Goal: Task Accomplishment & Management: Manage account settings

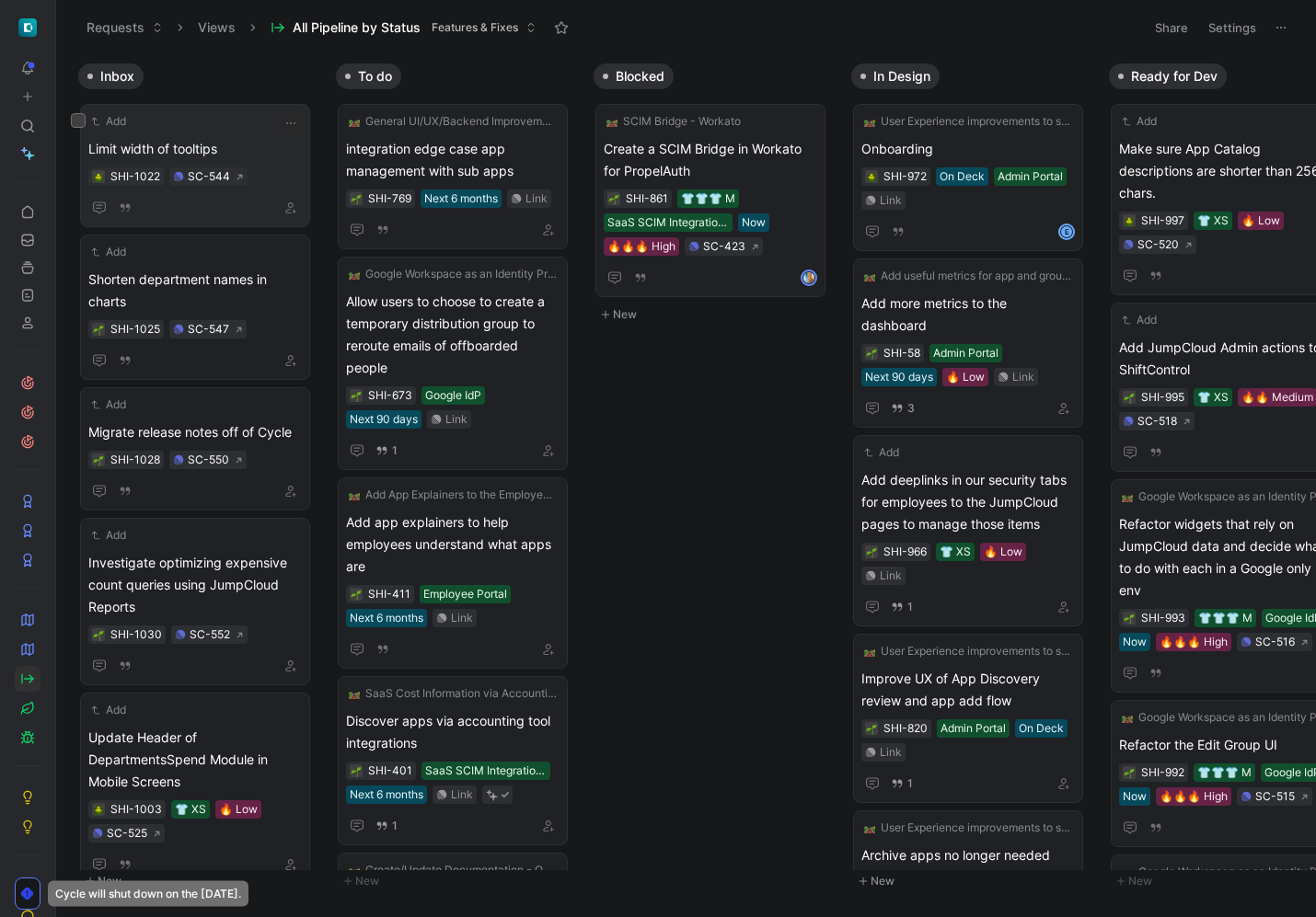
click at [190, 151] on span "Limit width of tooltips" at bounding box center [195, 149] width 214 height 22
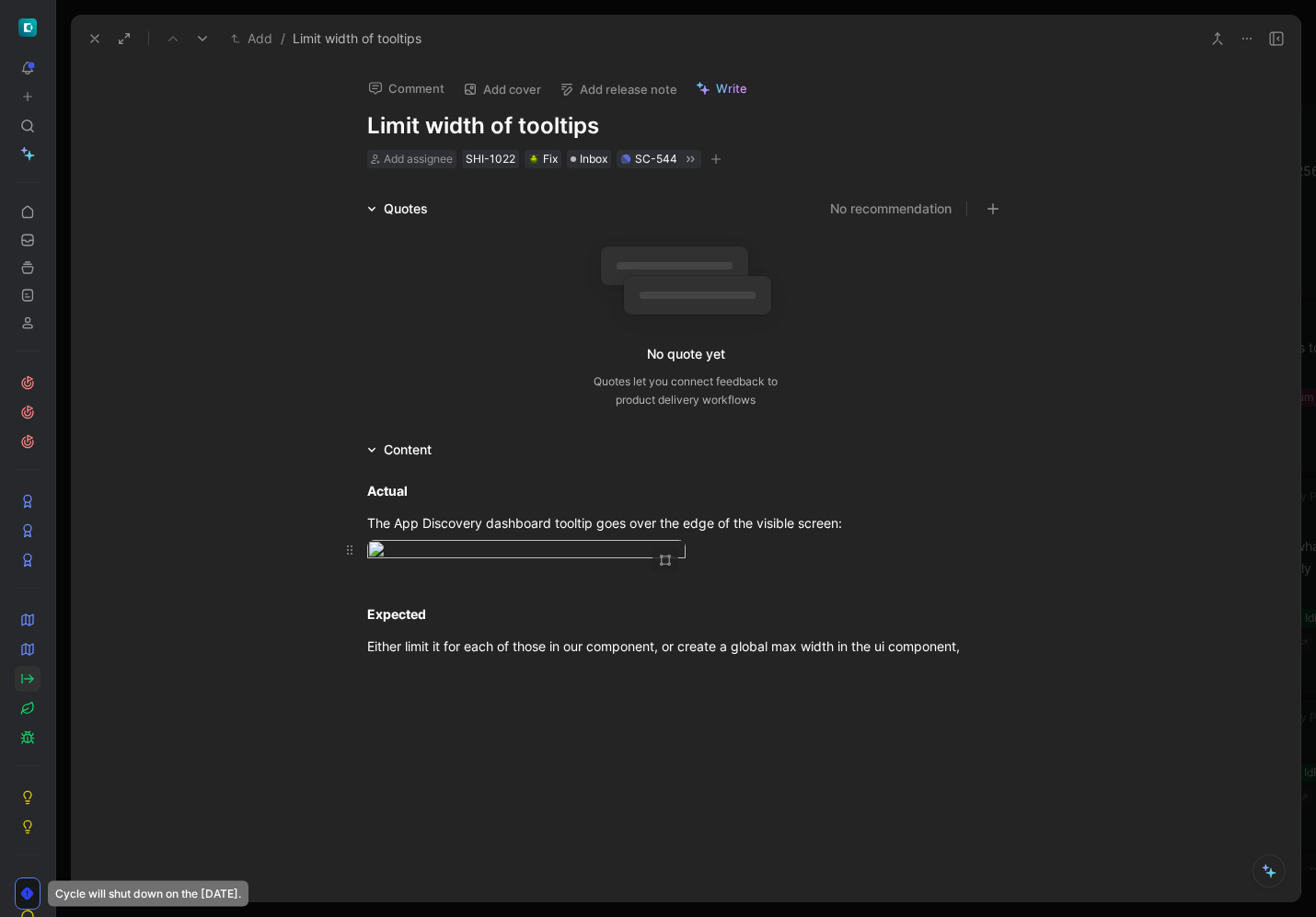
click at [581, 575] on body "To pick up a draggable item, press the space bar. While dragging, use the arrow…" at bounding box center [658, 458] width 1316 height 917
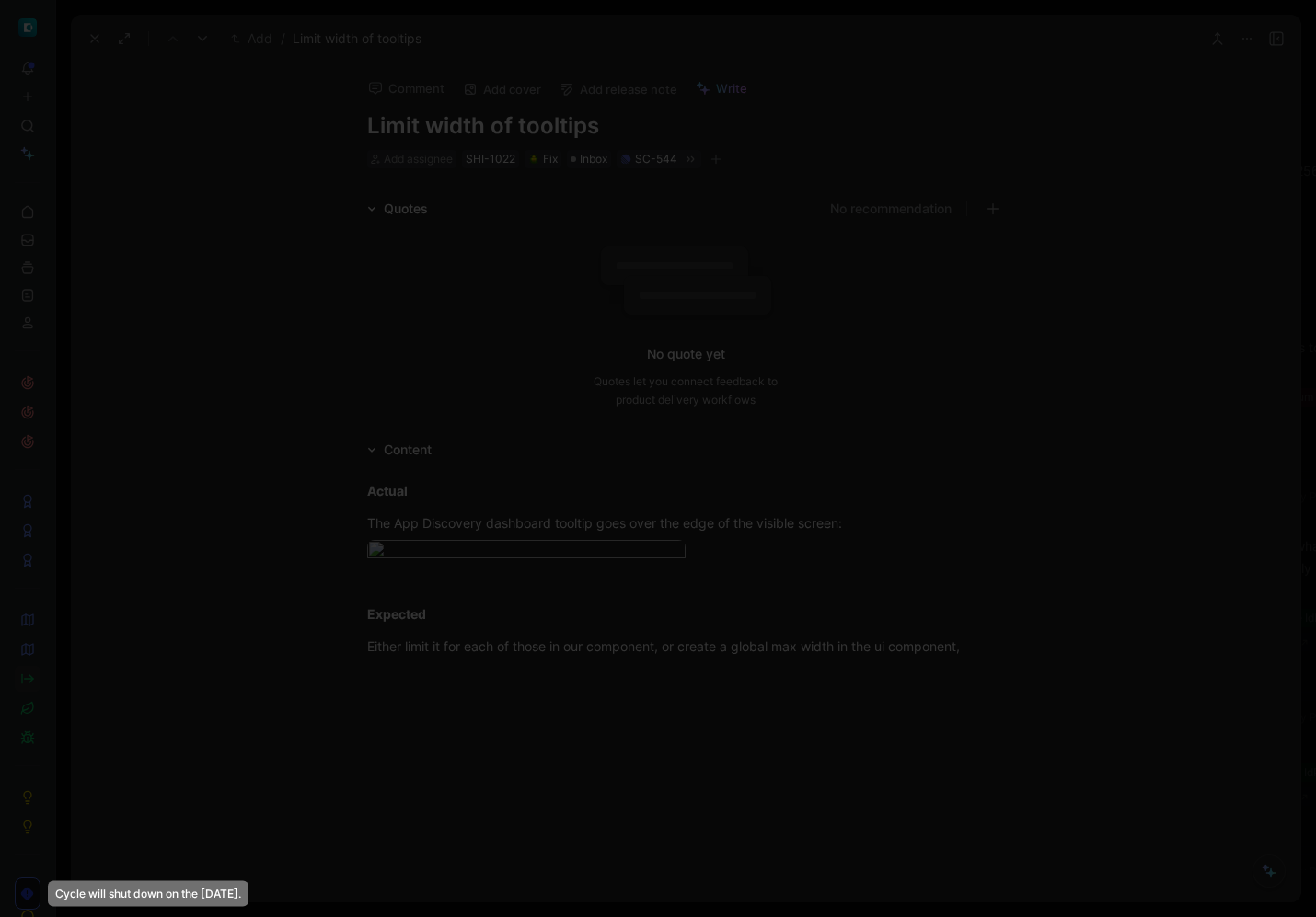
click at [774, 420] on img at bounding box center [658, 458] width 1316 height 917
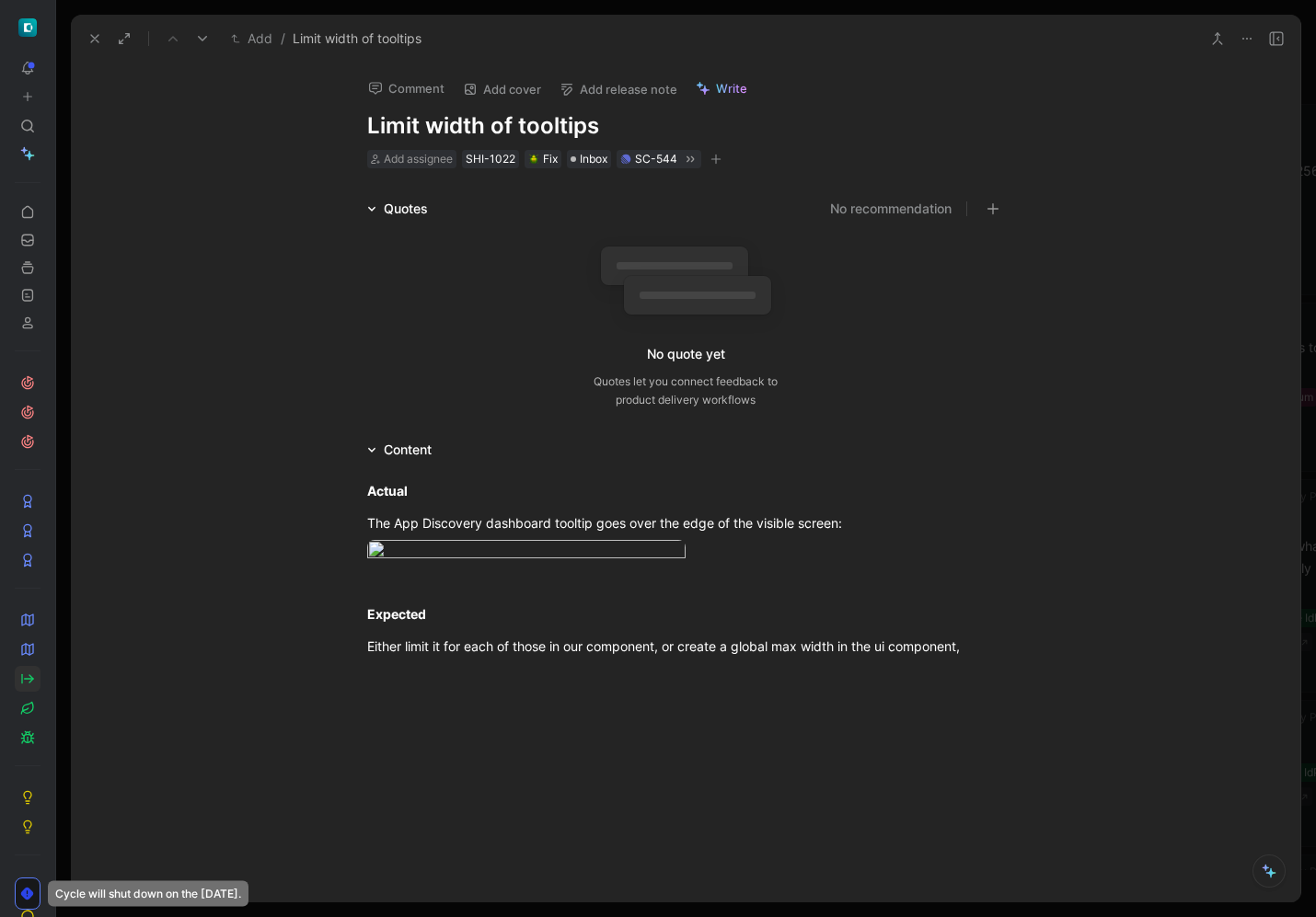
click at [87, 31] on icon at bounding box center [95, 39] width 15 height 15
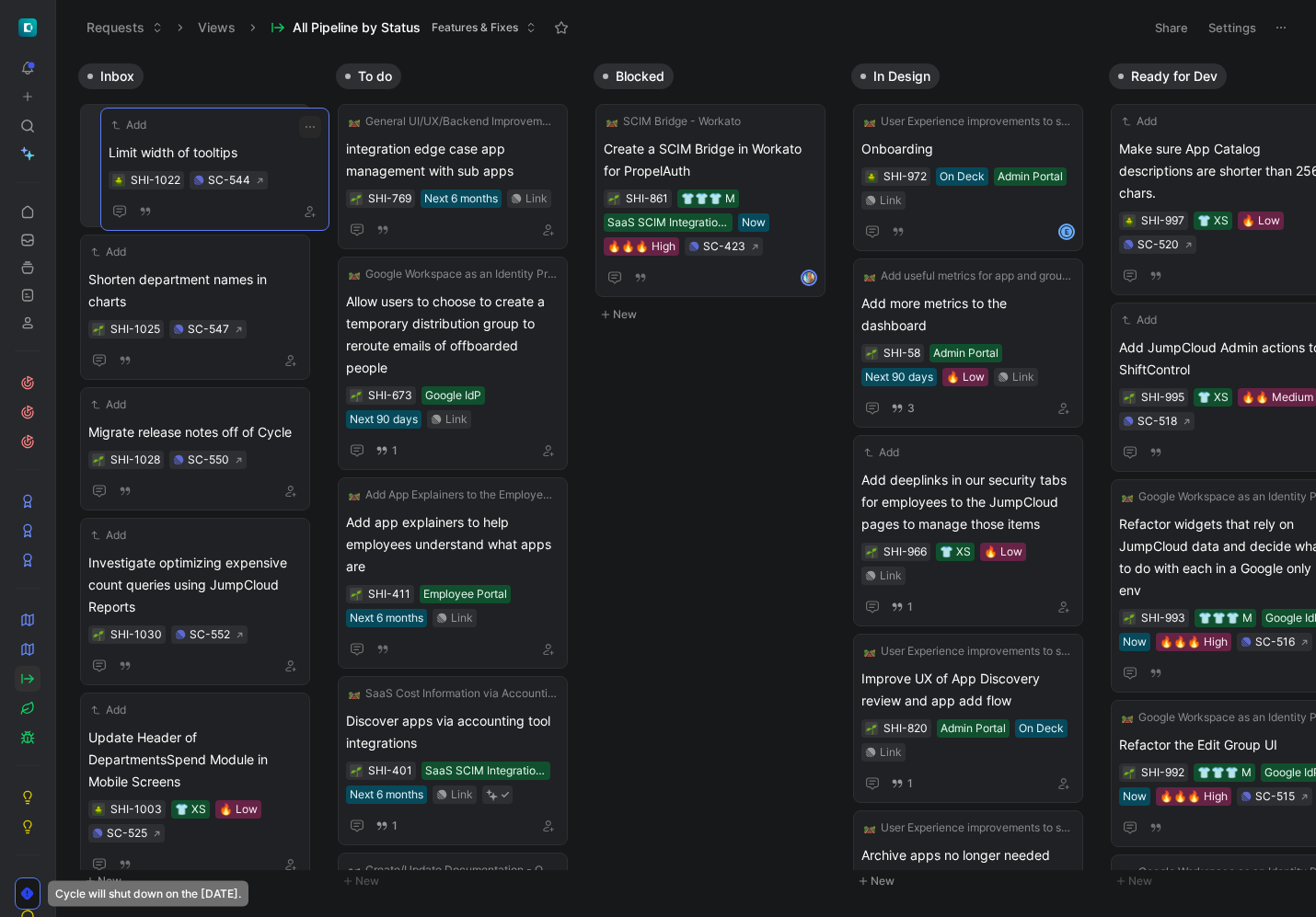
drag, startPoint x: 182, startPoint y: 119, endPoint x: 195, endPoint y: 123, distance: 13.6
click at [290, 215] on div "Add Limit width of tooltips SHI-1022 SC-544" at bounding box center [215, 169] width 229 height 123
click at [300, 208] on button "button" at bounding box center [291, 208] width 22 height 22
click at [296, 116] on icon "button" at bounding box center [291, 123] width 15 height 15
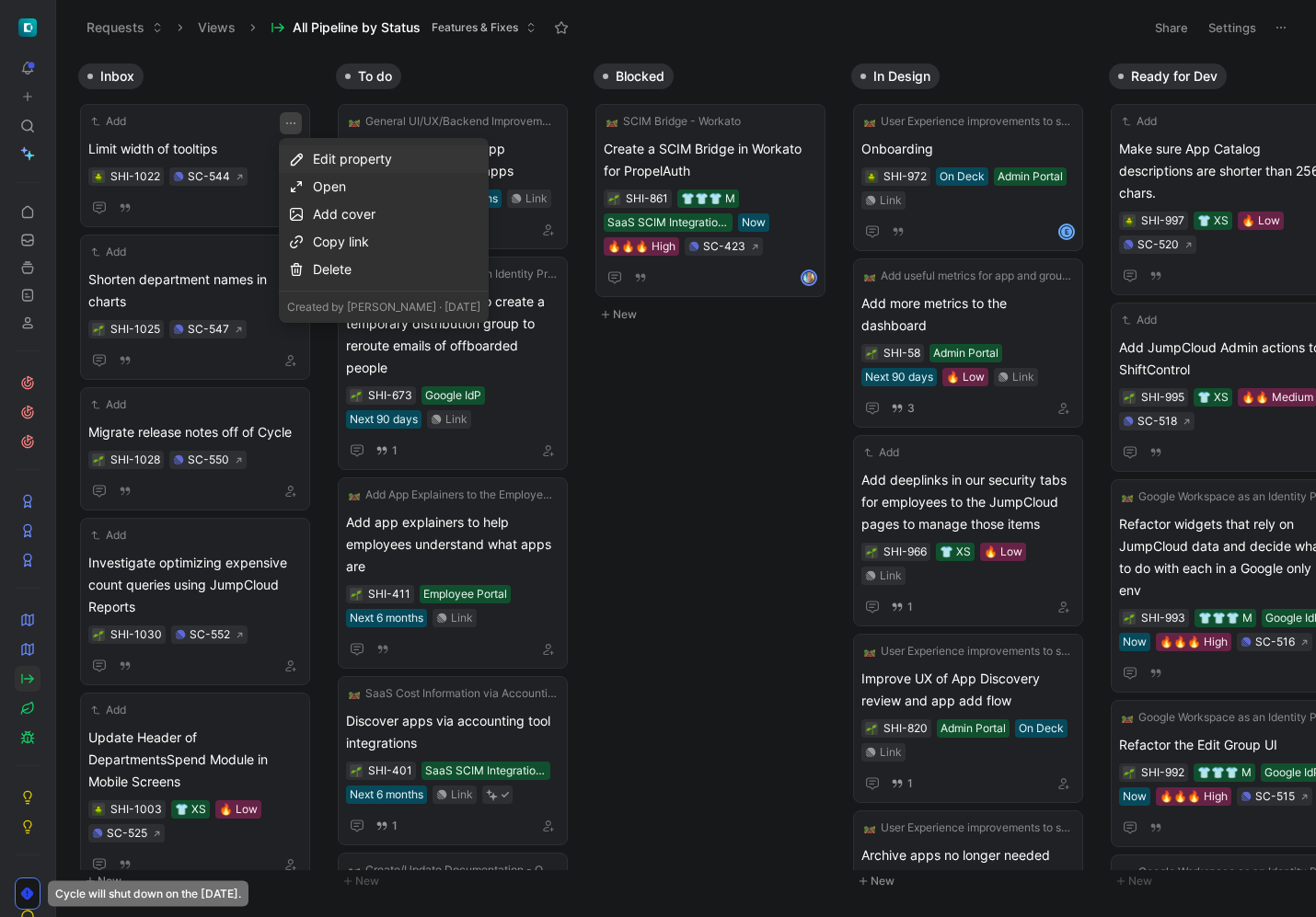
click at [346, 160] on div "Edit property" at bounding box center [397, 159] width 168 height 22
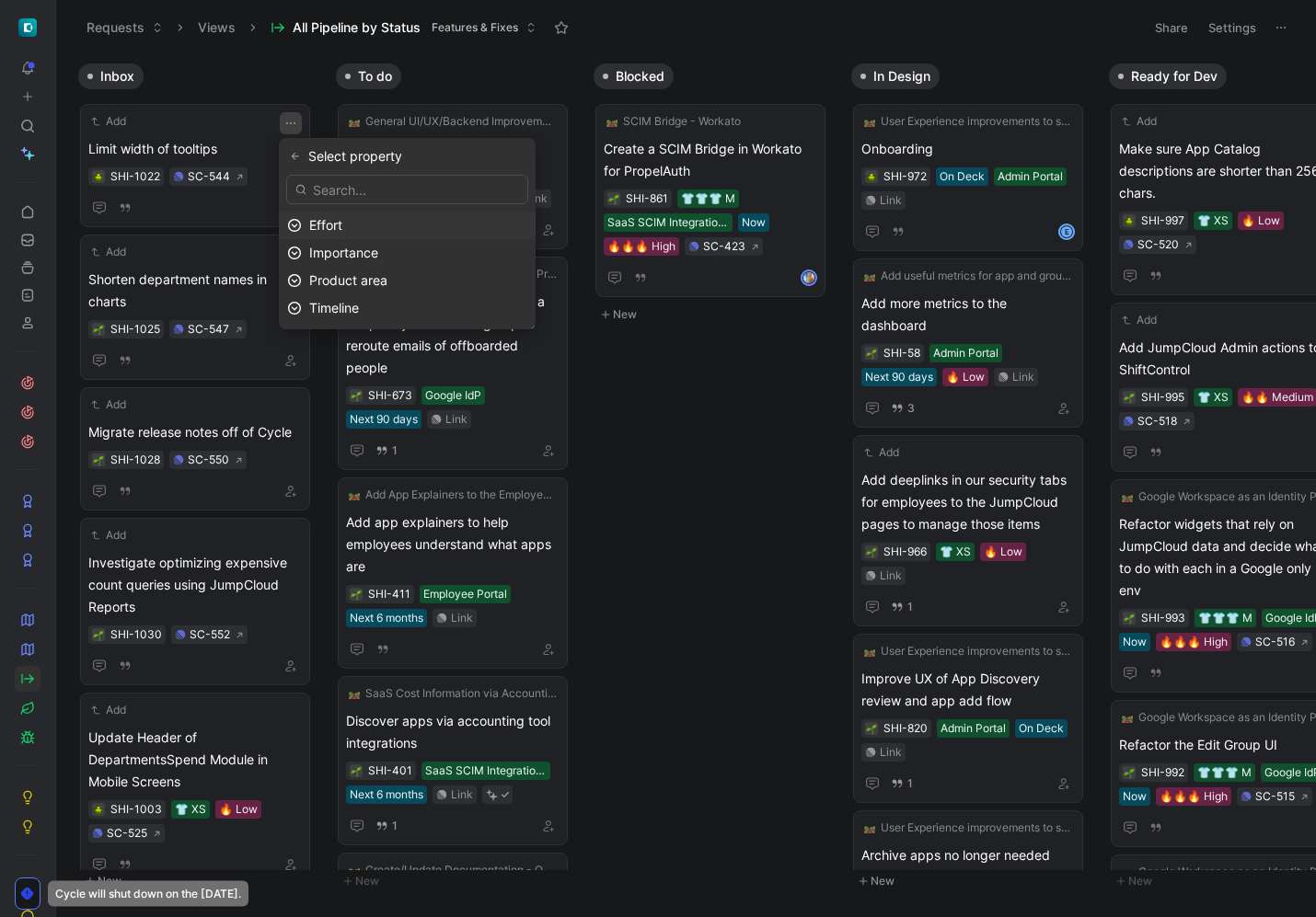
click at [369, 226] on div "Effort" at bounding box center [418, 226] width 218 height 22
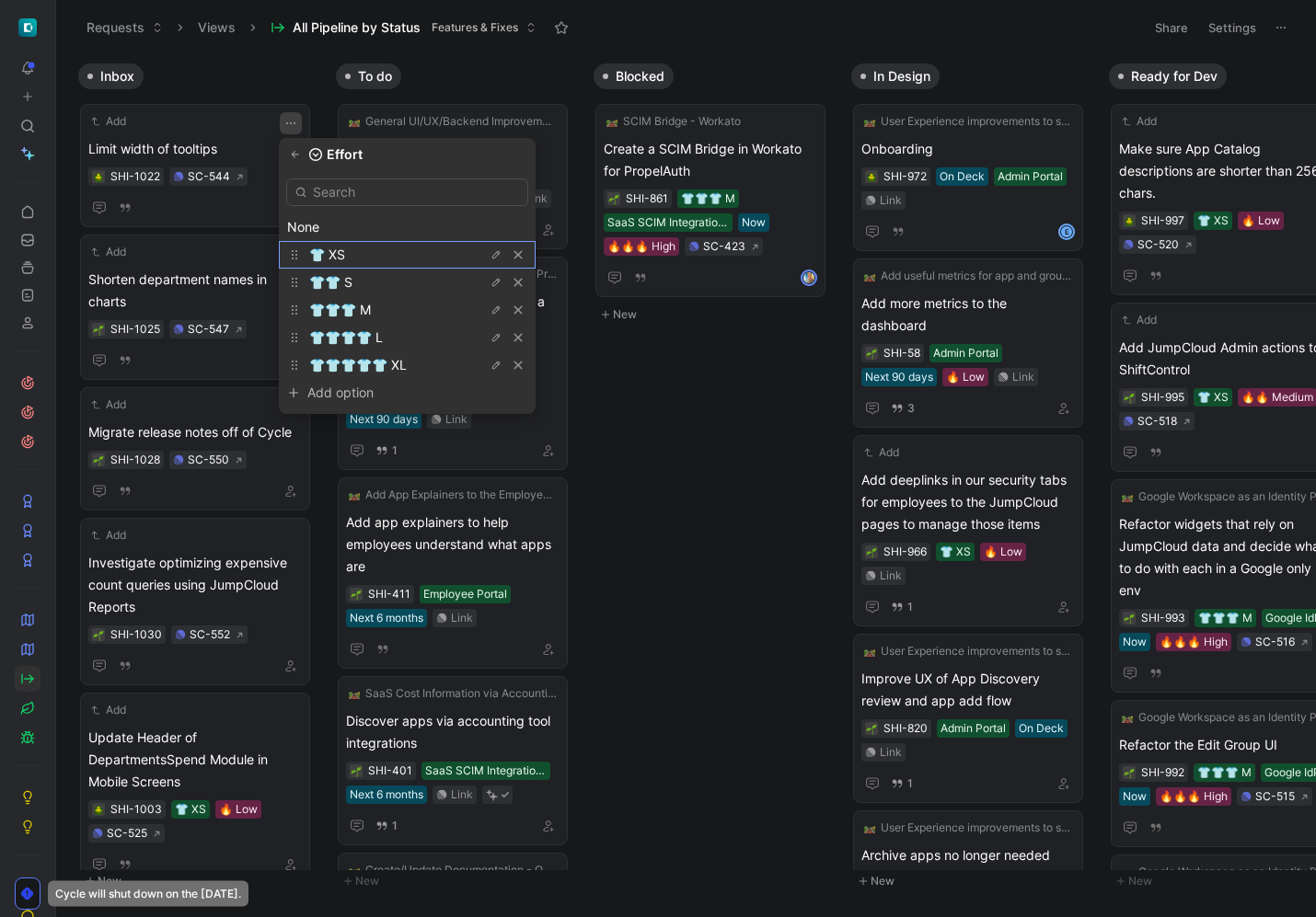
click at [364, 257] on div "👕 XS" at bounding box center [378, 255] width 138 height 22
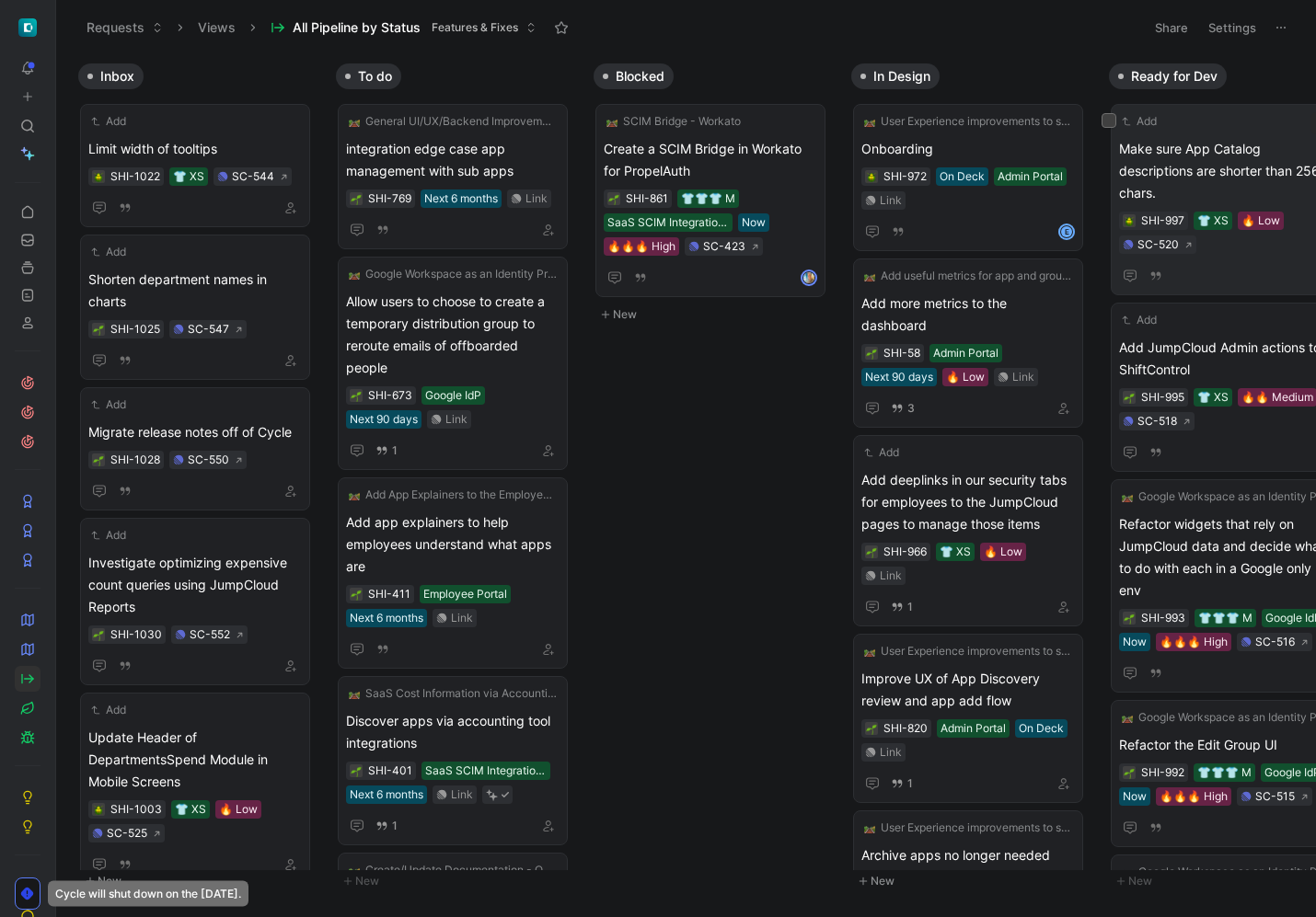
drag, startPoint x: 839, startPoint y: 115, endPoint x: 1138, endPoint y: 121, distance: 299.1
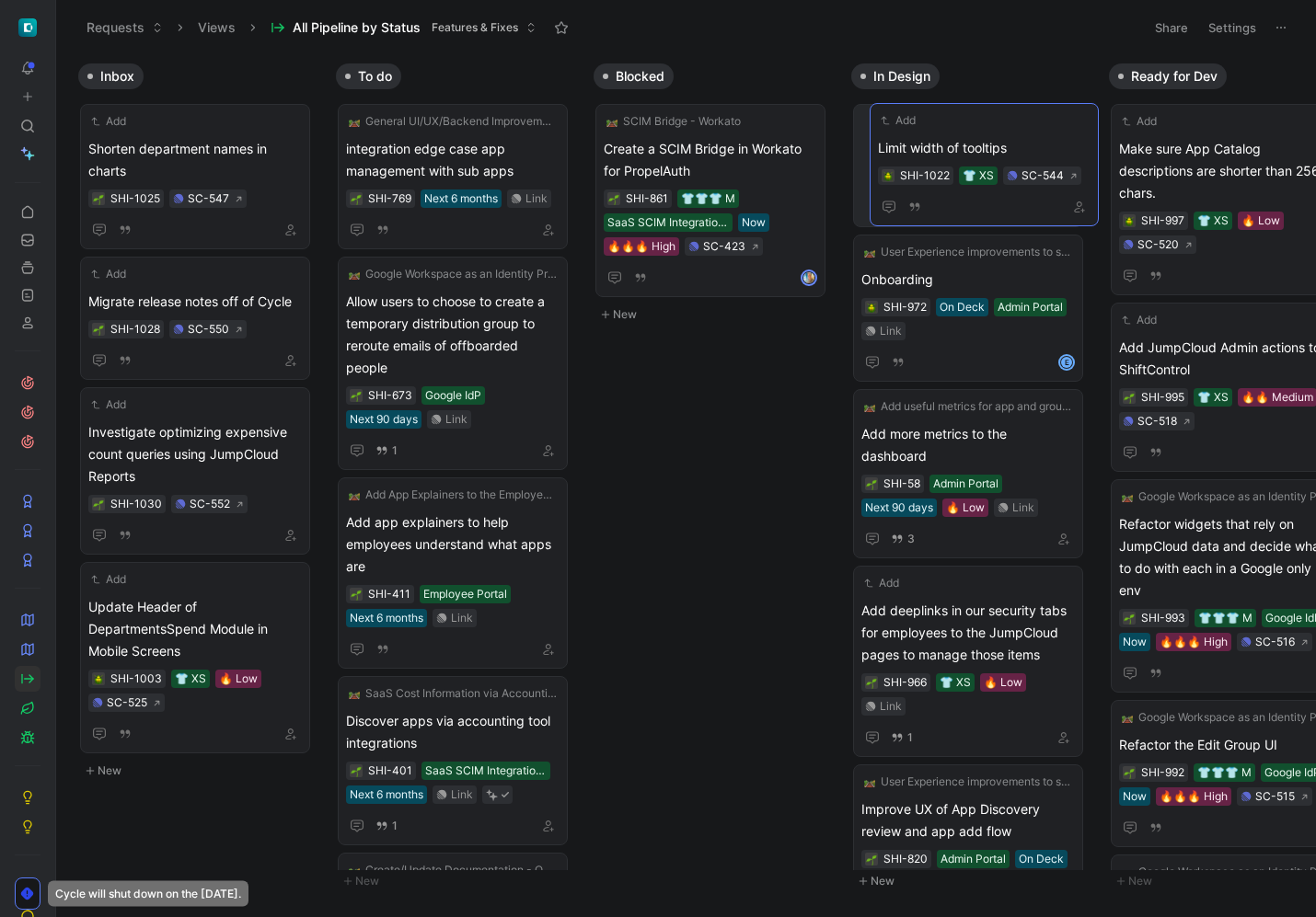
drag, startPoint x: 200, startPoint y: 114, endPoint x: 1165, endPoint y: 116, distance: 965.0
click at [1099, 116] on div "Add Limit width of tooltips SHI-1022 👕 XS SC-544" at bounding box center [984, 165] width 229 height 123
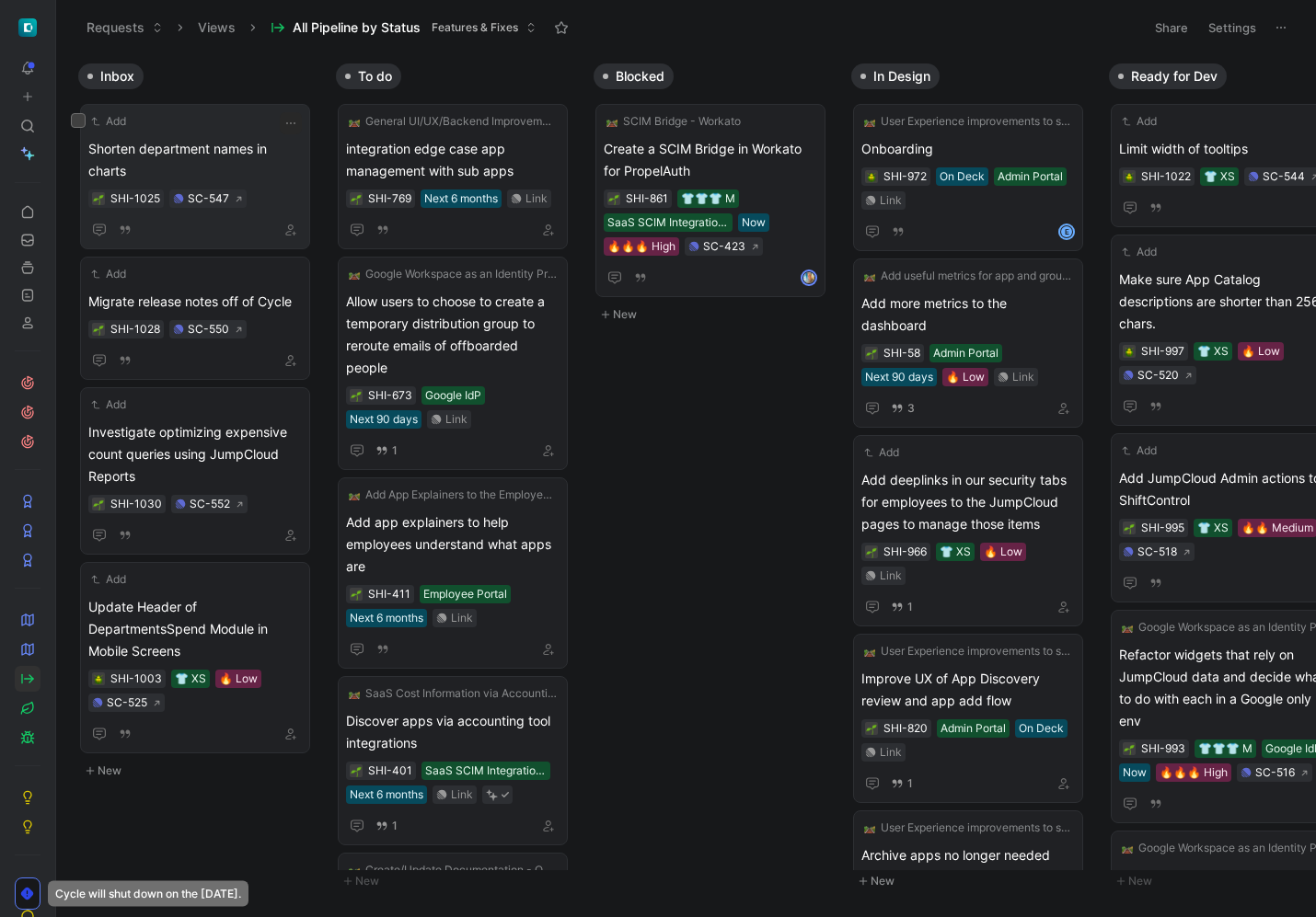
click at [192, 154] on span "Shorten department names in charts" at bounding box center [195, 160] width 214 height 44
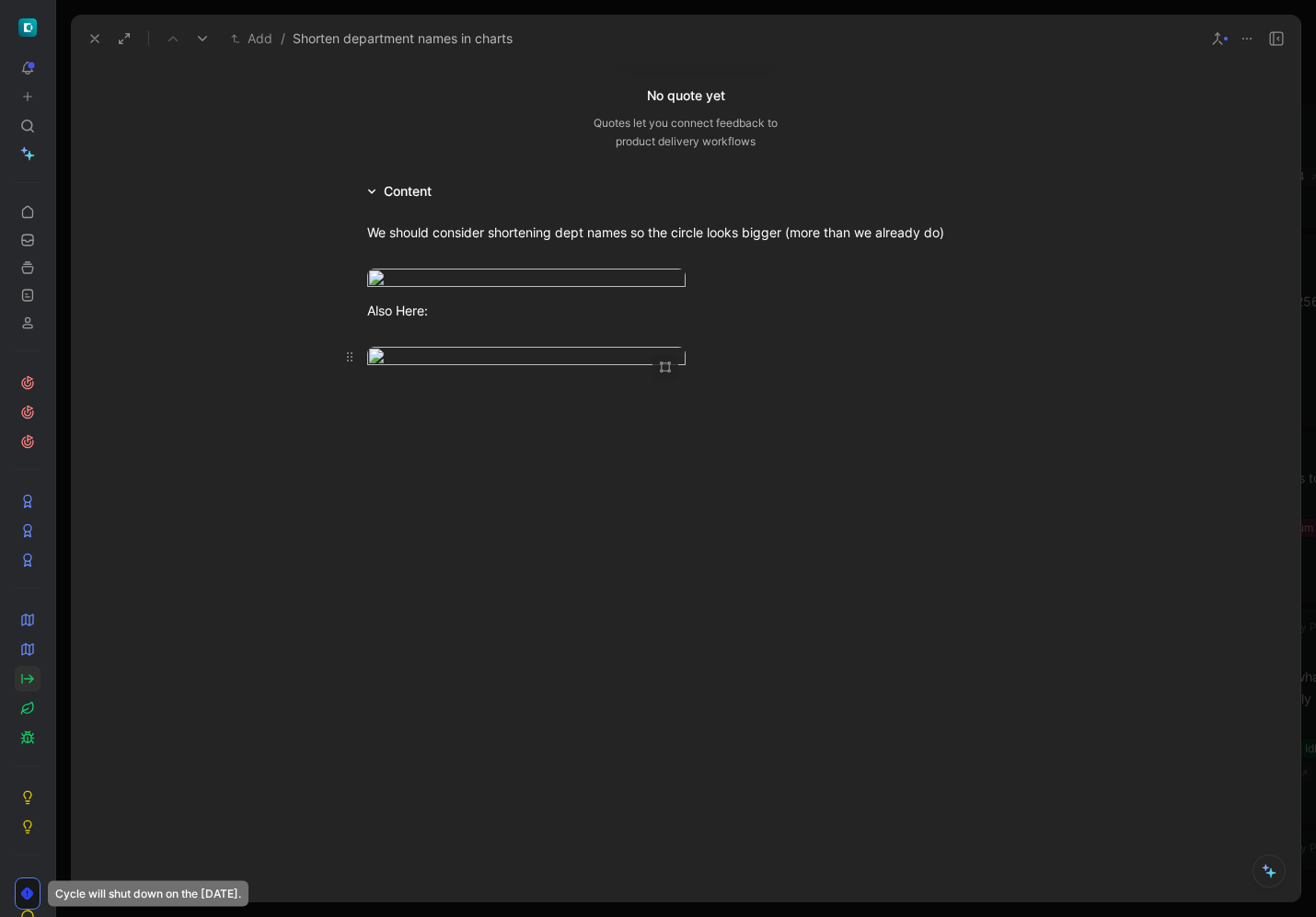
scroll to position [528, 0]
click at [509, 565] on body "To pick up a draggable item, press the space bar. While dragging, use the arrow…" at bounding box center [658, 458] width 1316 height 917
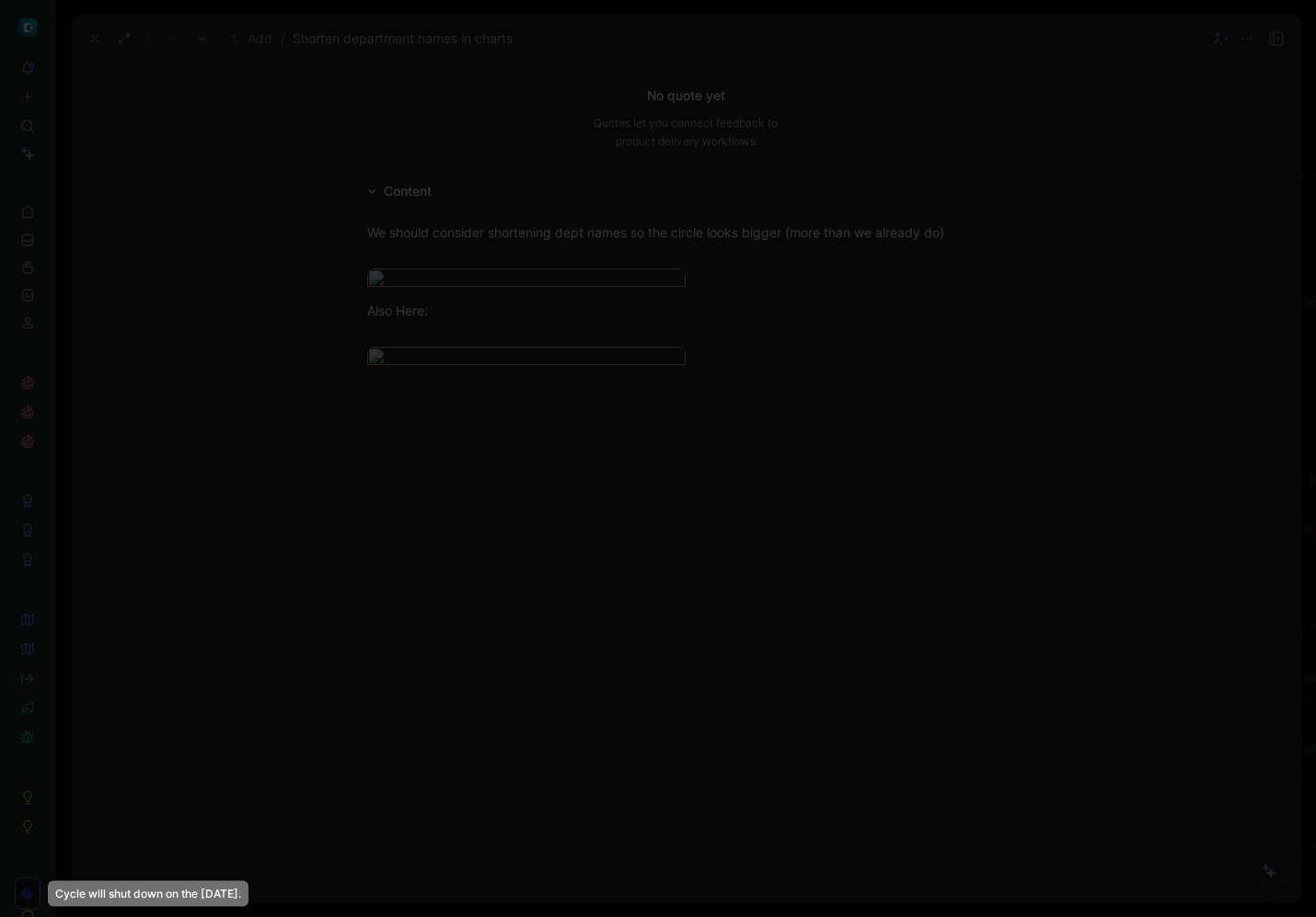
click at [662, 743] on img at bounding box center [658, 458] width 1316 height 917
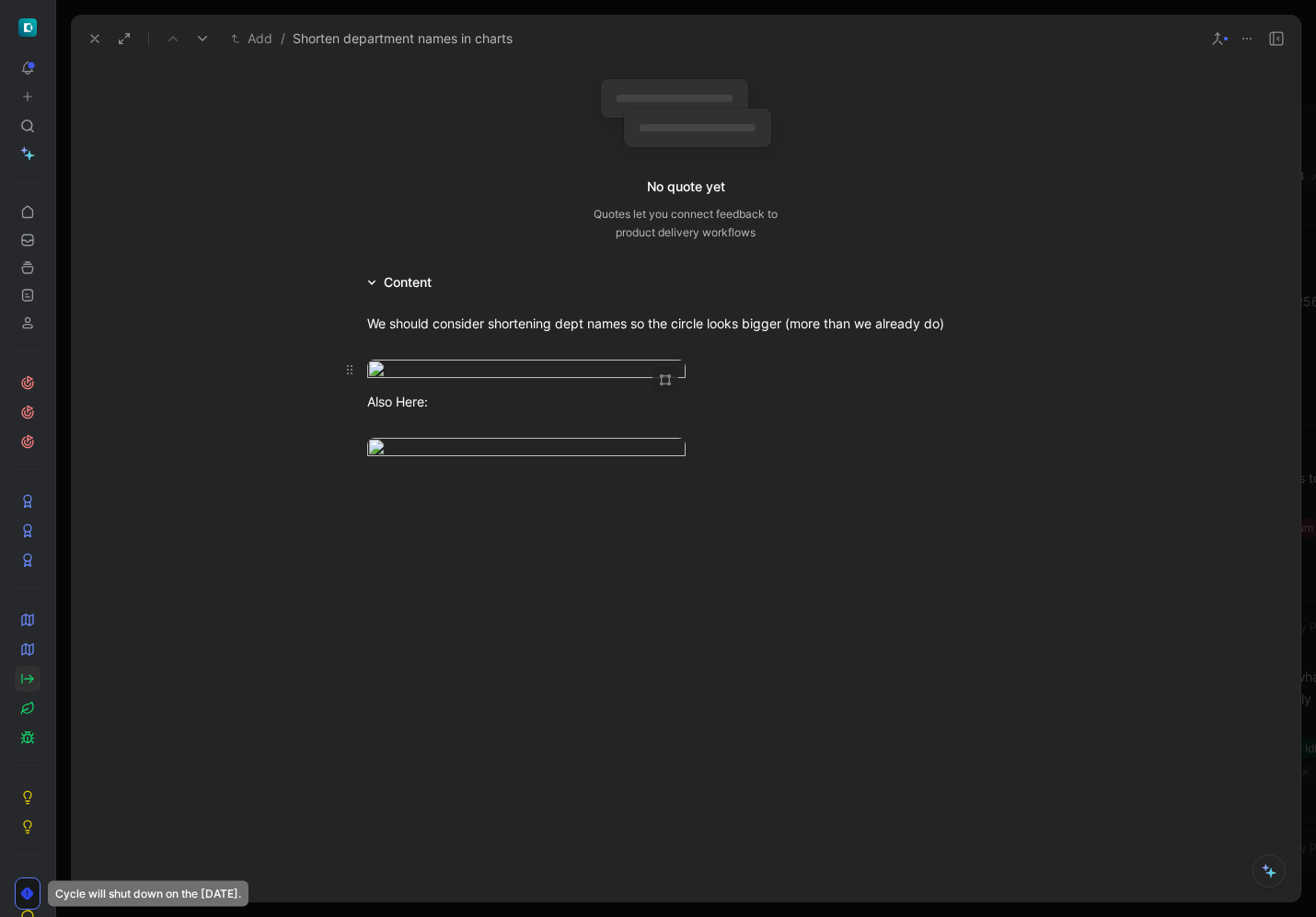
scroll to position [161, 0]
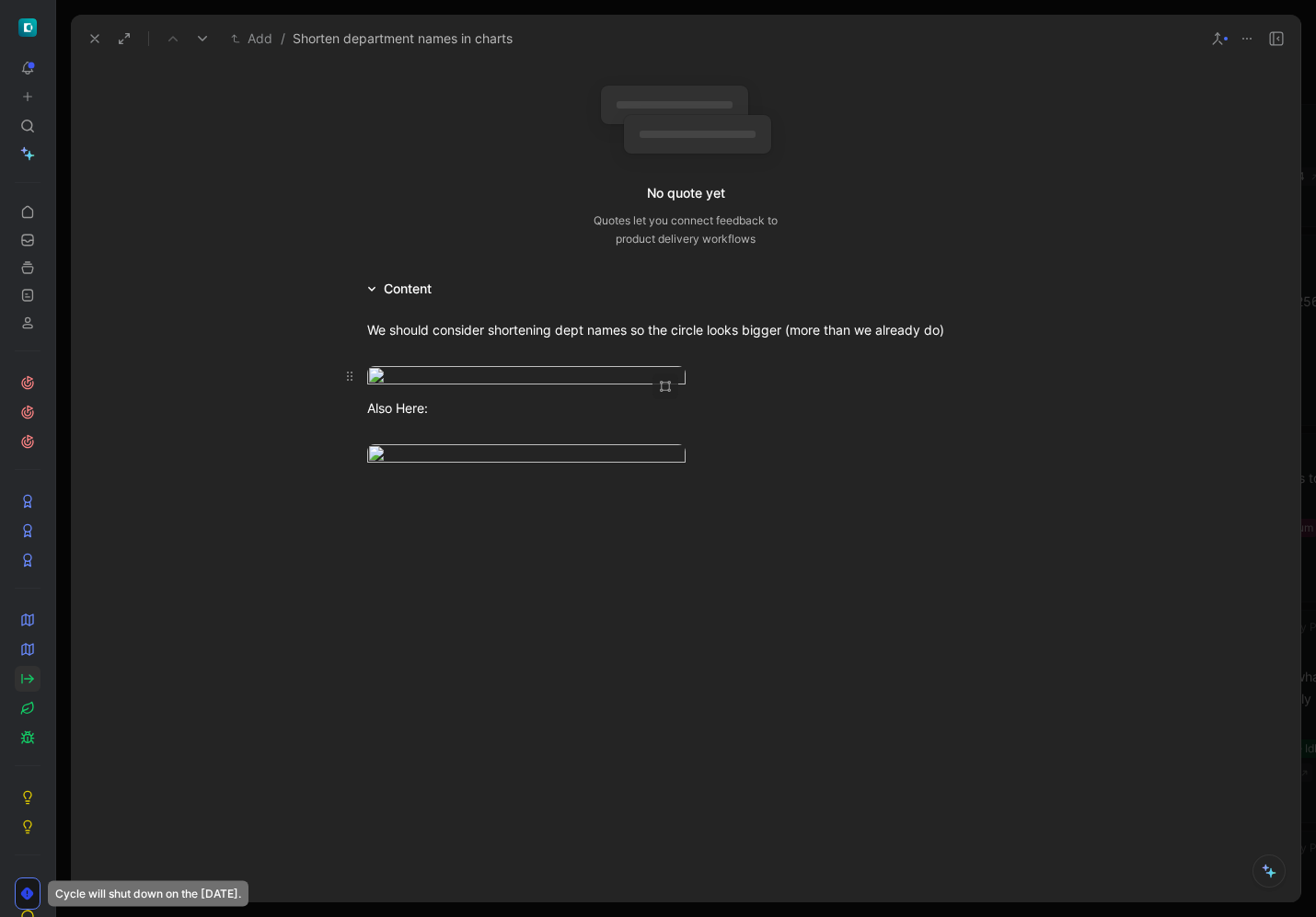
click at [486, 581] on body "To pick up a draggable item, press the space bar. While dragging, use the arrow…" at bounding box center [658, 458] width 1316 height 917
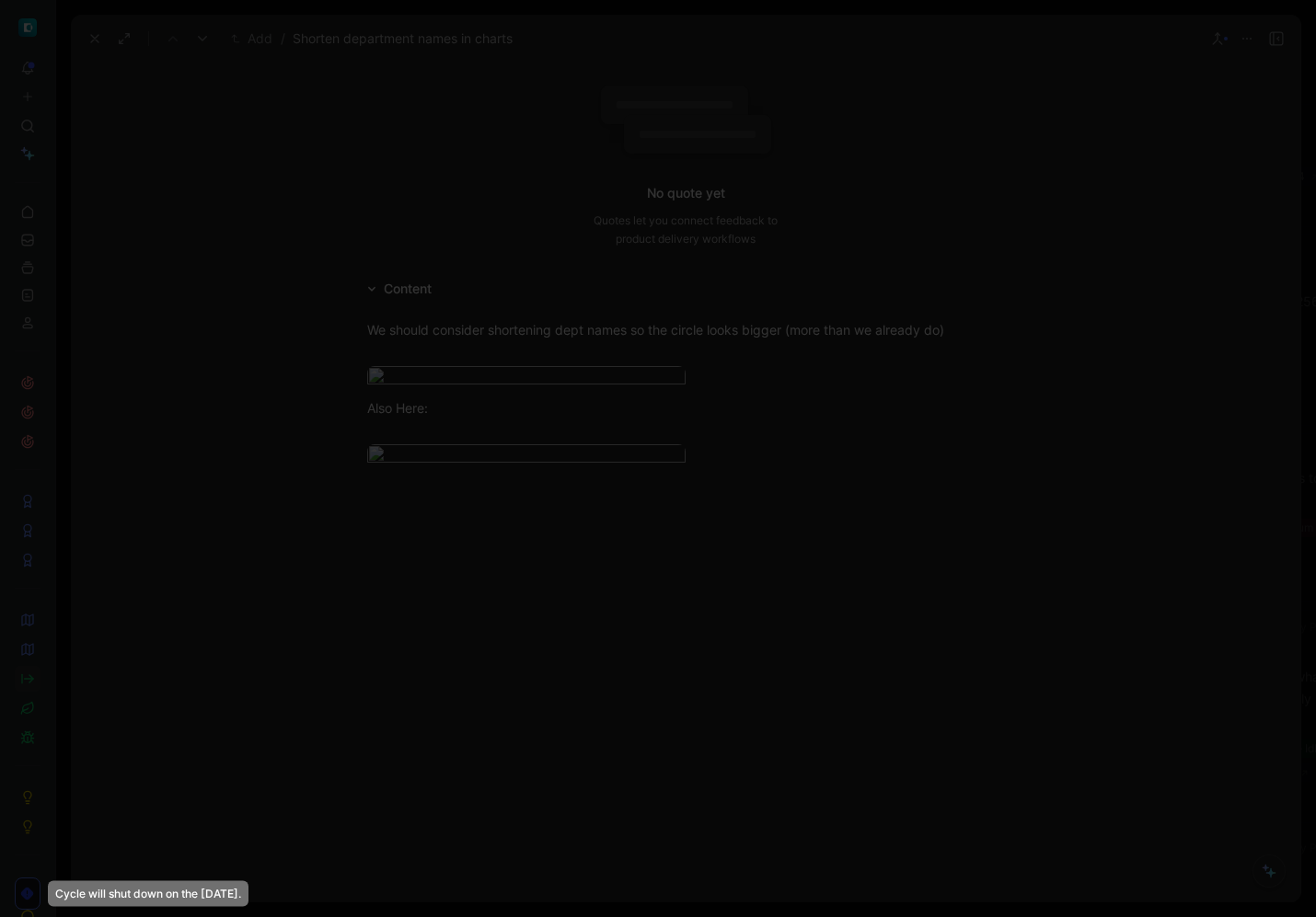
click at [424, 595] on img at bounding box center [658, 458] width 1316 height 917
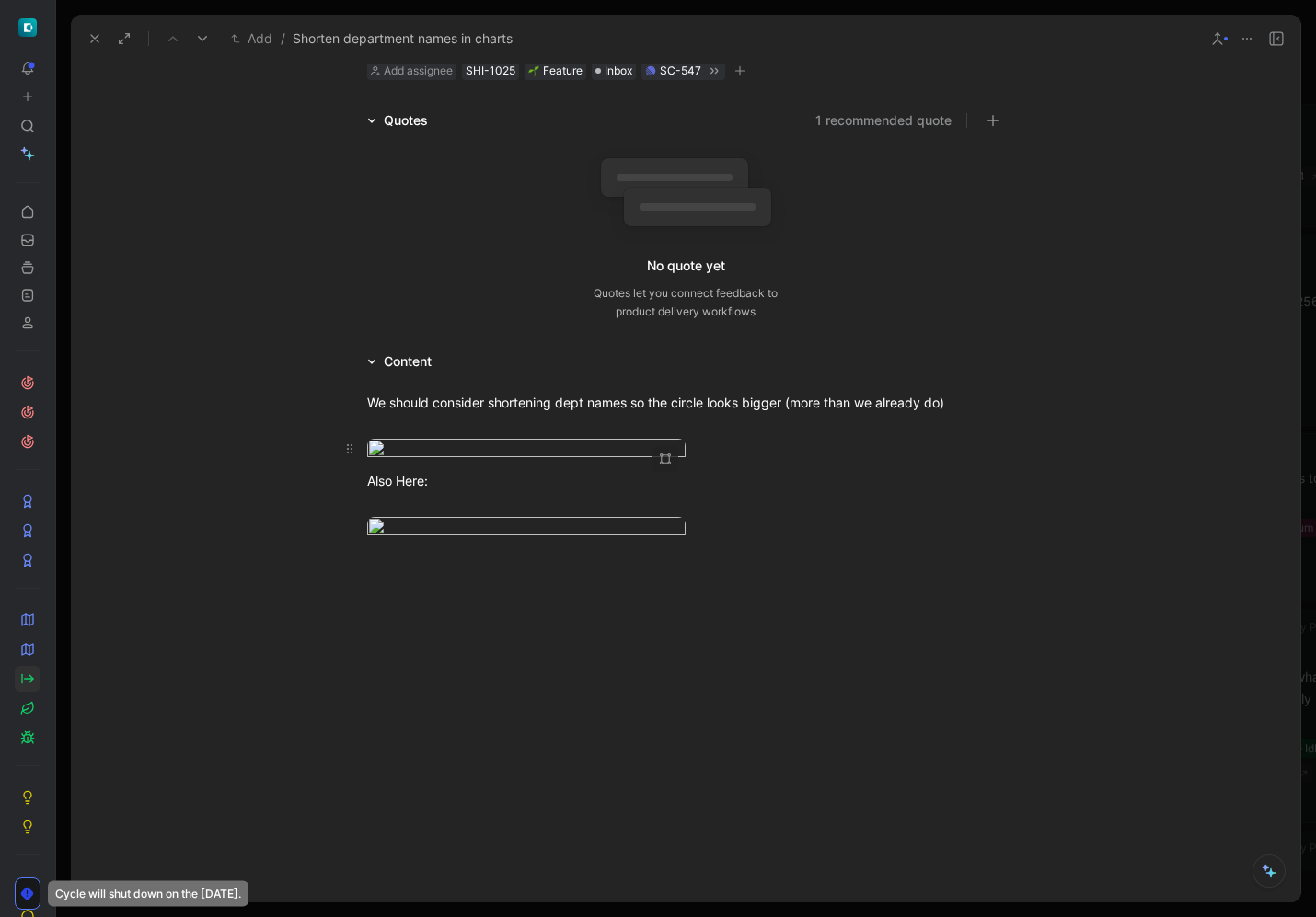
scroll to position [0, 0]
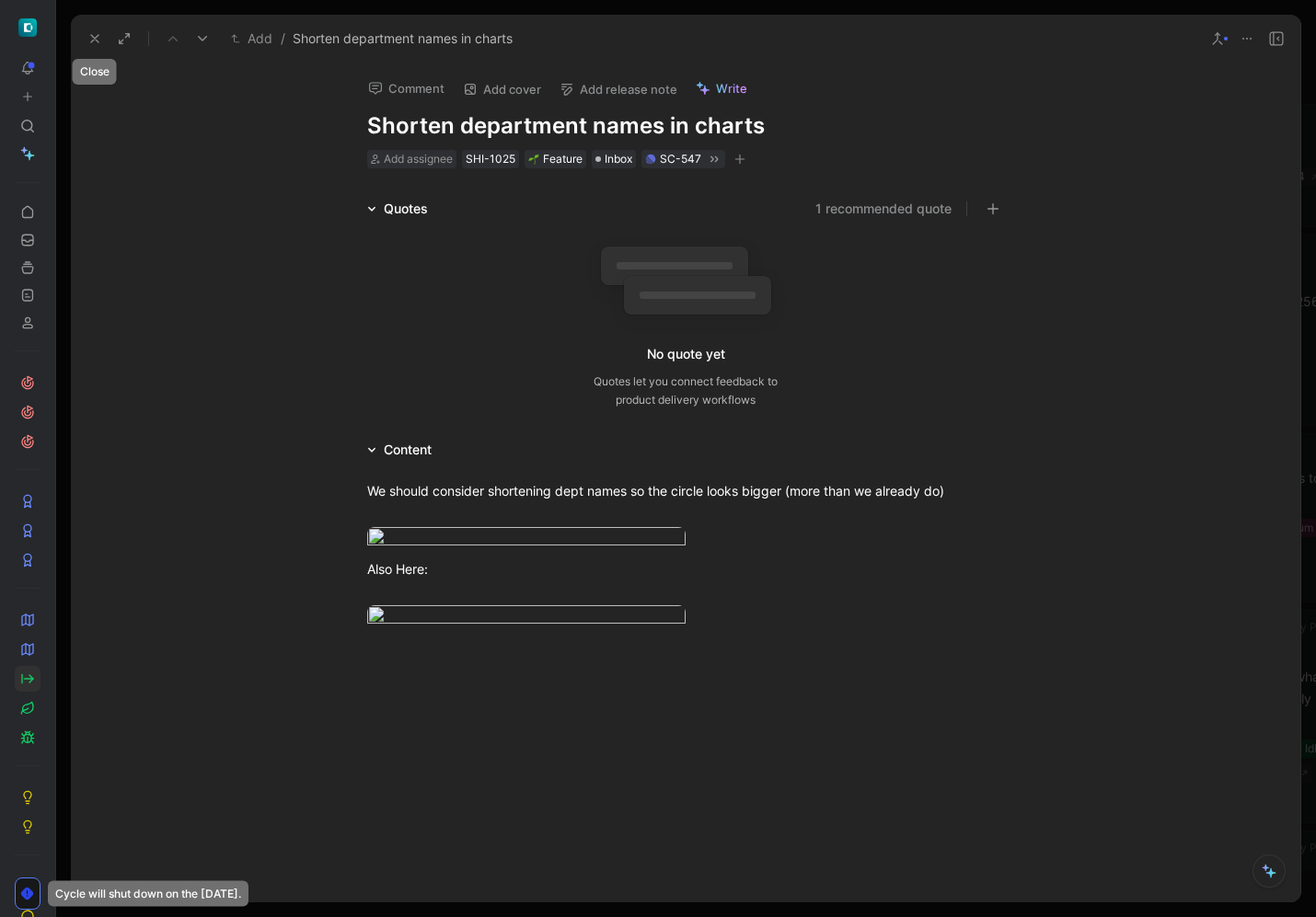
click at [99, 34] on icon at bounding box center [95, 39] width 15 height 15
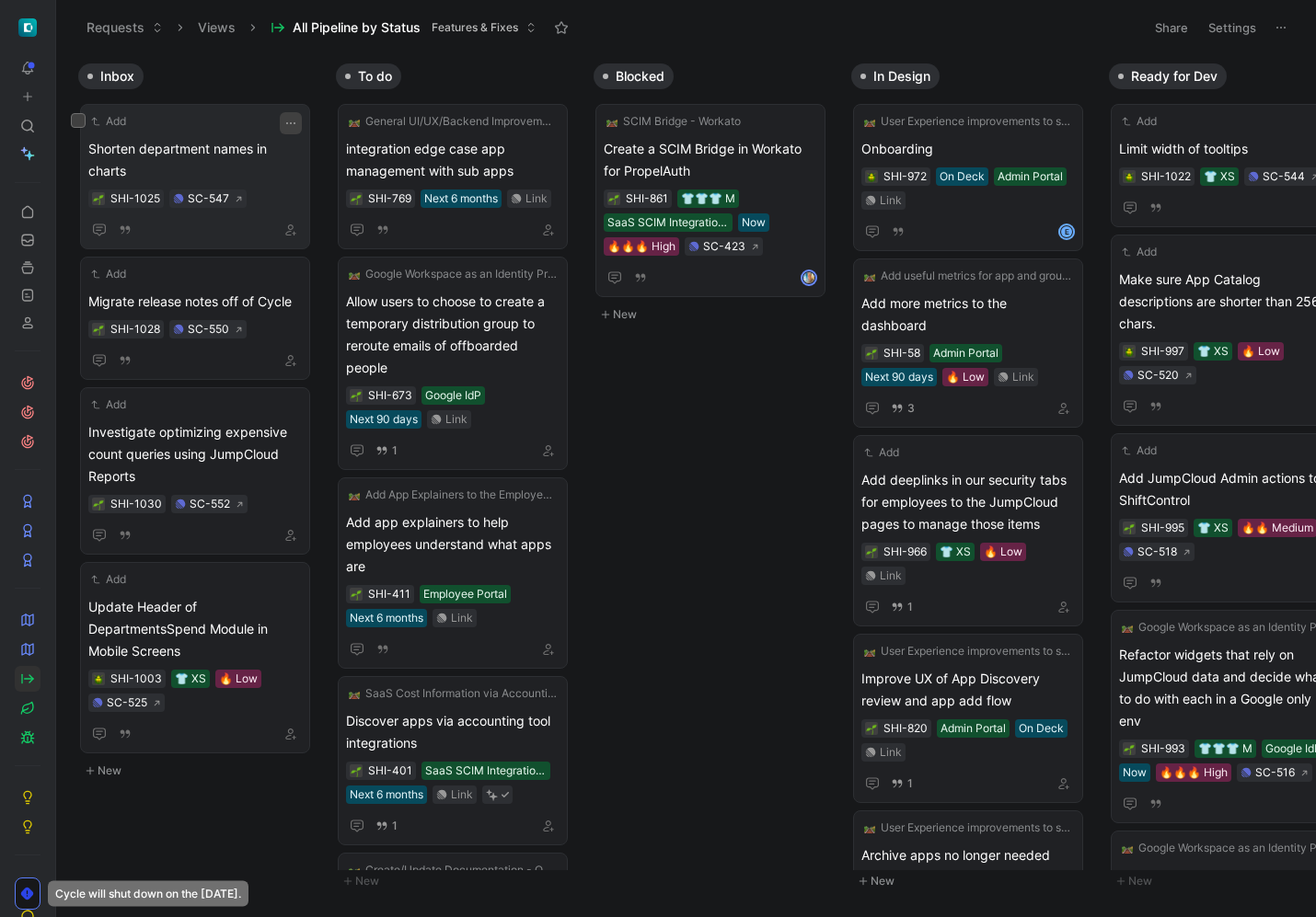
click at [288, 115] on button "button" at bounding box center [291, 123] width 22 height 22
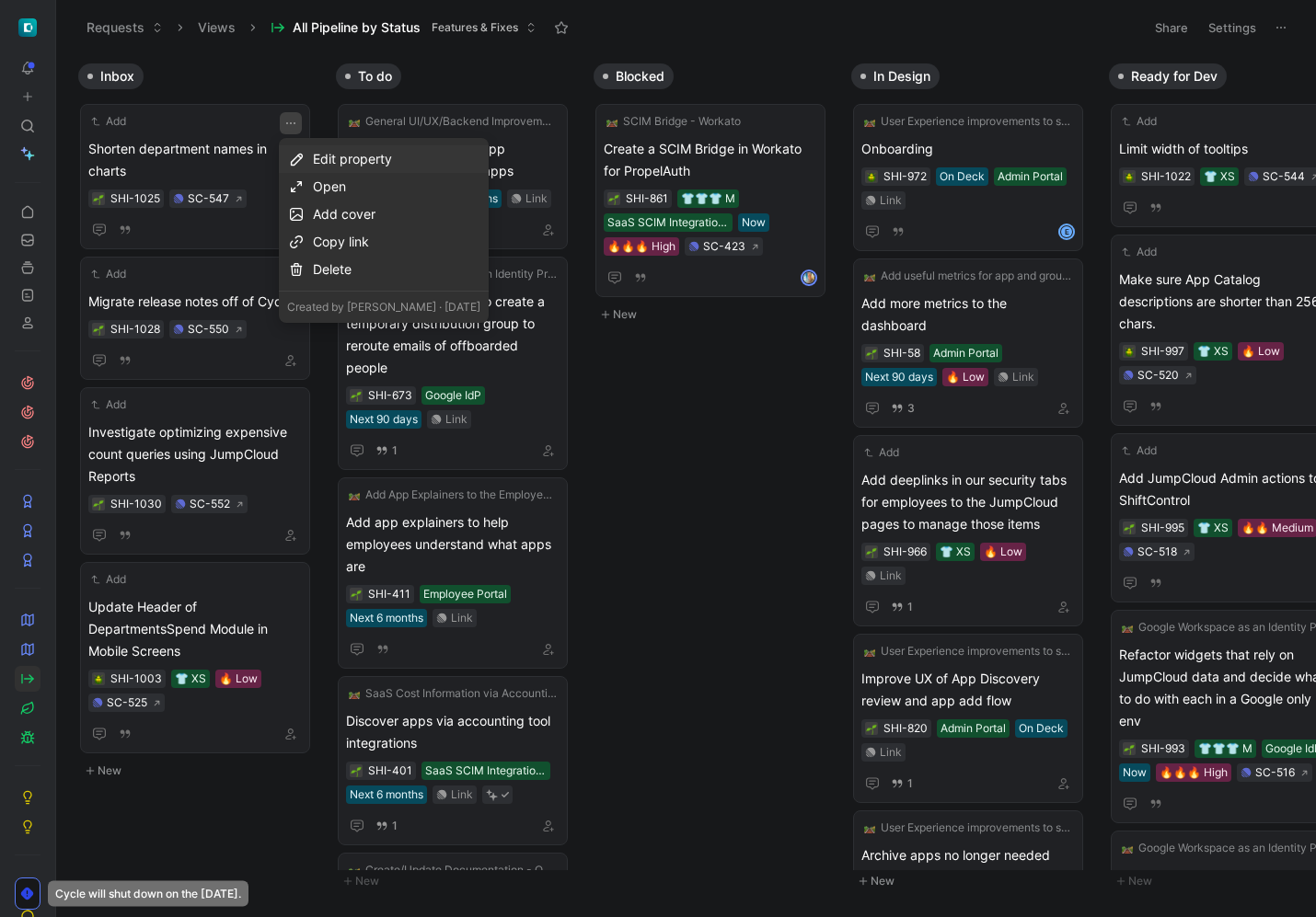
click at [383, 151] on div "Edit property" at bounding box center [397, 159] width 168 height 22
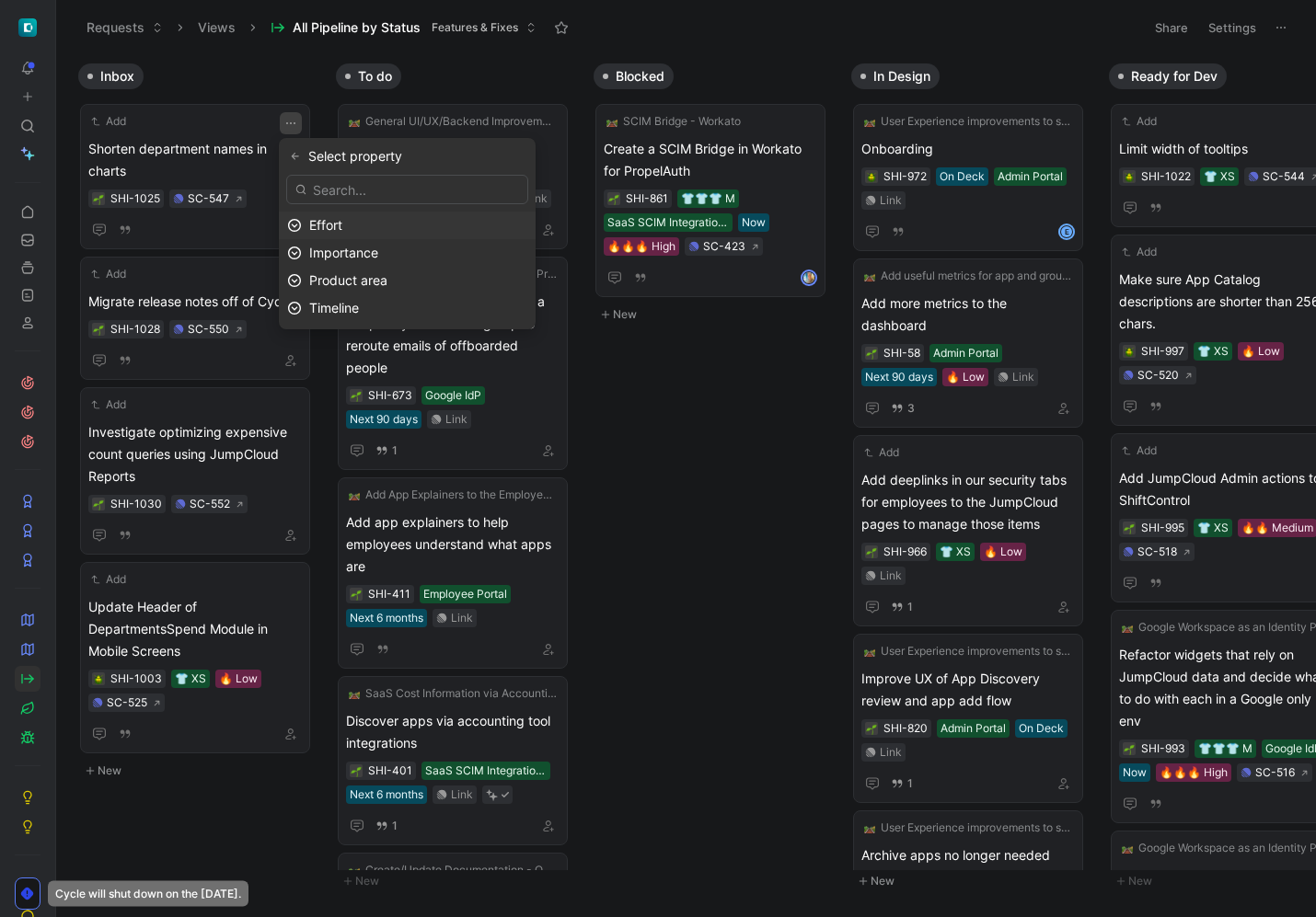
click at [436, 230] on div "Effort" at bounding box center [418, 226] width 218 height 22
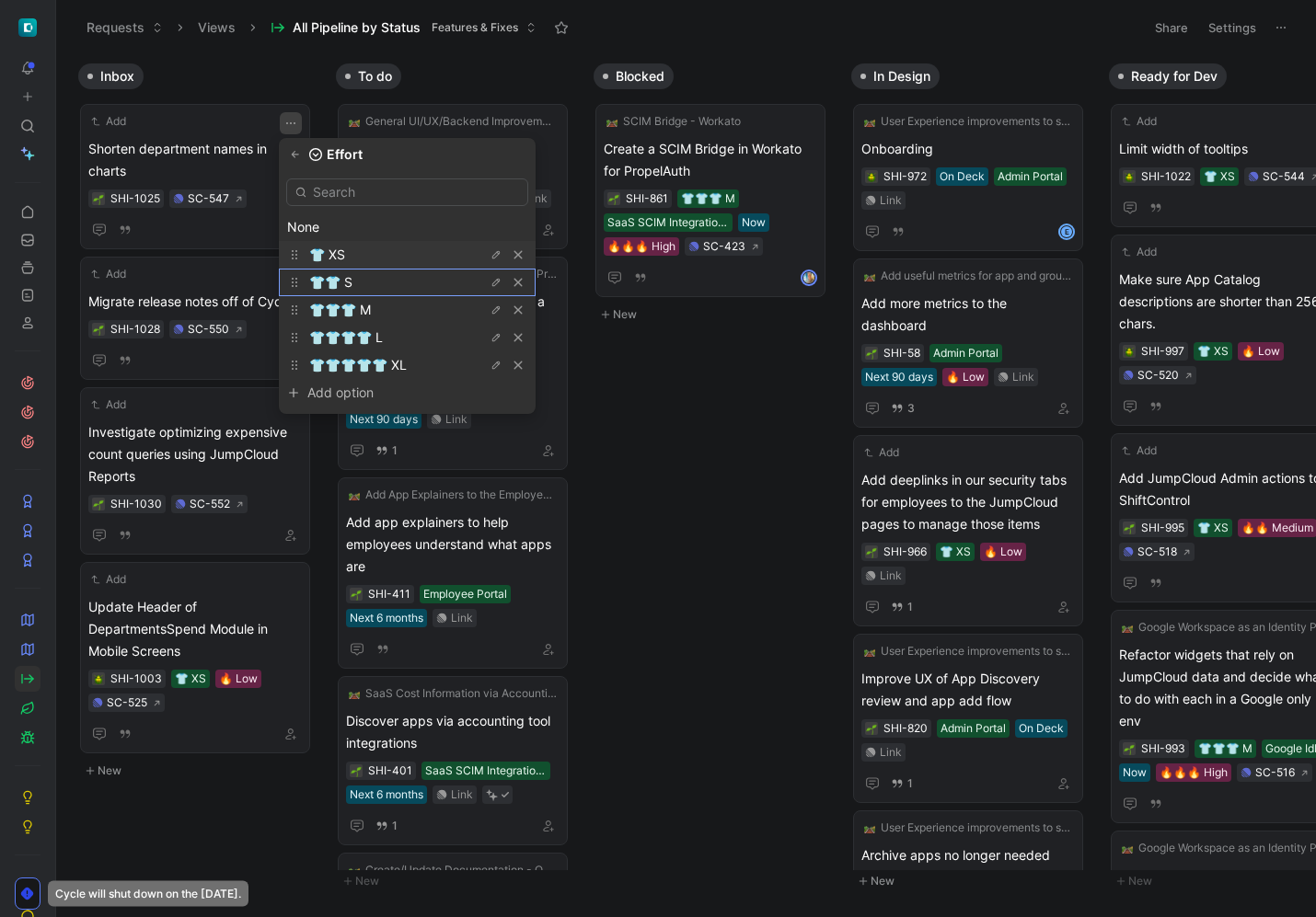
drag, startPoint x: 415, startPoint y: 278, endPoint x: 417, endPoint y: 251, distance: 27.1
click at [417, 251] on div "None 👕 XS 👕👕 S 👕👕👕 M 👕👕👕👕 L 👕👕👕👕👕 XL Add option To pick up a draggable item, pr…" at bounding box center [407, 293] width 257 height 243
click at [417, 251] on div "👕 XS" at bounding box center [378, 255] width 138 height 22
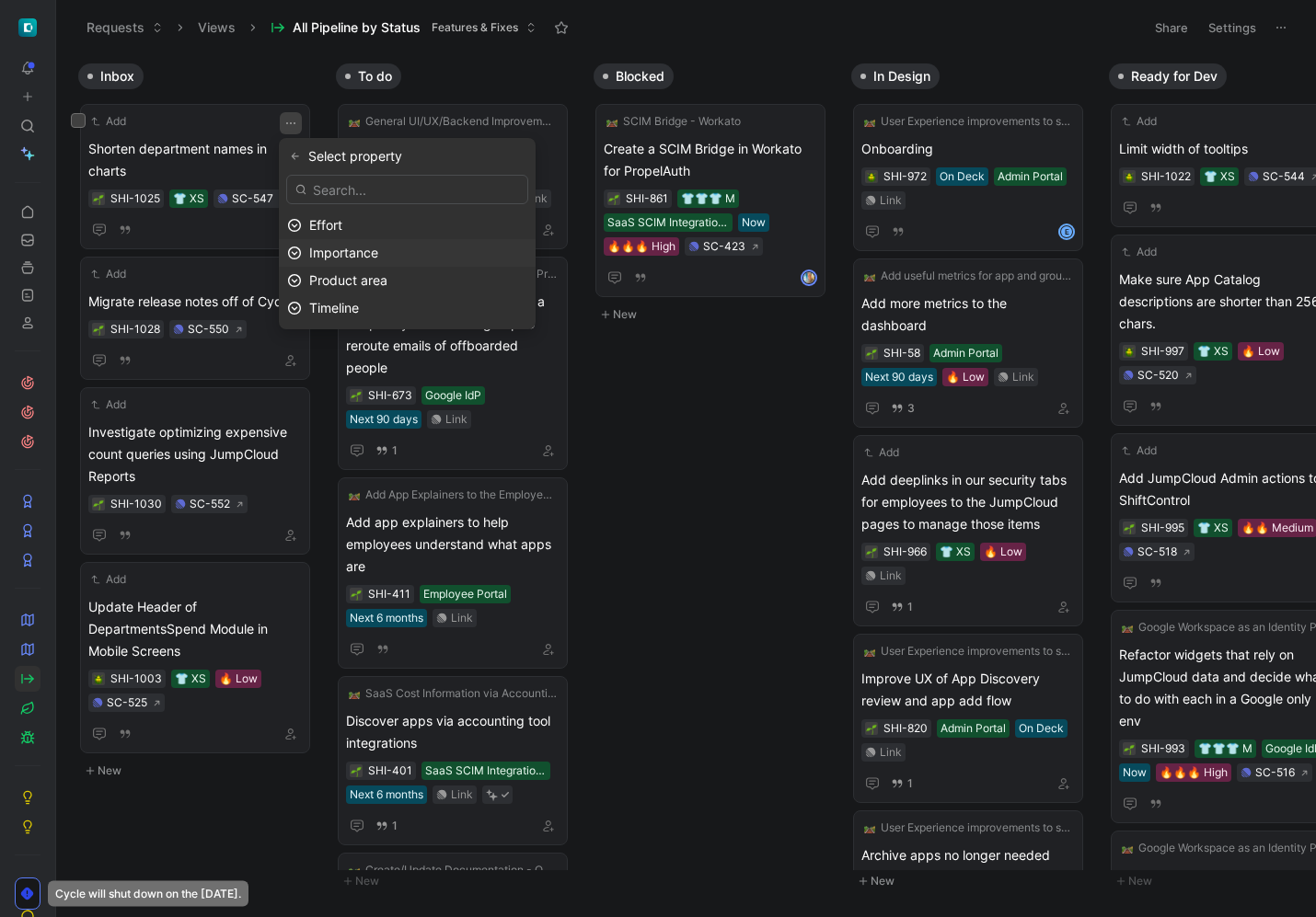
click at [331, 243] on div "Importance" at bounding box center [418, 253] width 218 height 22
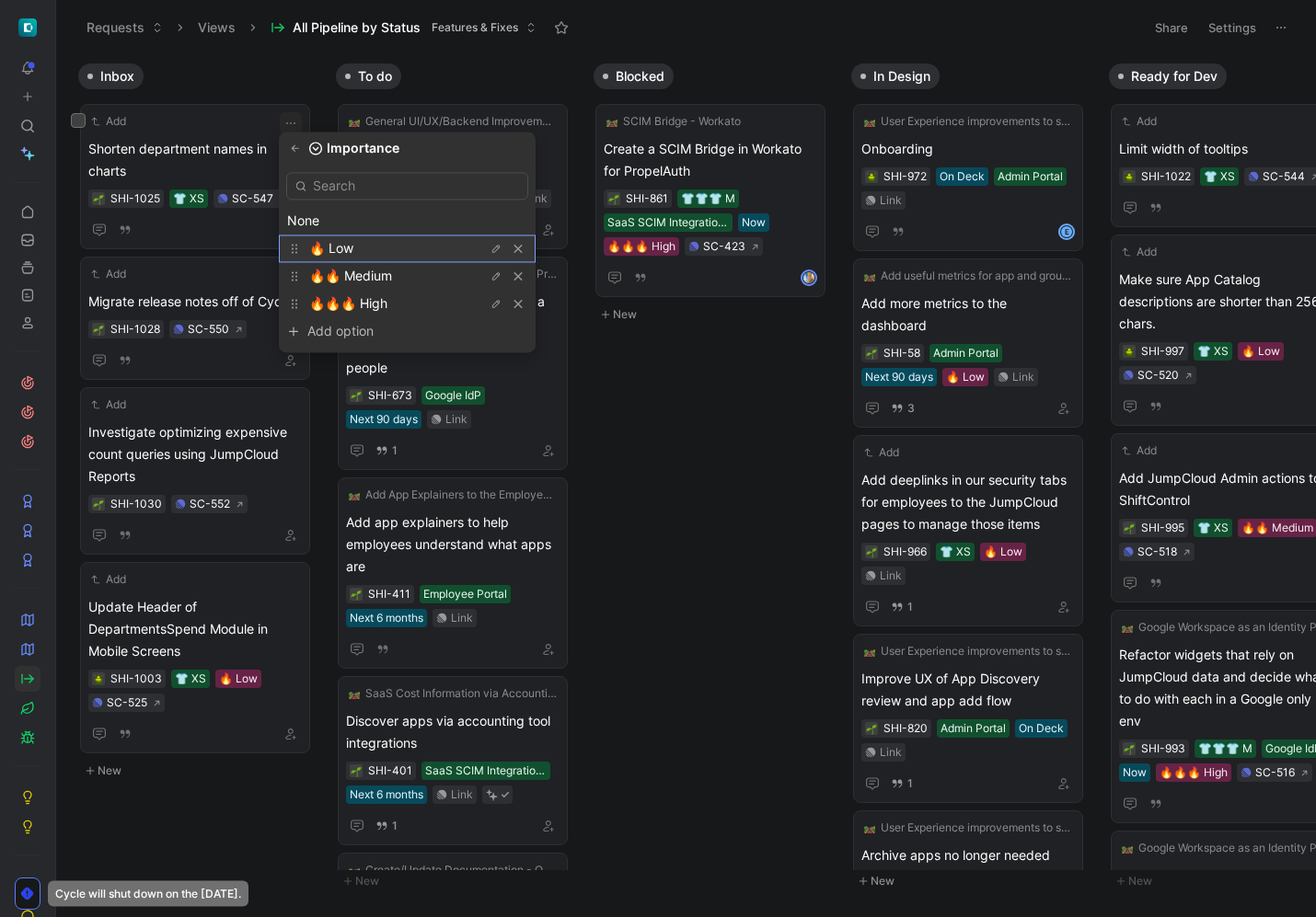
click at [362, 251] on div "🔥 Low" at bounding box center [378, 249] width 138 height 22
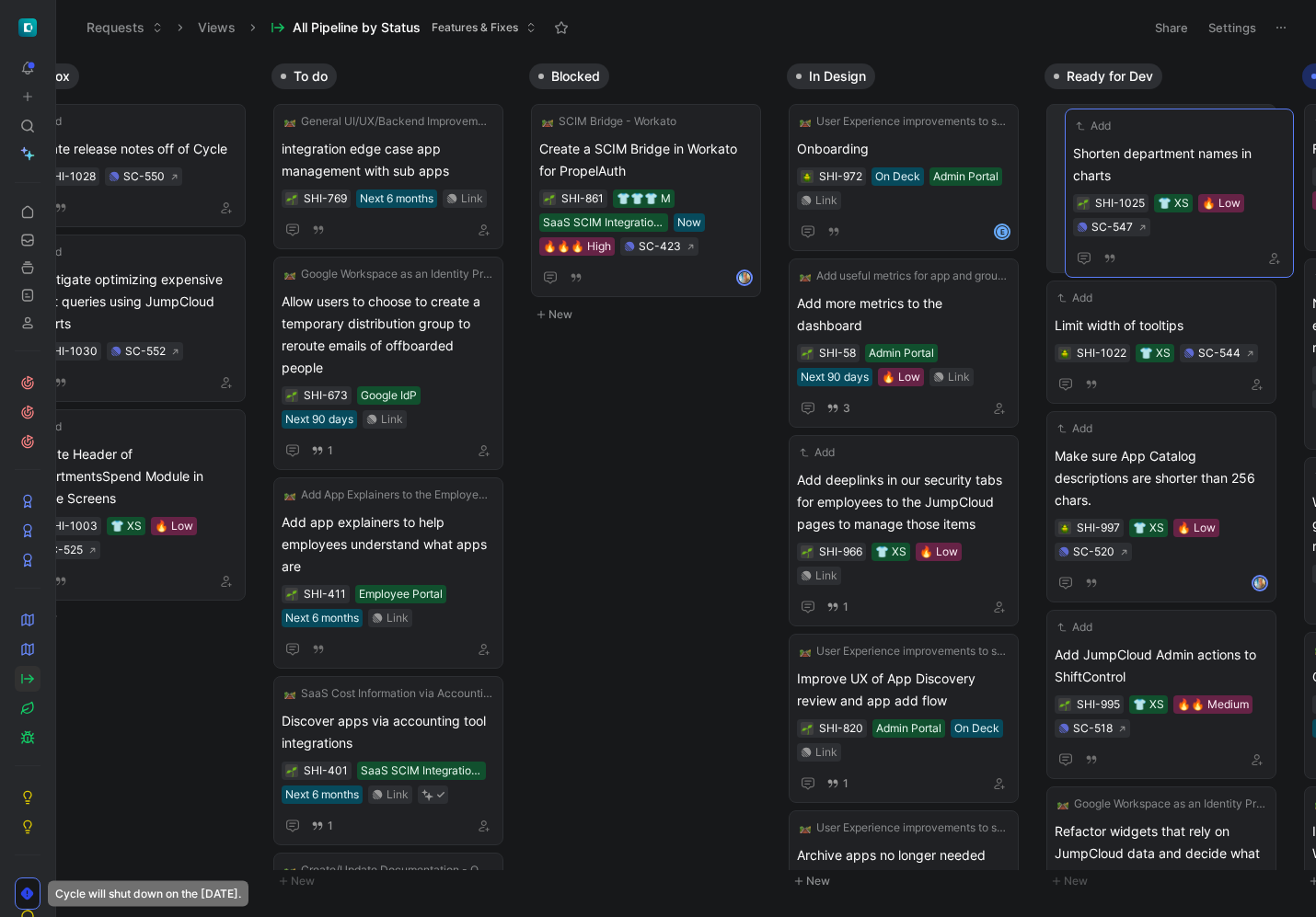
scroll to position [0, 83]
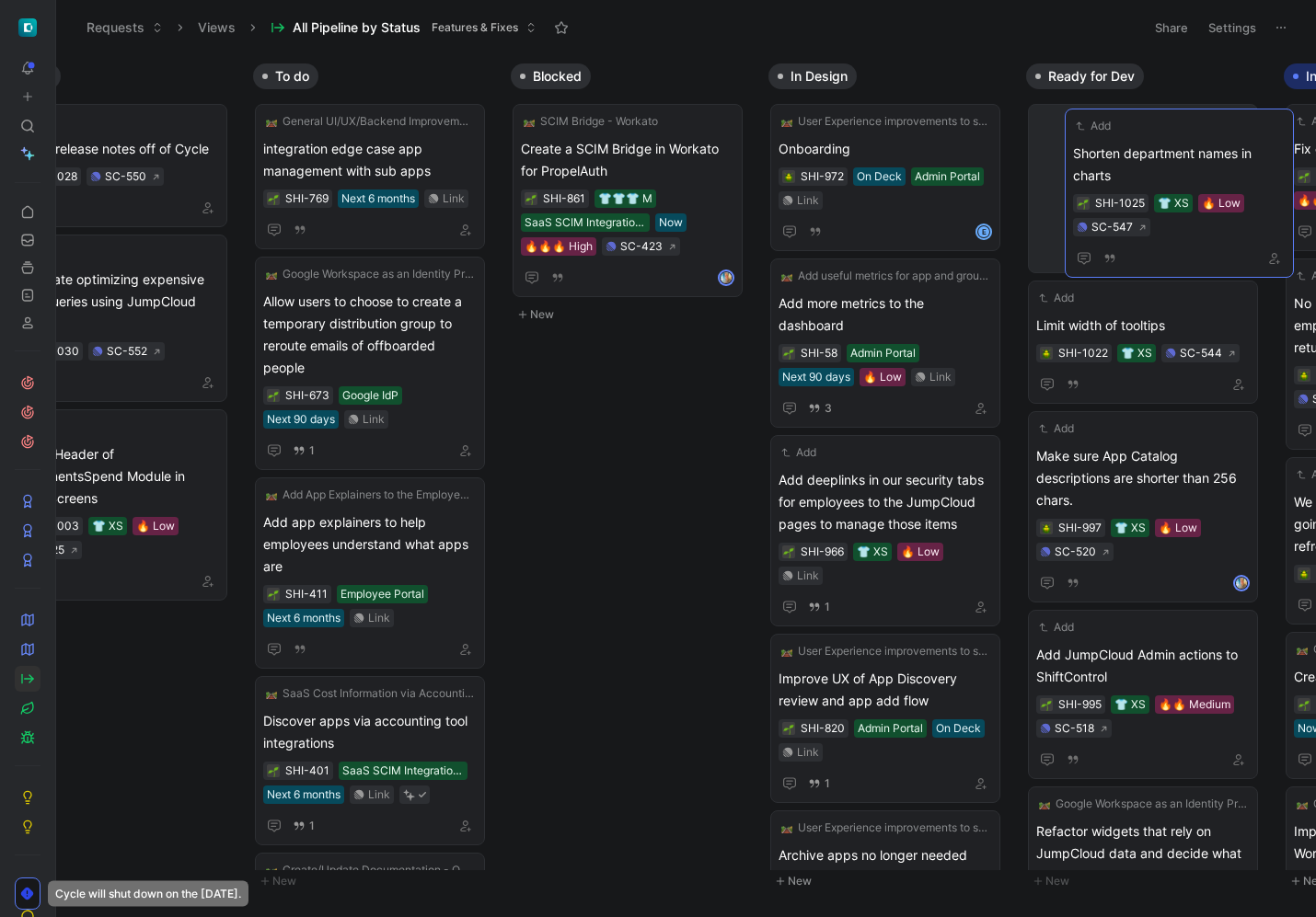
drag, startPoint x: 252, startPoint y: 118, endPoint x: 1170, endPoint y: 126, distance: 918.0
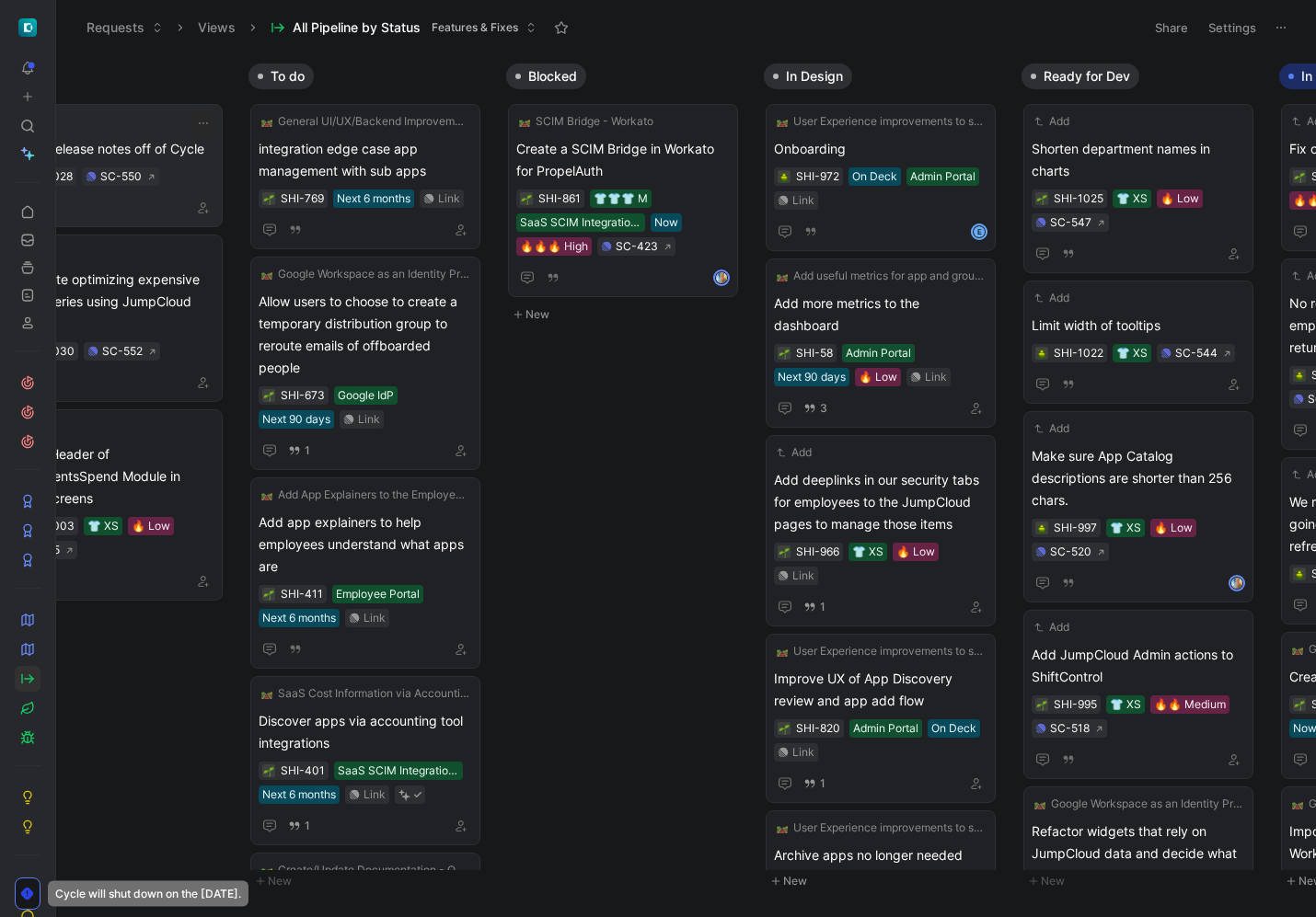
scroll to position [0, 0]
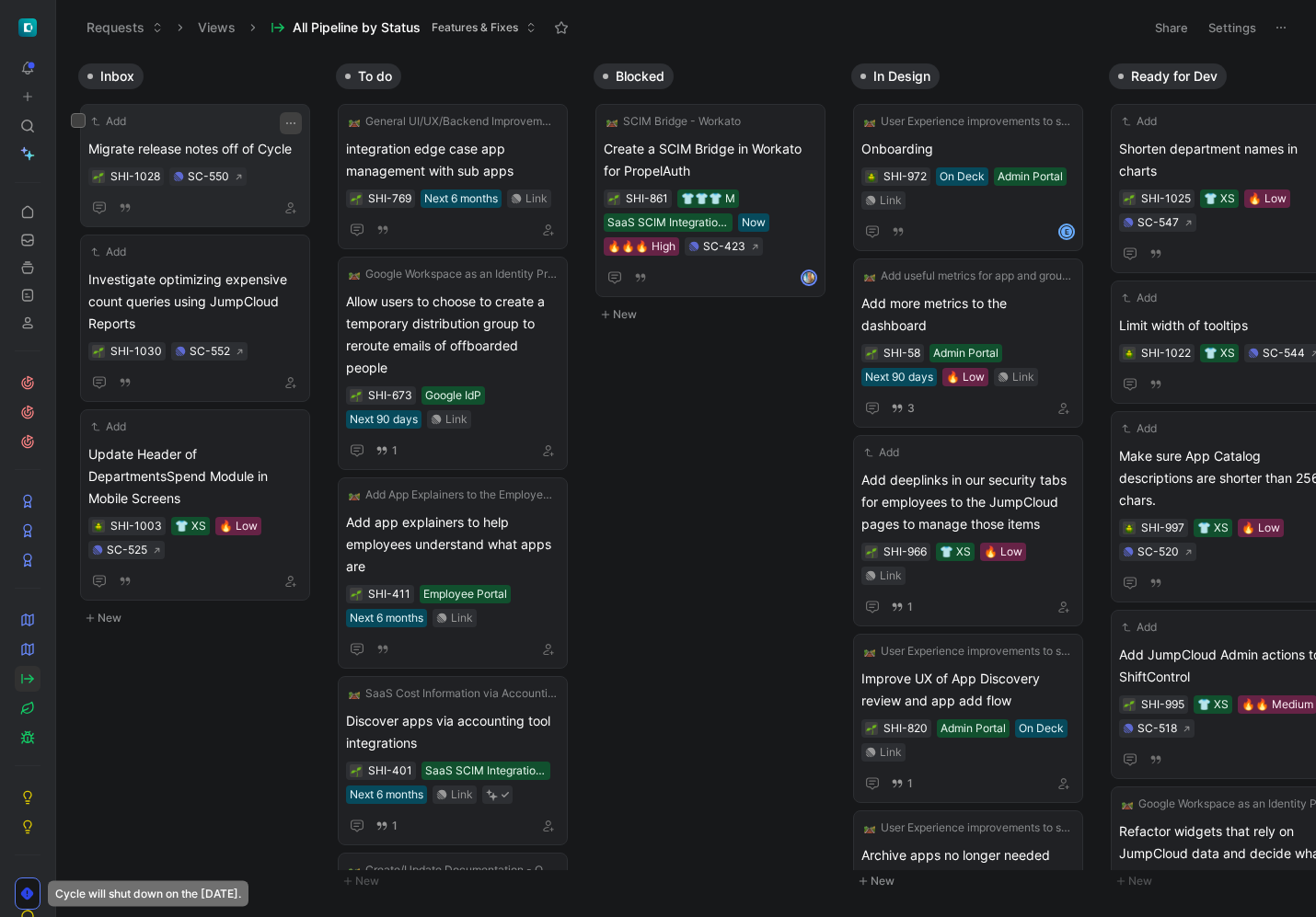
click at [294, 117] on icon "button" at bounding box center [291, 123] width 15 height 15
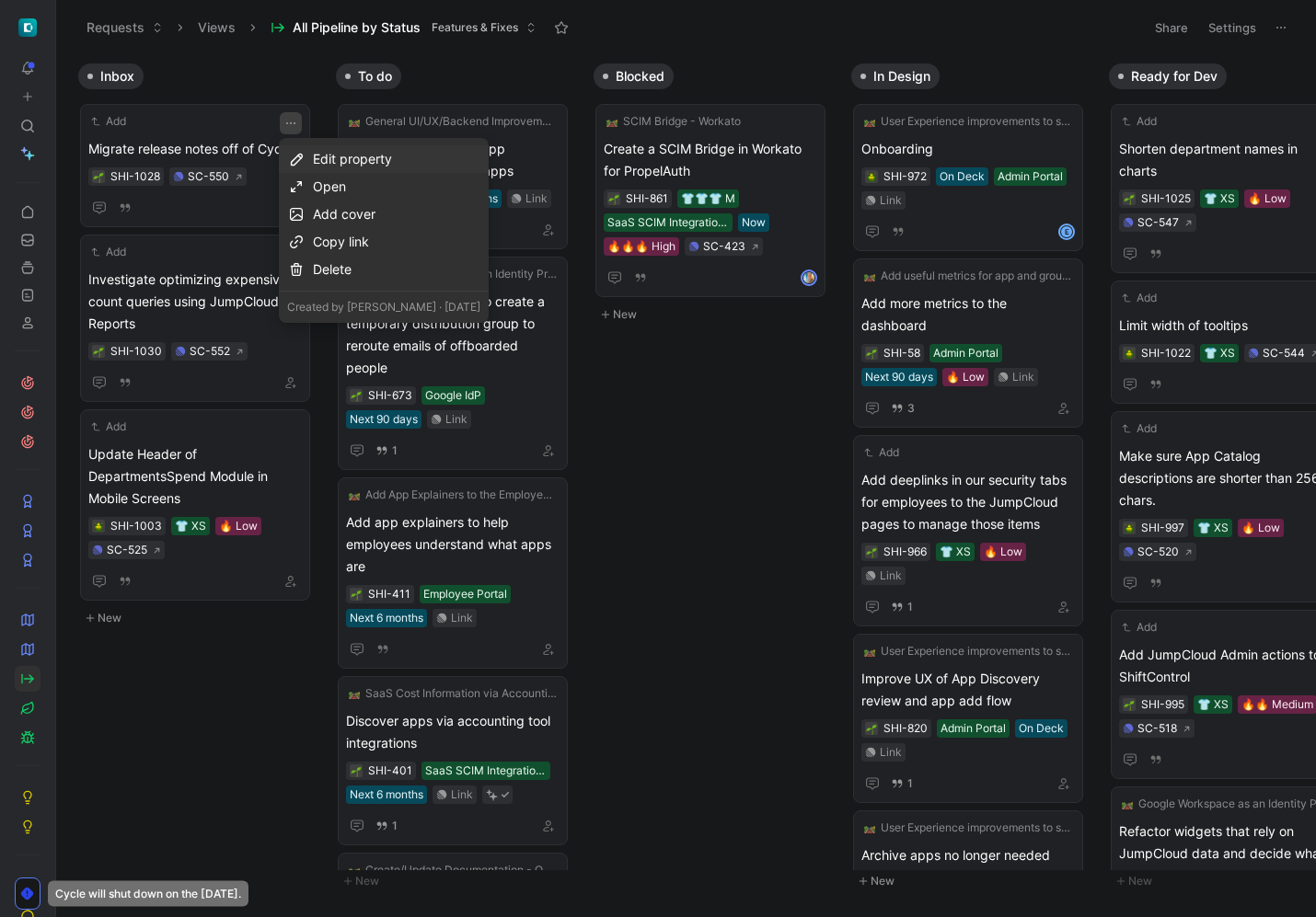
click at [321, 155] on div "Edit property" at bounding box center [397, 159] width 168 height 22
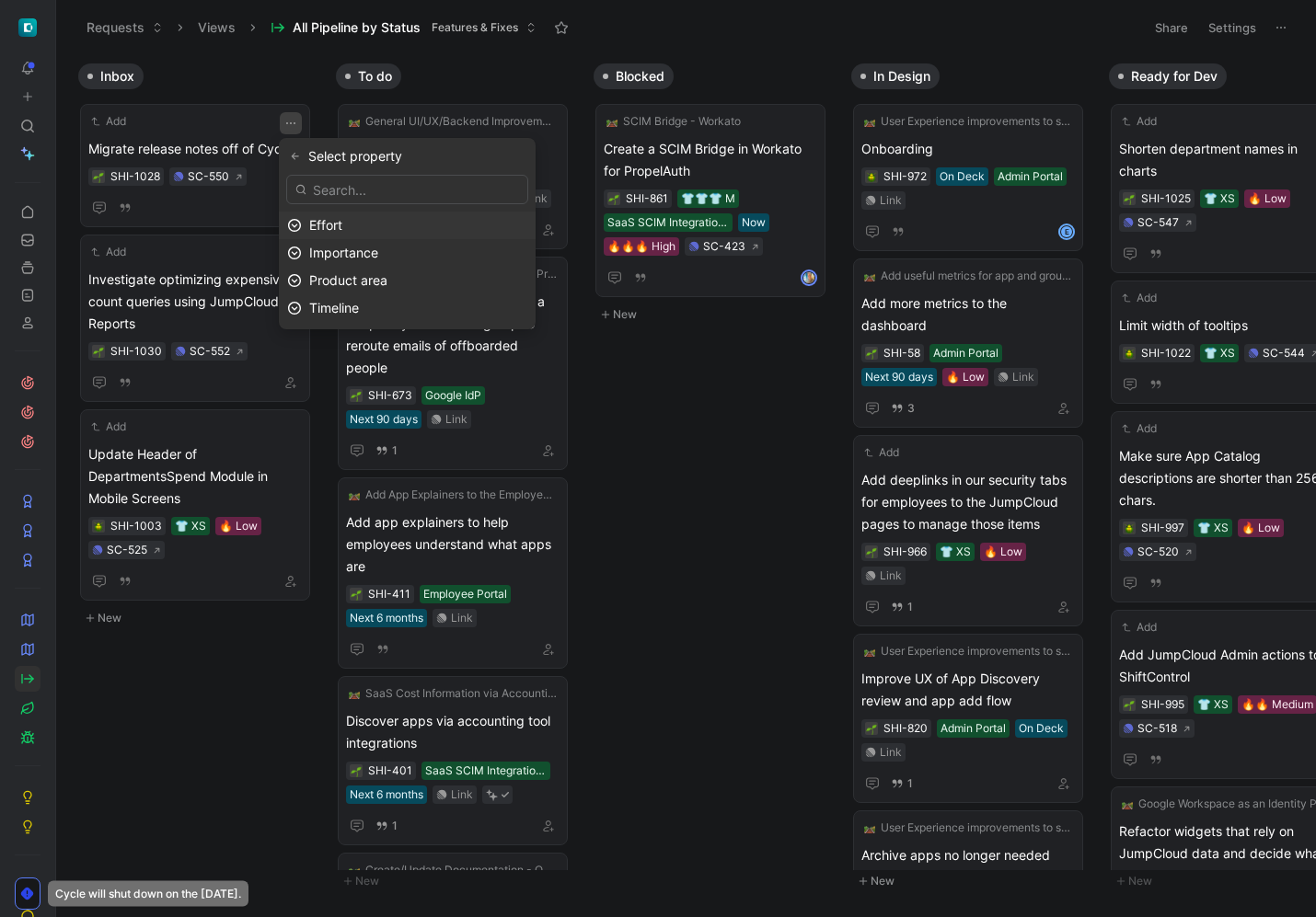
click at [345, 228] on div "Effort" at bounding box center [418, 226] width 218 height 22
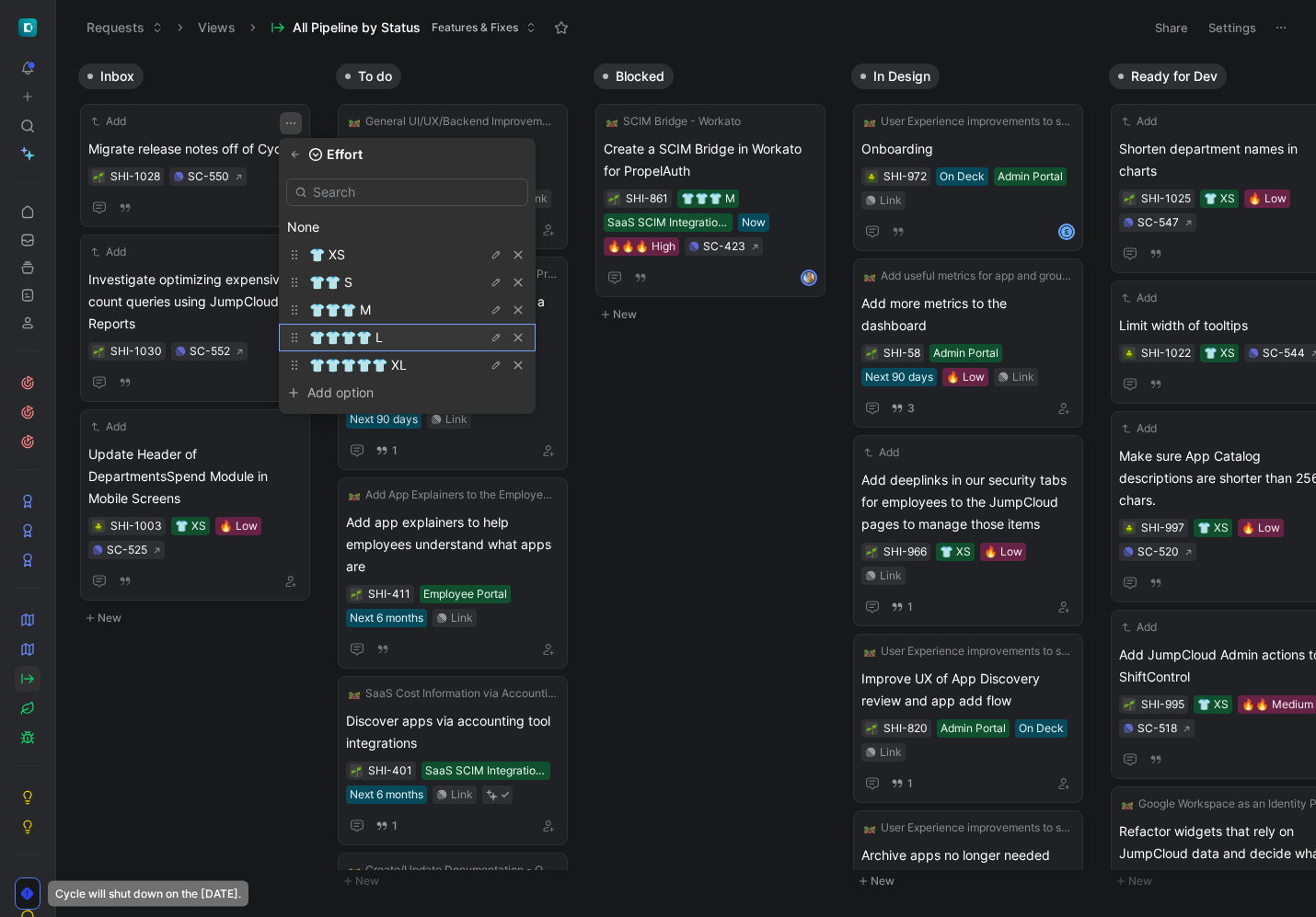
click at [362, 331] on span "👕👕👕👕 L" at bounding box center [346, 337] width 74 height 16
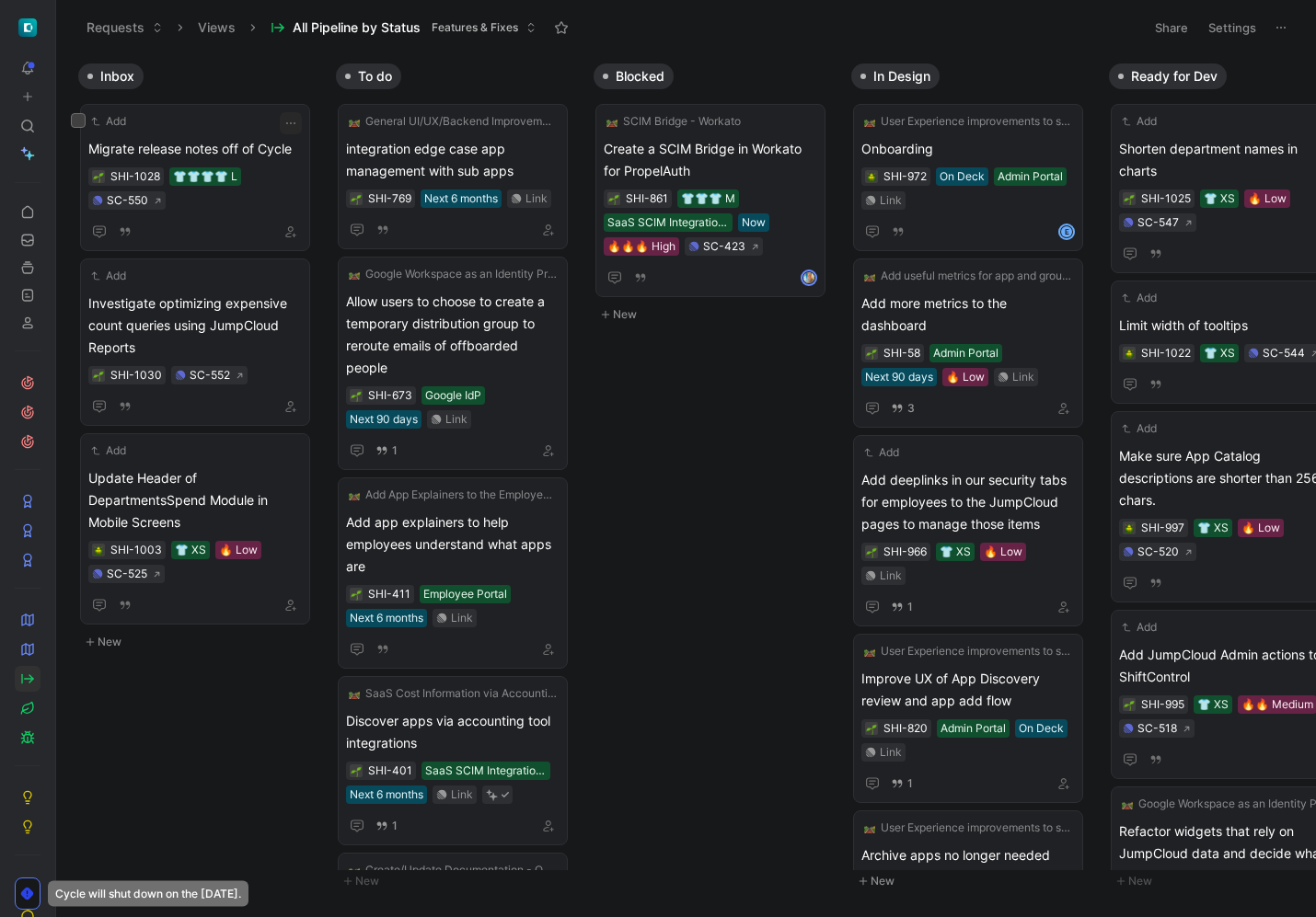
click at [290, 124] on icon "button" at bounding box center [291, 123] width 15 height 15
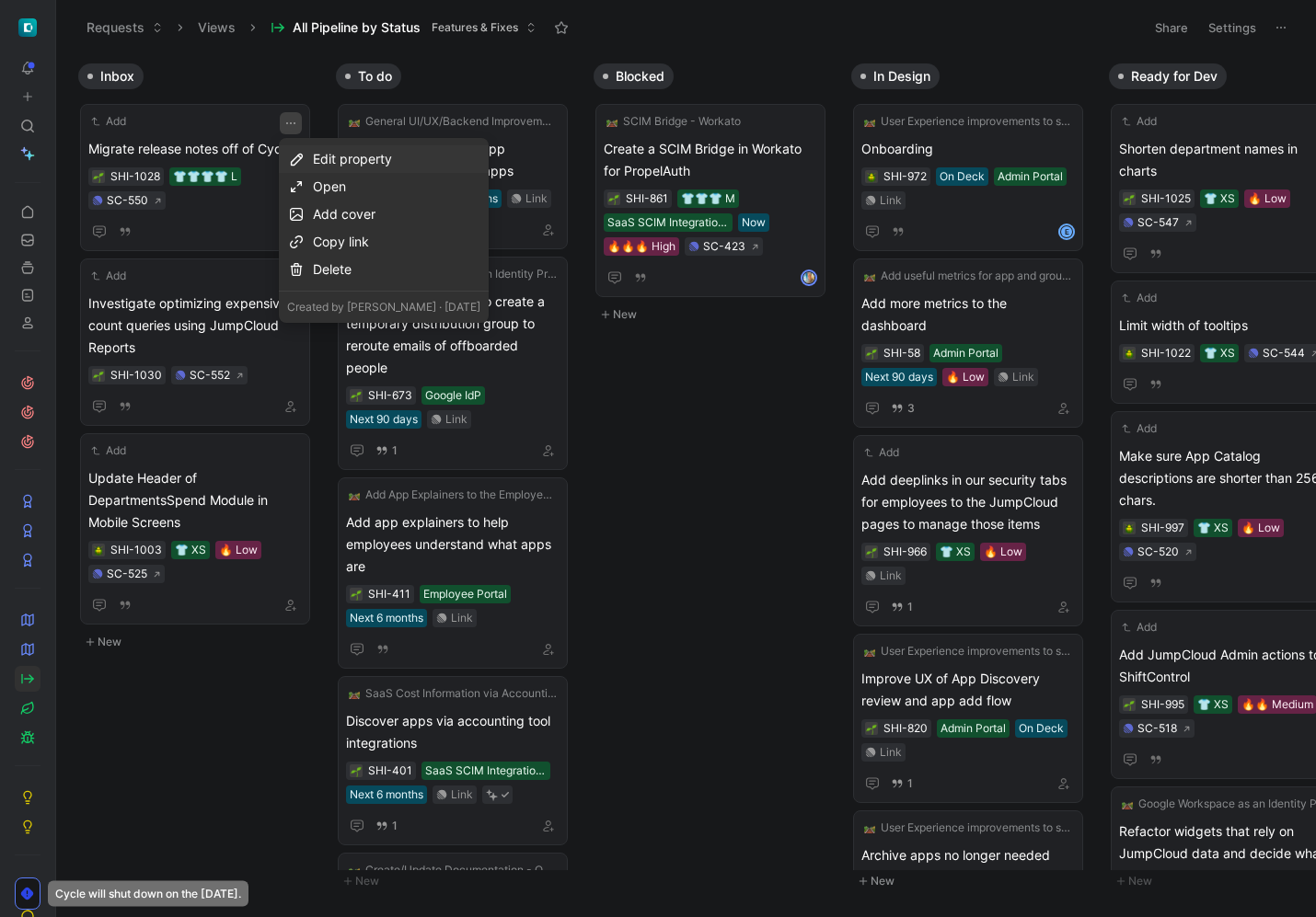
click at [340, 161] on div "Edit property" at bounding box center [397, 159] width 168 height 22
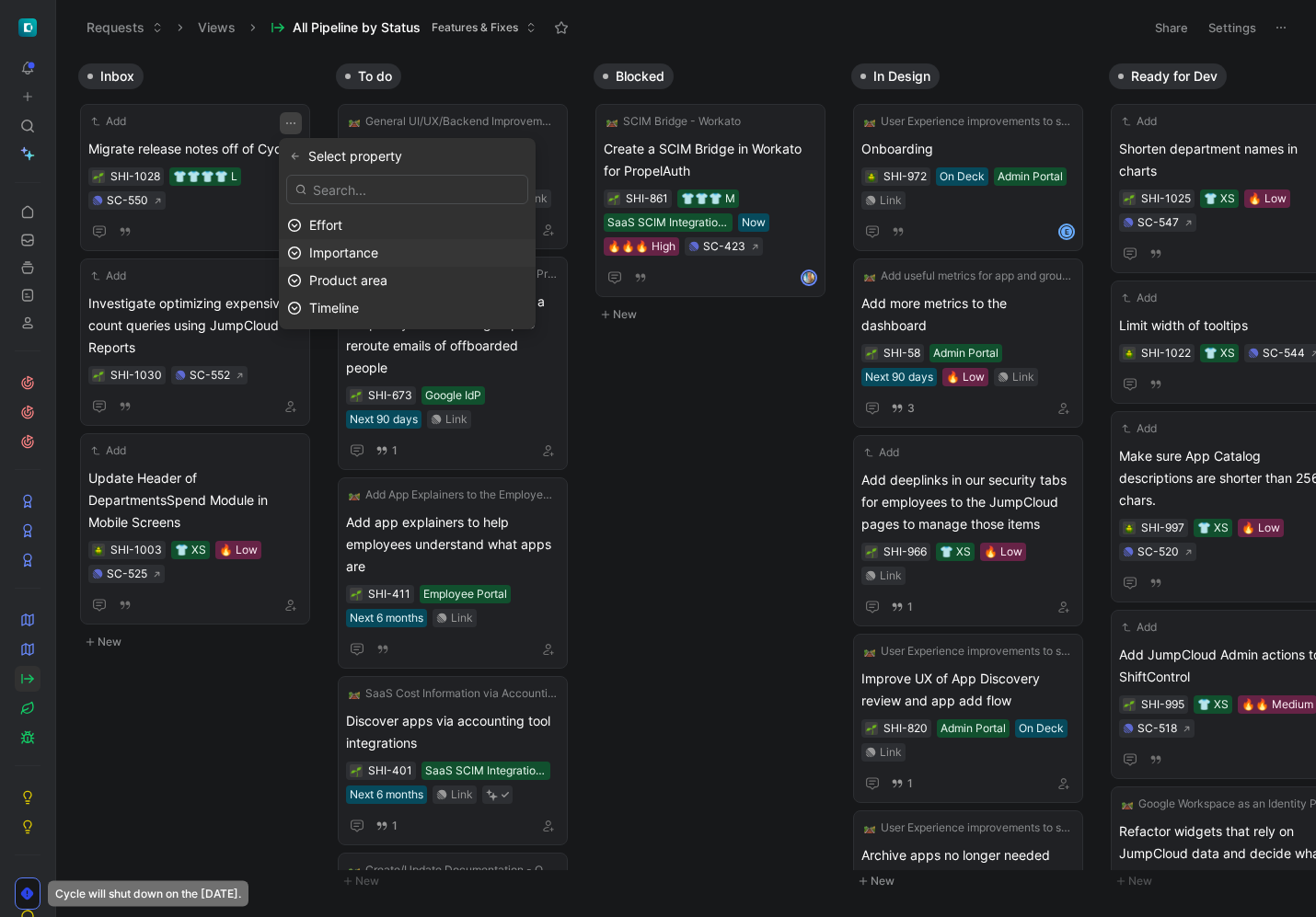
click at [349, 254] on span "Importance" at bounding box center [344, 252] width 69 height 16
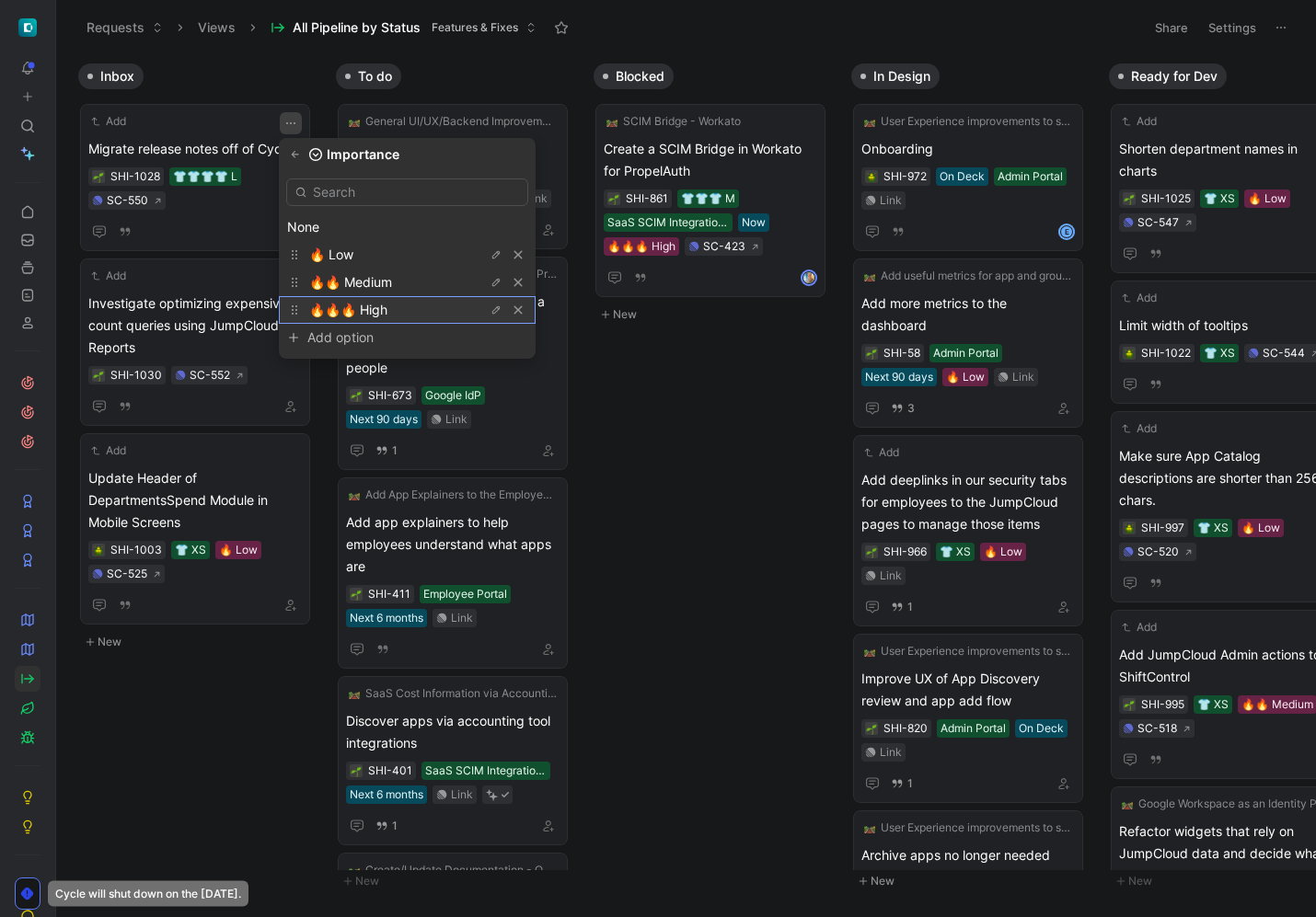
click at [355, 313] on span "🔥🔥🔥 High" at bounding box center [348, 309] width 78 height 16
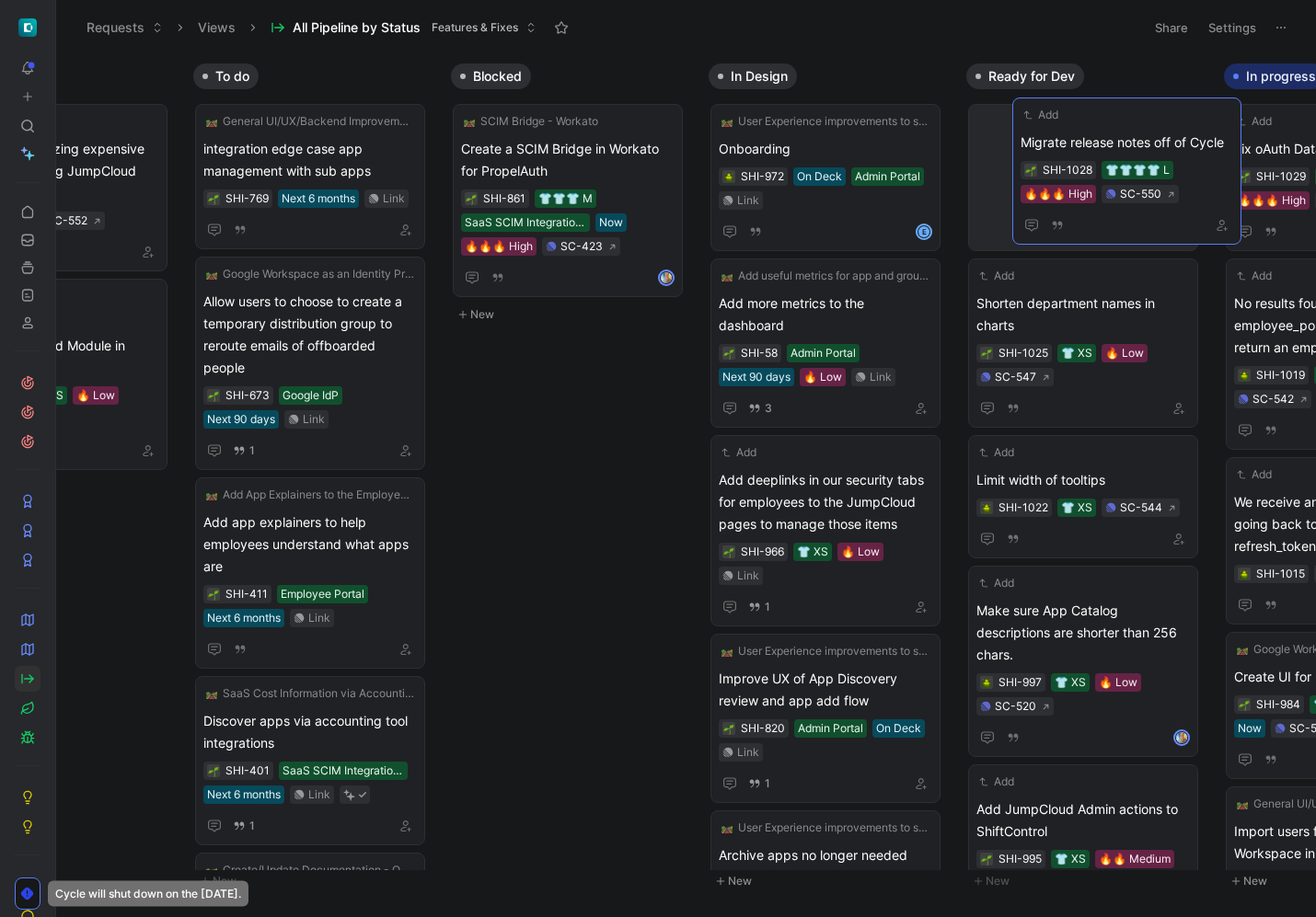
drag, startPoint x: 185, startPoint y: 120, endPoint x: 1075, endPoint y: 119, distance: 890.0
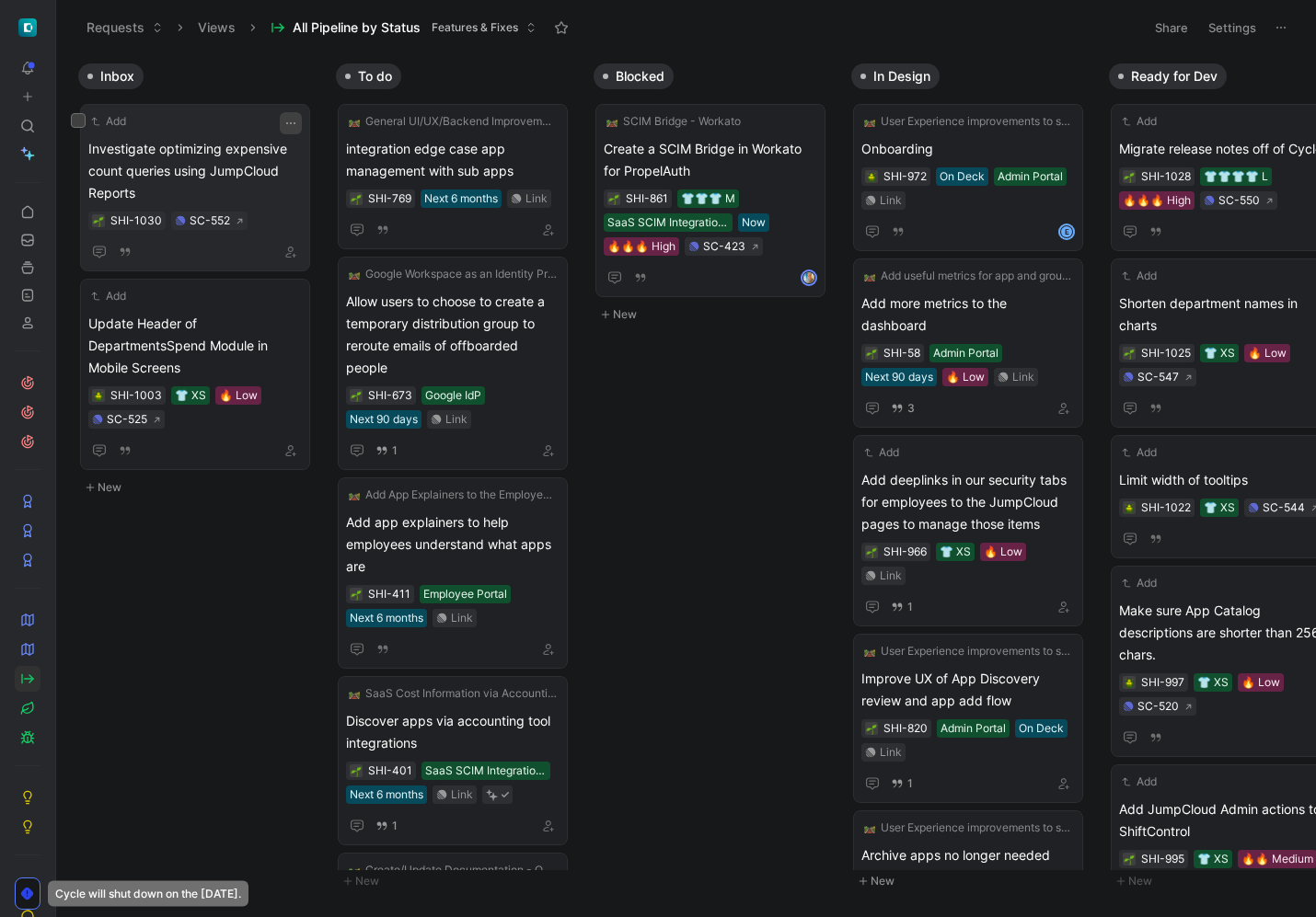
click at [293, 123] on icon "button" at bounding box center [291, 123] width 9 height 2
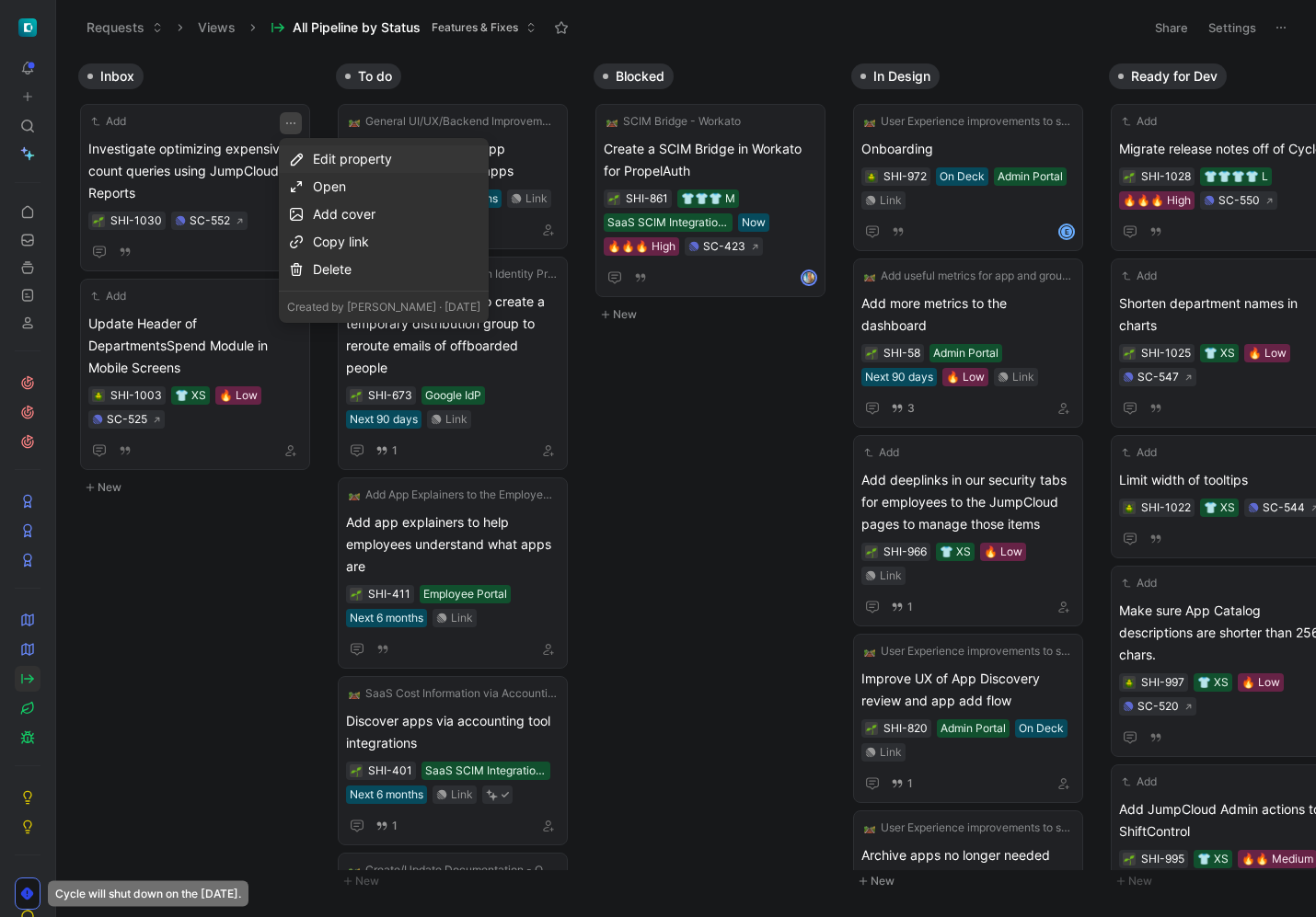
click at [360, 159] on div "Edit property" at bounding box center [397, 159] width 168 height 22
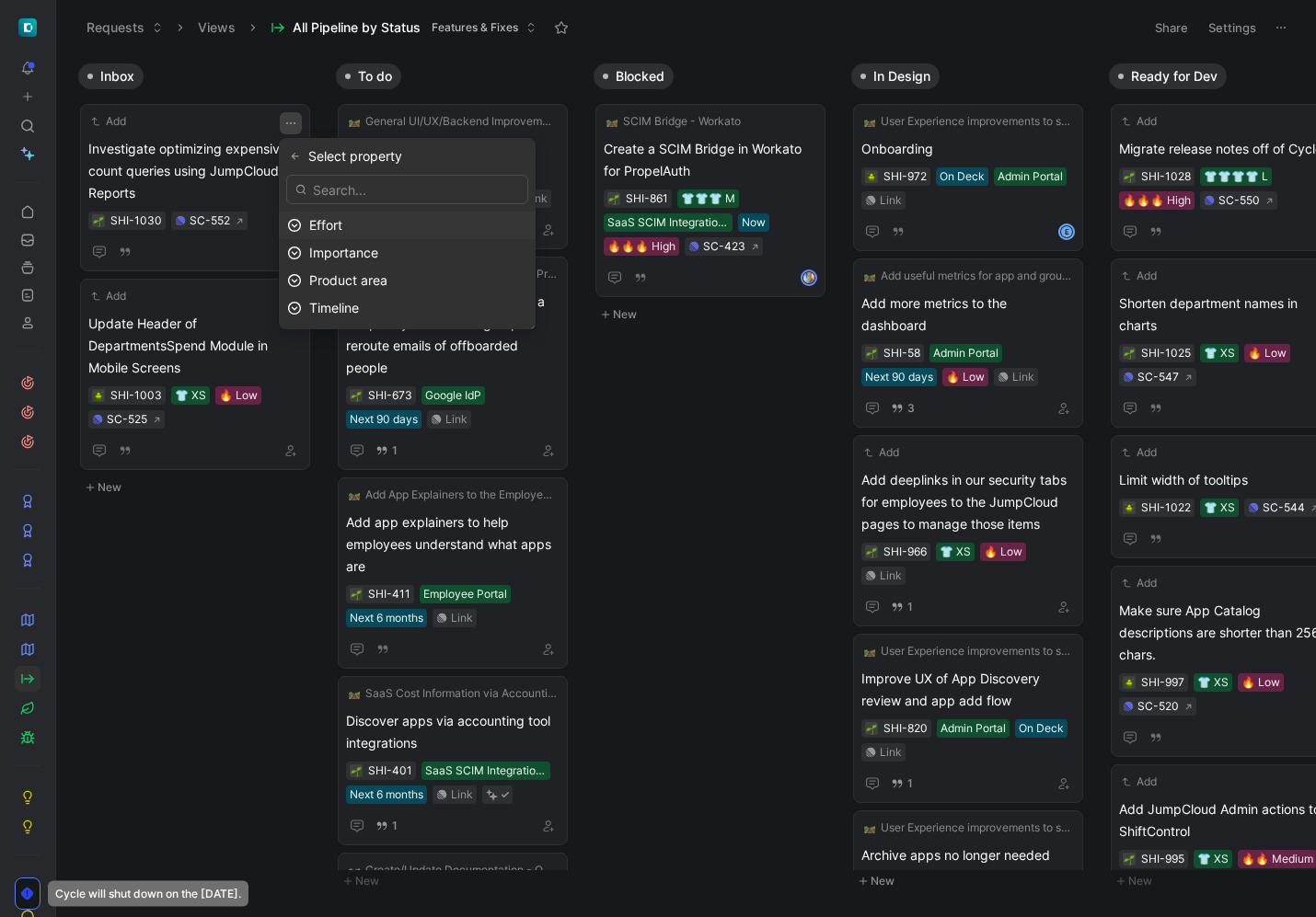
click at [454, 217] on div "Effort" at bounding box center [418, 226] width 218 height 22
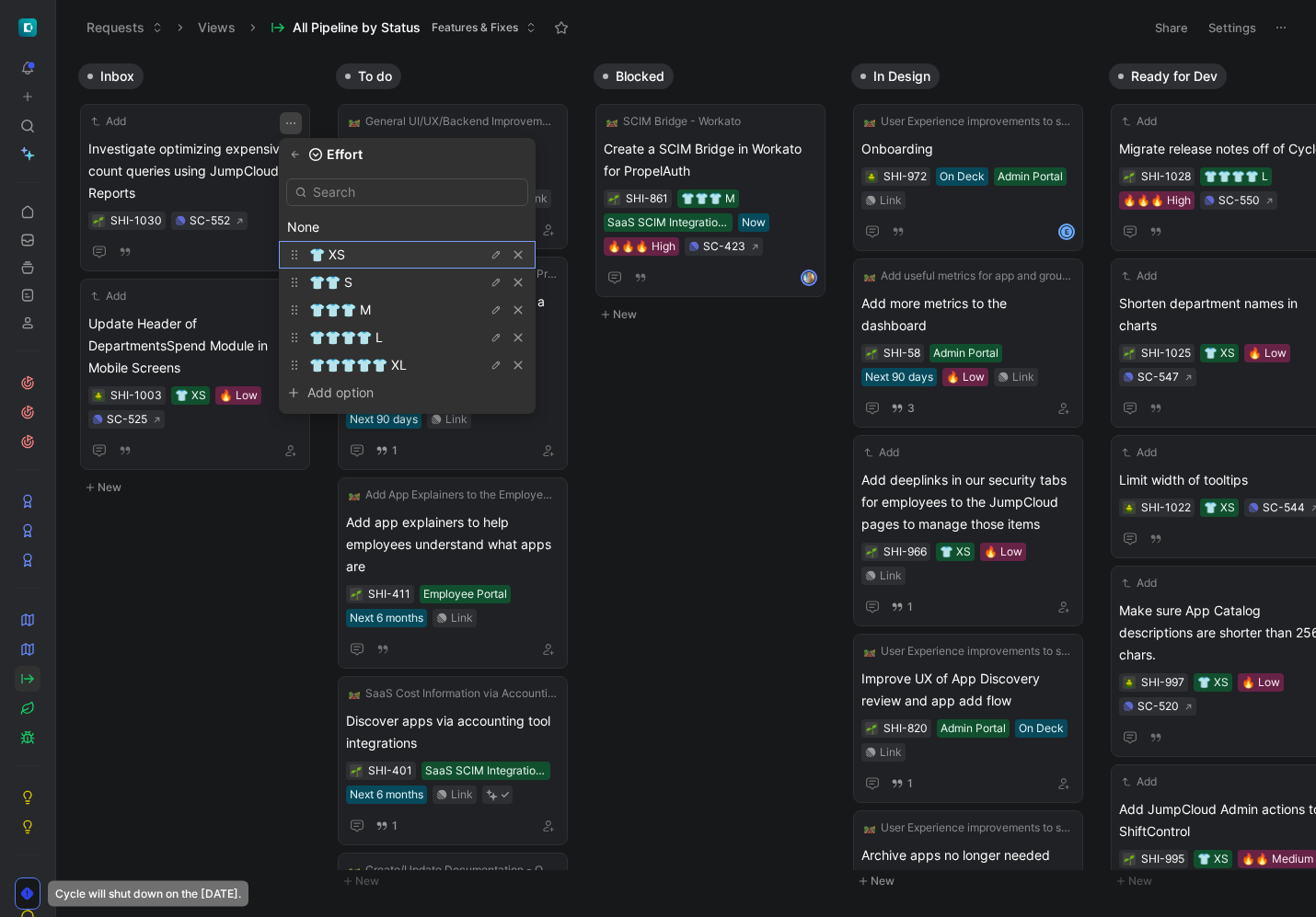
click at [425, 257] on div "👕 XS" at bounding box center [378, 255] width 138 height 22
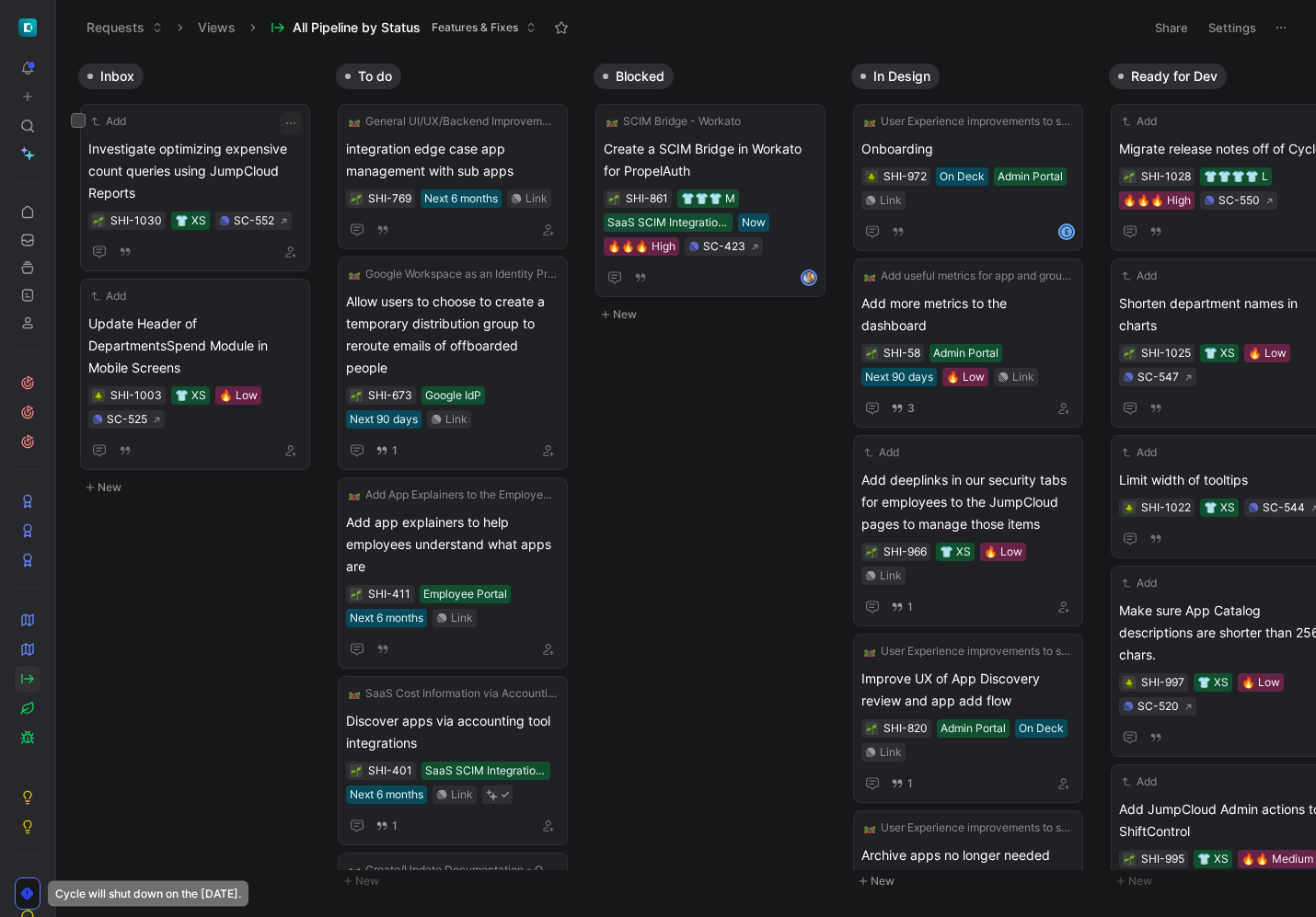
click at [293, 124] on icon "button" at bounding box center [291, 123] width 15 height 15
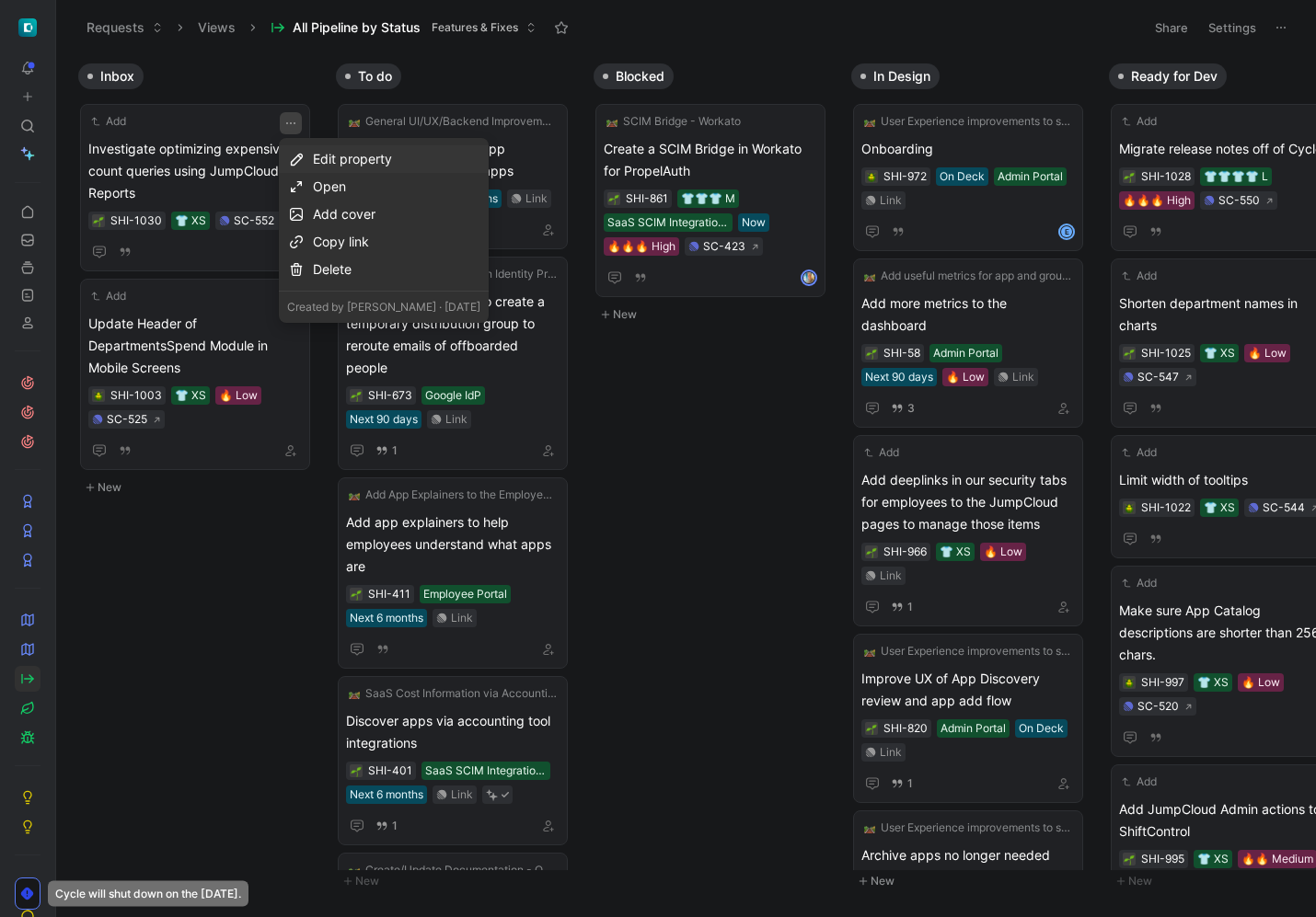
click at [344, 163] on div "Edit property" at bounding box center [397, 159] width 168 height 22
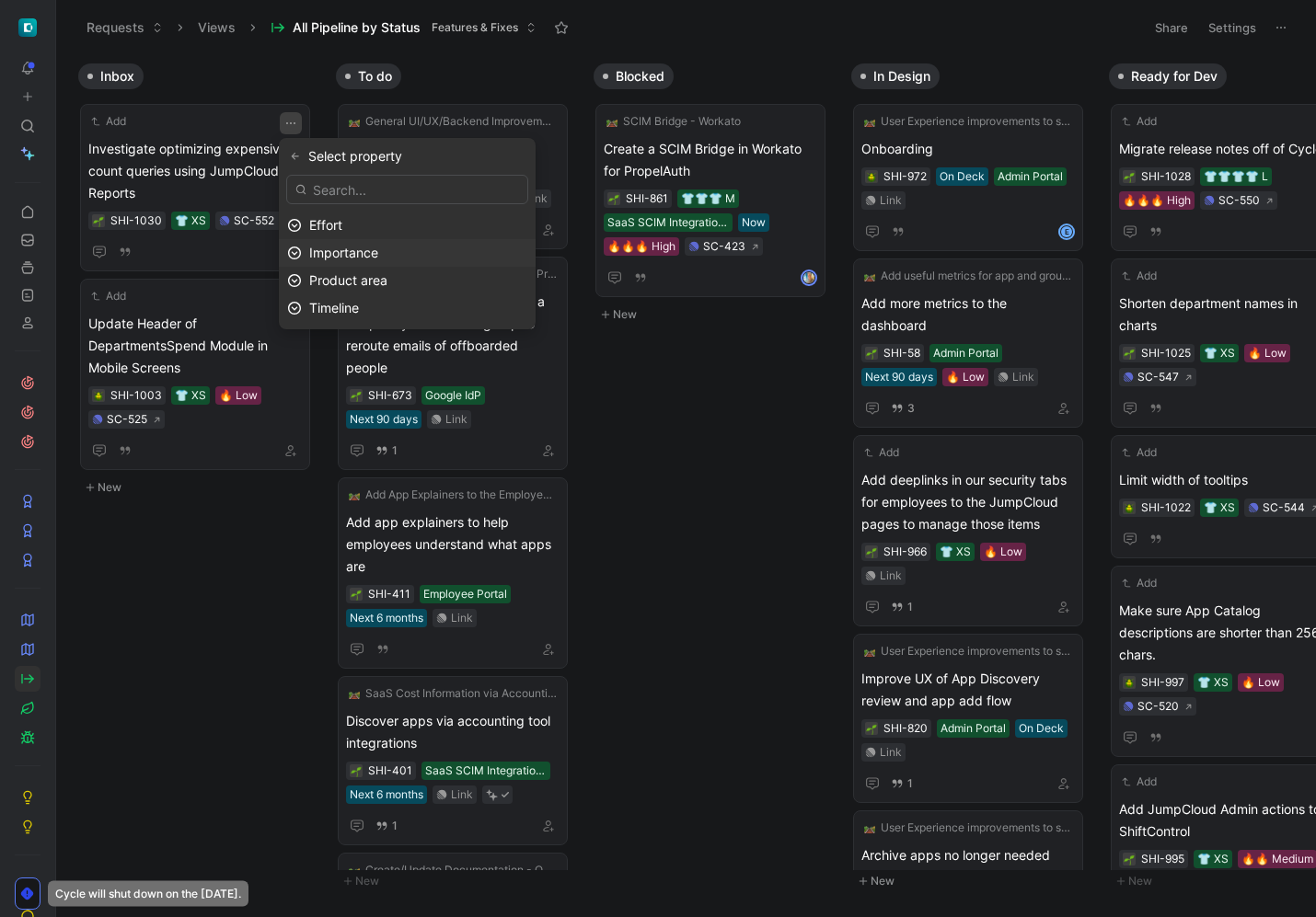
click at [350, 243] on div "Importance" at bounding box center [418, 253] width 218 height 22
click at [354, 256] on div "🔥 Low" at bounding box center [378, 255] width 138 height 22
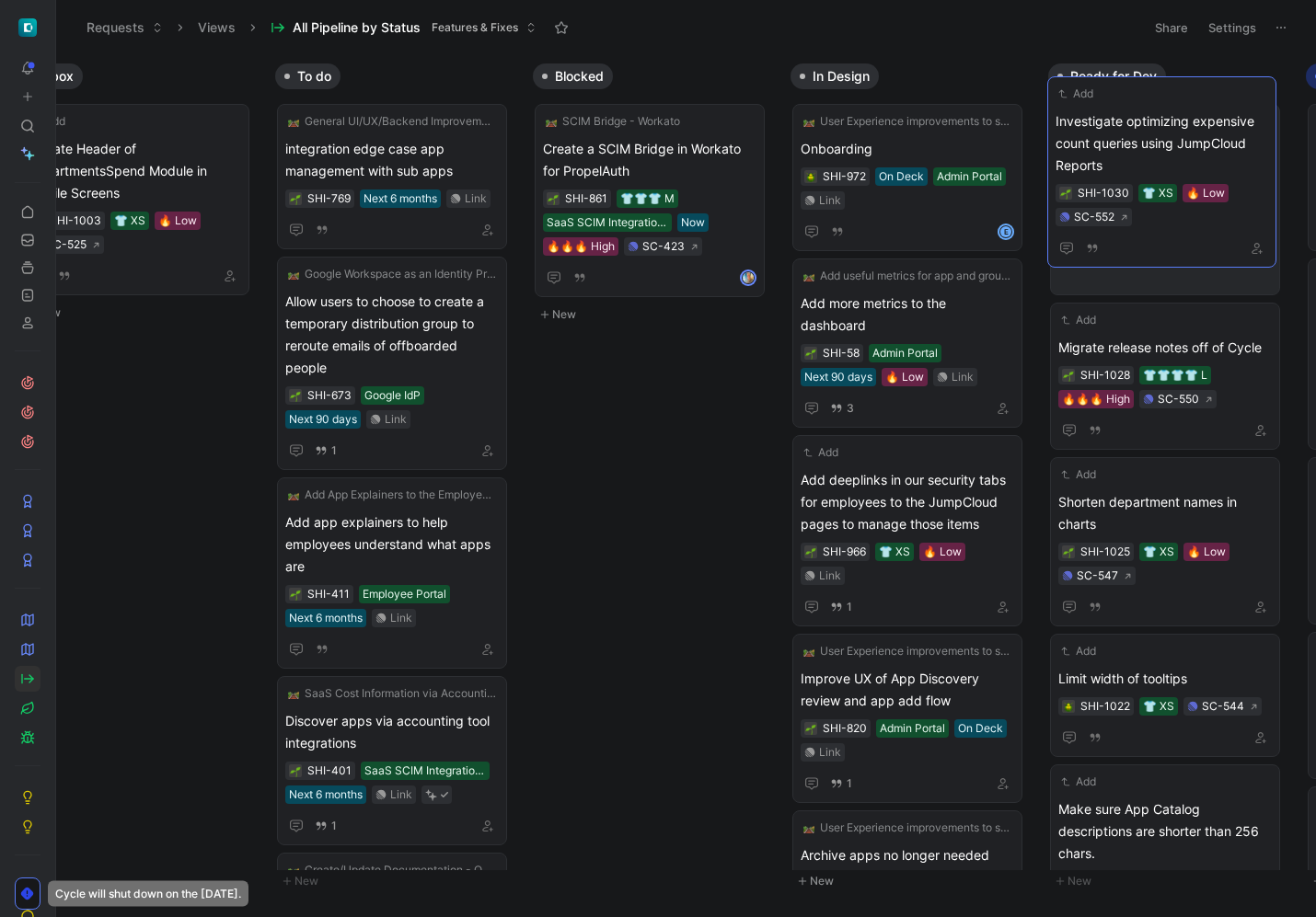
drag, startPoint x: 175, startPoint y: 153, endPoint x: 1144, endPoint y: 125, distance: 969.4
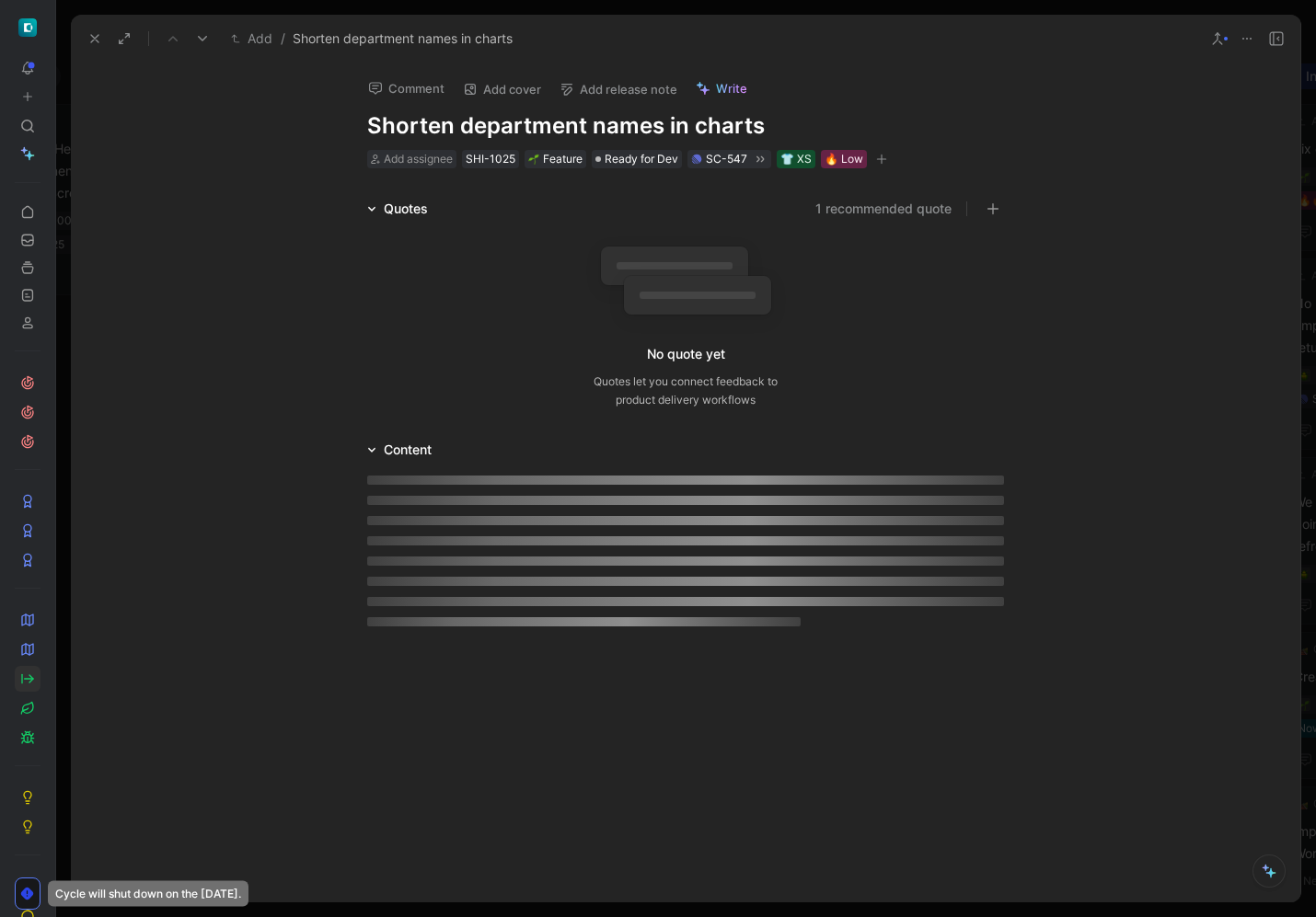
click at [77, 29] on div "Add / Shorten department names in charts" at bounding box center [685, 39] width 1229 height 48
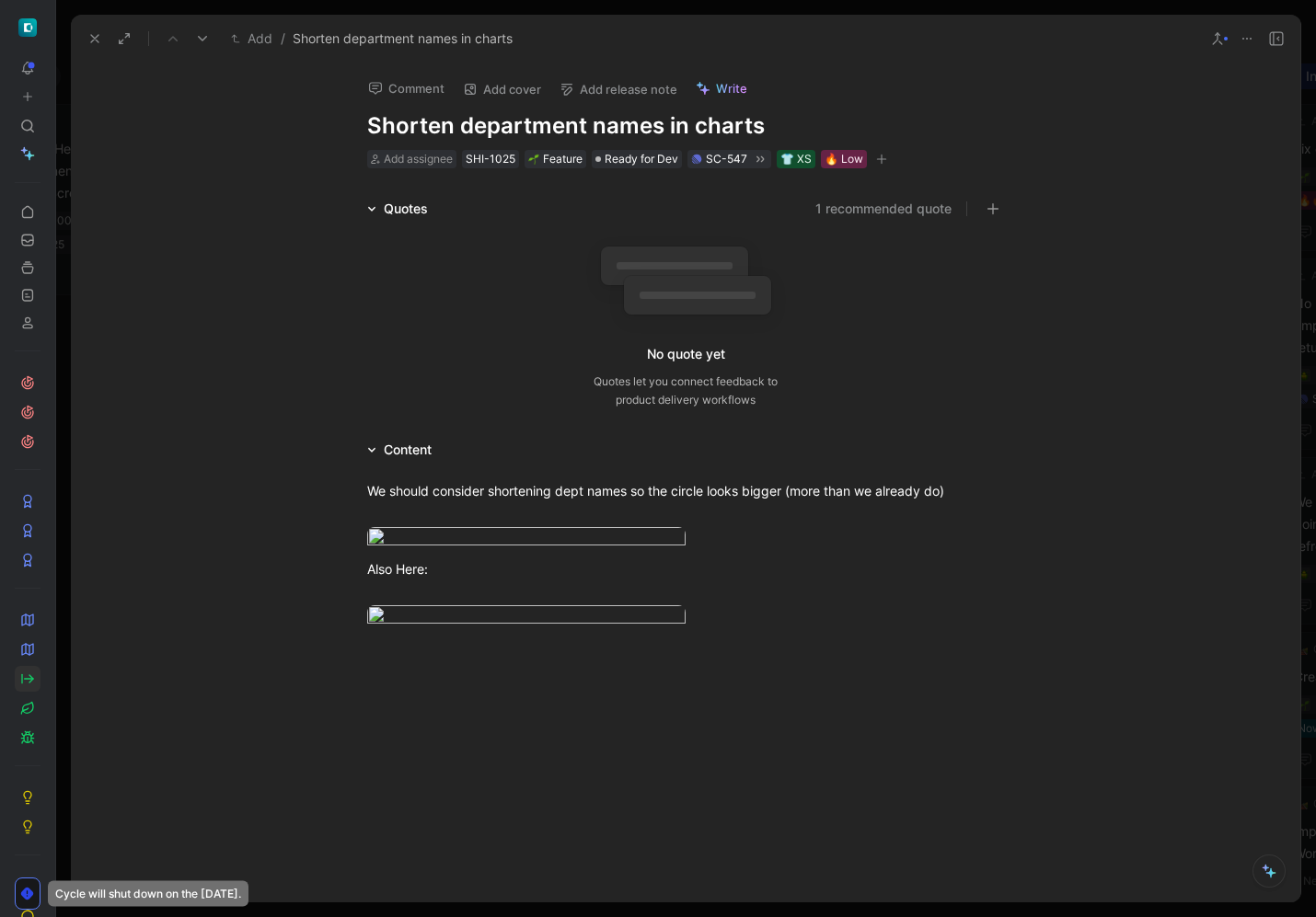
click at [99, 38] on icon at bounding box center [95, 39] width 15 height 15
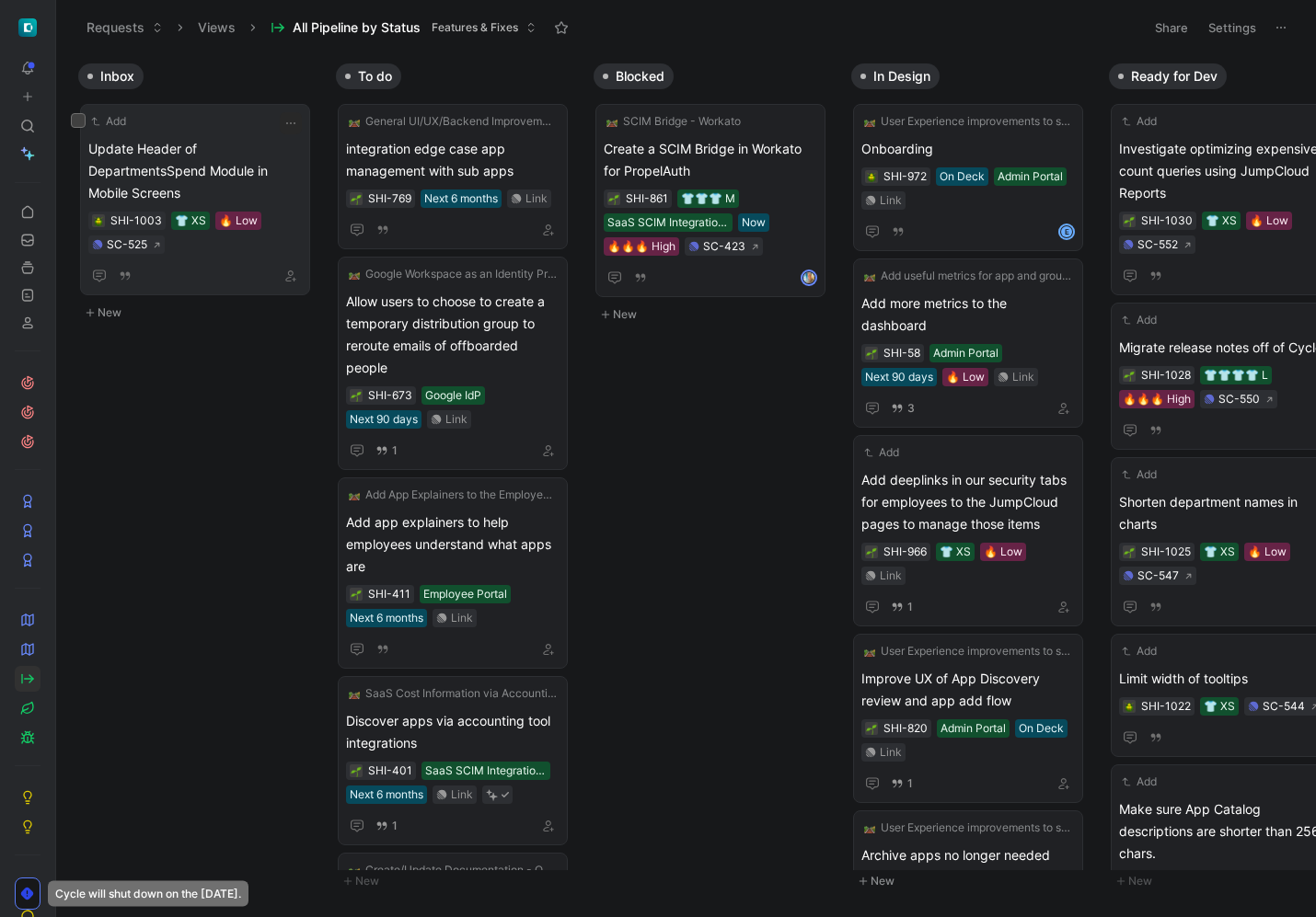
click at [174, 165] on span "Update Header of DepartmentsSpend Module in Mobile Screens" at bounding box center [195, 171] width 214 height 66
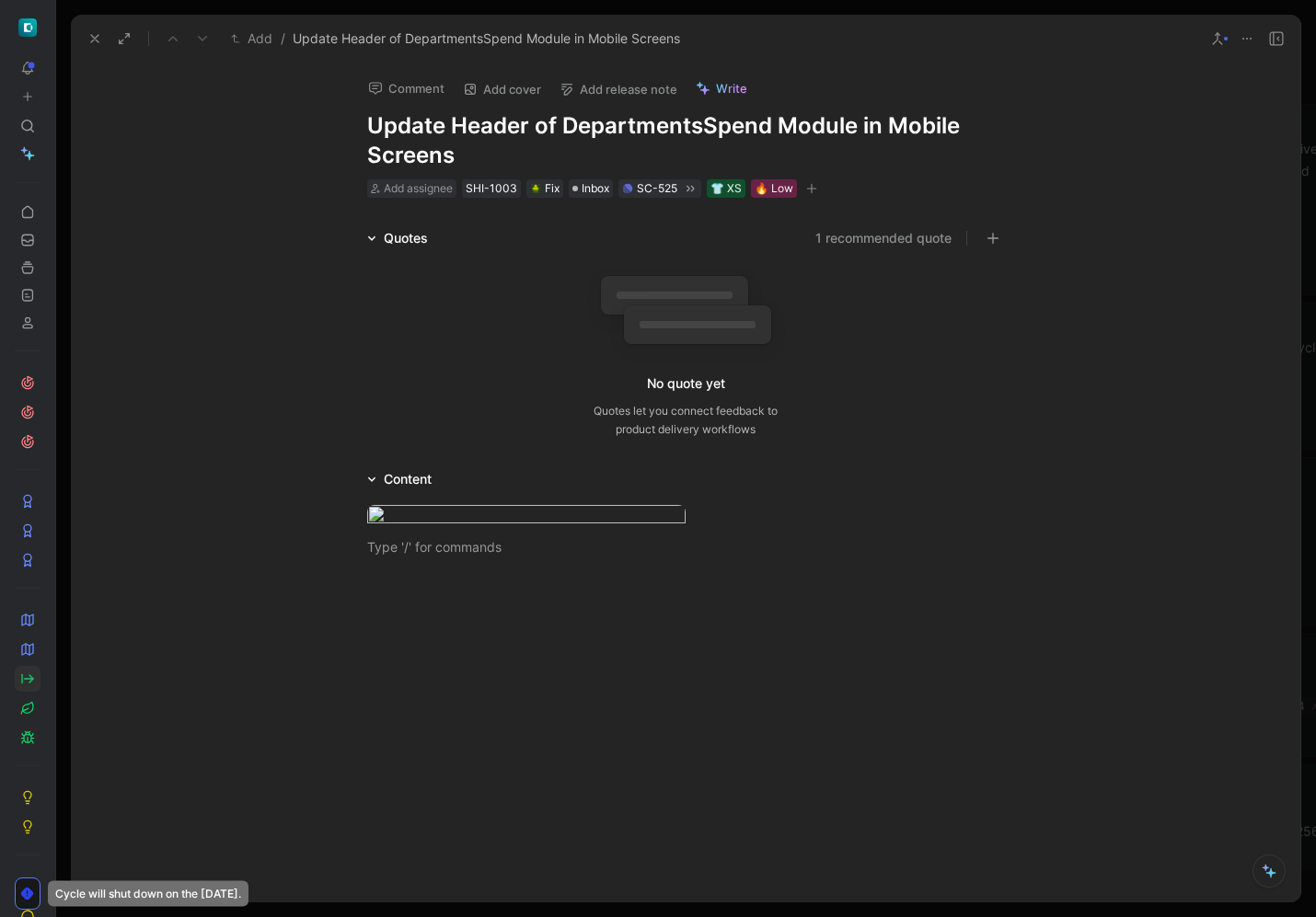
click at [416, 97] on button "Comment" at bounding box center [406, 88] width 93 height 26
click at [425, 87] on button "Comment" at bounding box center [406, 88] width 93 height 26
click at [409, 138] on p at bounding box center [415, 136] width 252 height 19
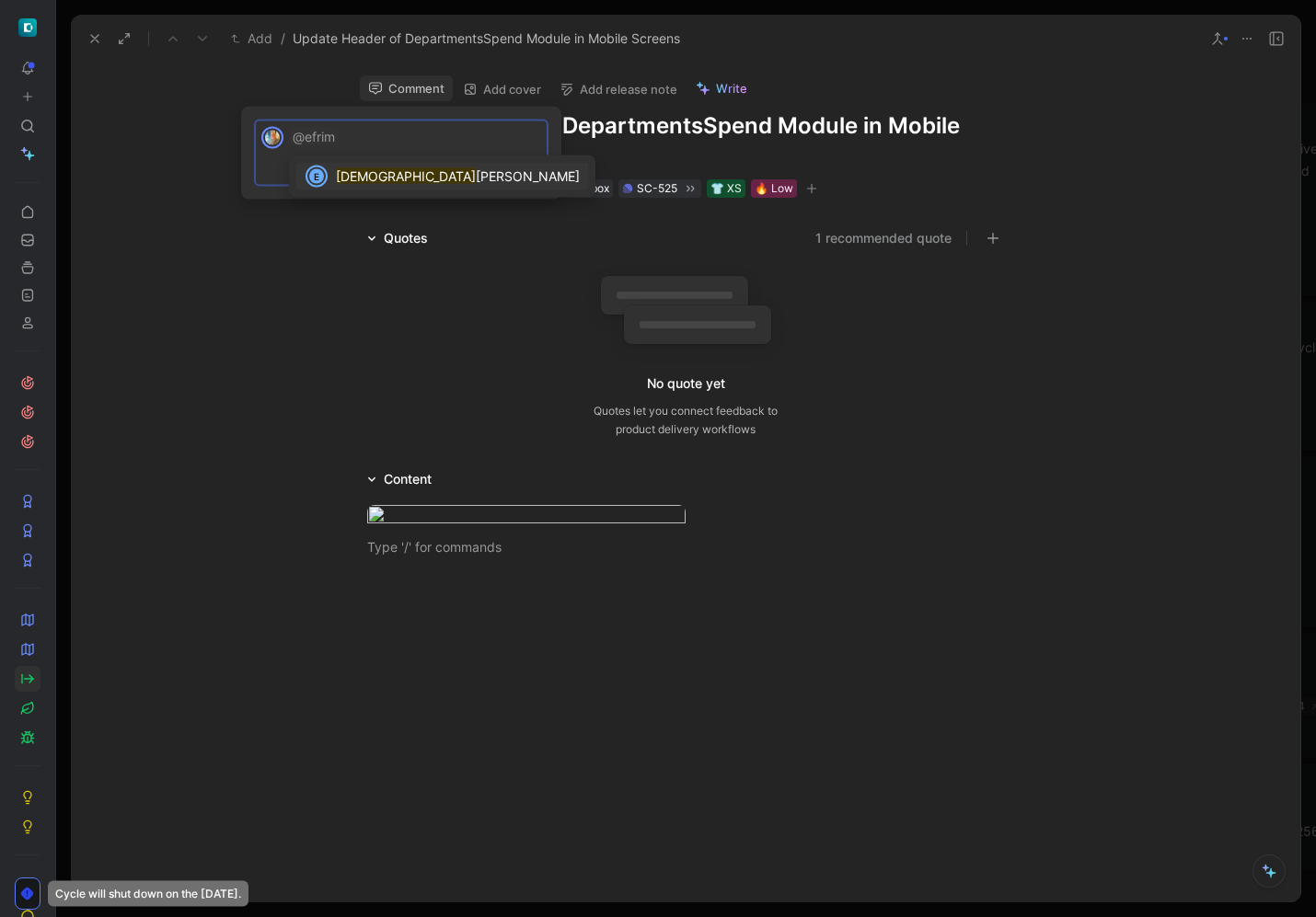
click at [476, 181] on span "[PERSON_NAME]" at bounding box center [528, 176] width 104 height 16
drag, startPoint x: 533, startPoint y: 171, endPoint x: 428, endPoint y: 499, distance: 344.4
click at [533, 171] on button "Send" at bounding box center [519, 168] width 44 height 22
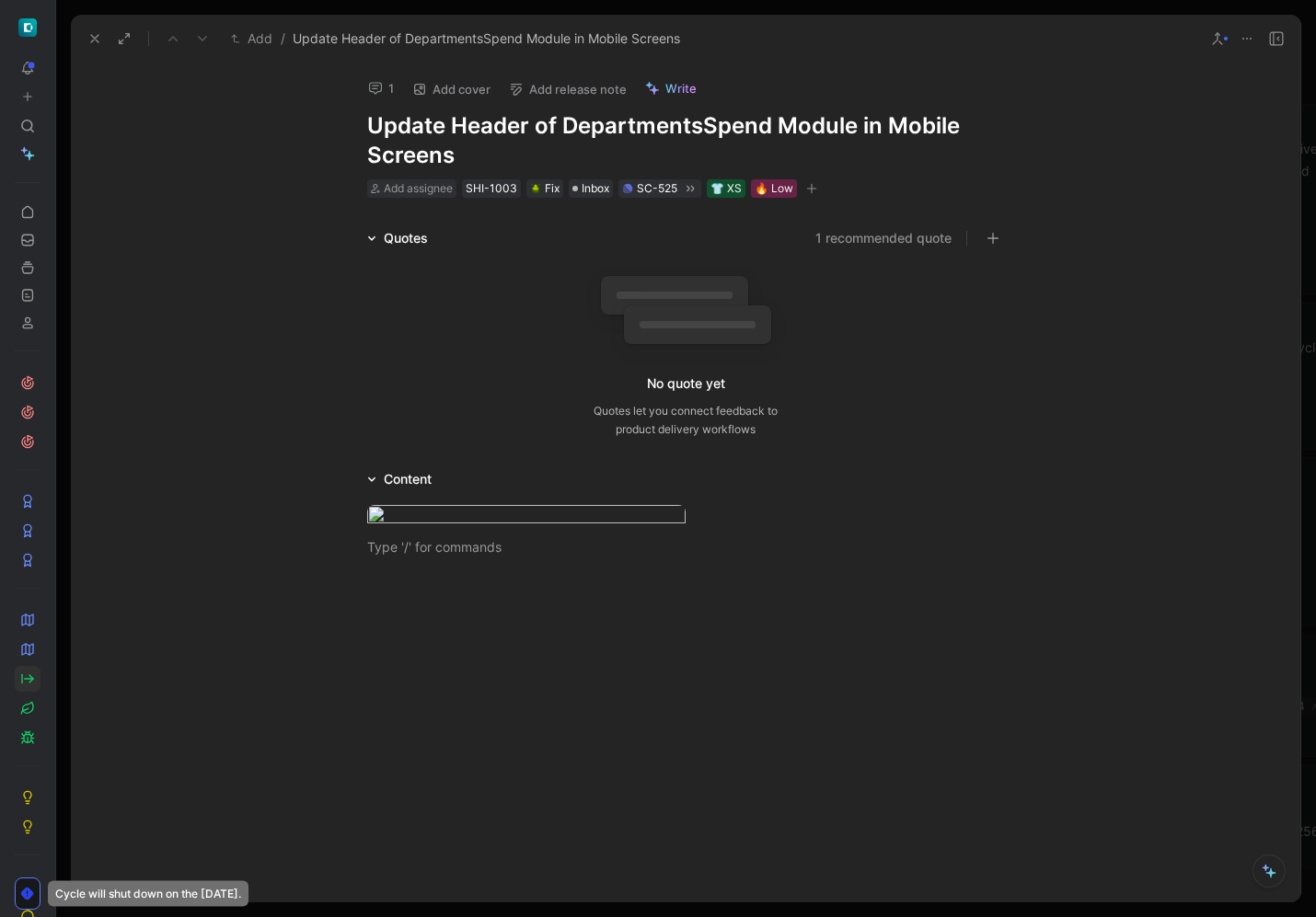
click at [486, 485] on div "Content" at bounding box center [685, 480] width 706 height 22
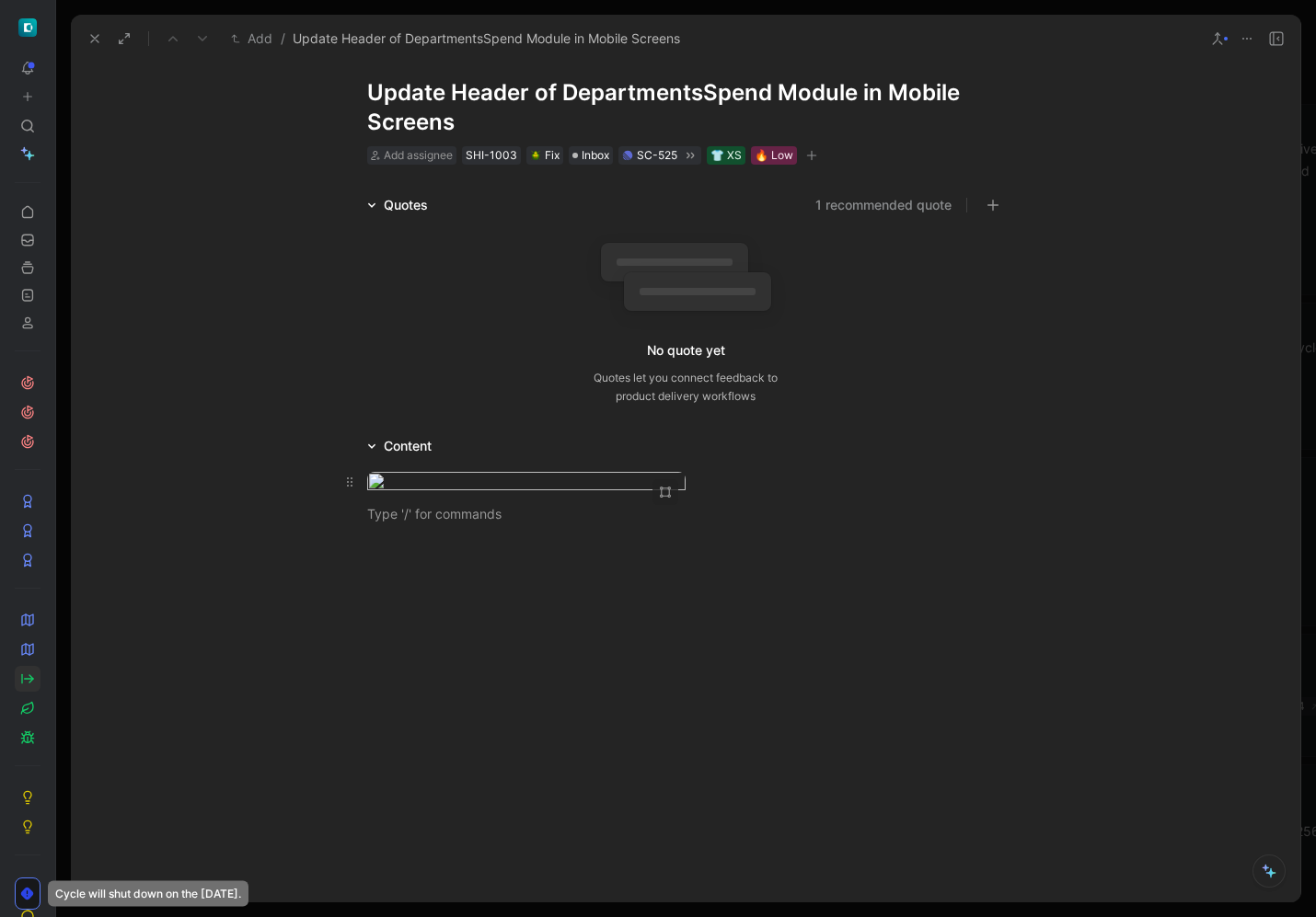
scroll to position [37, 0]
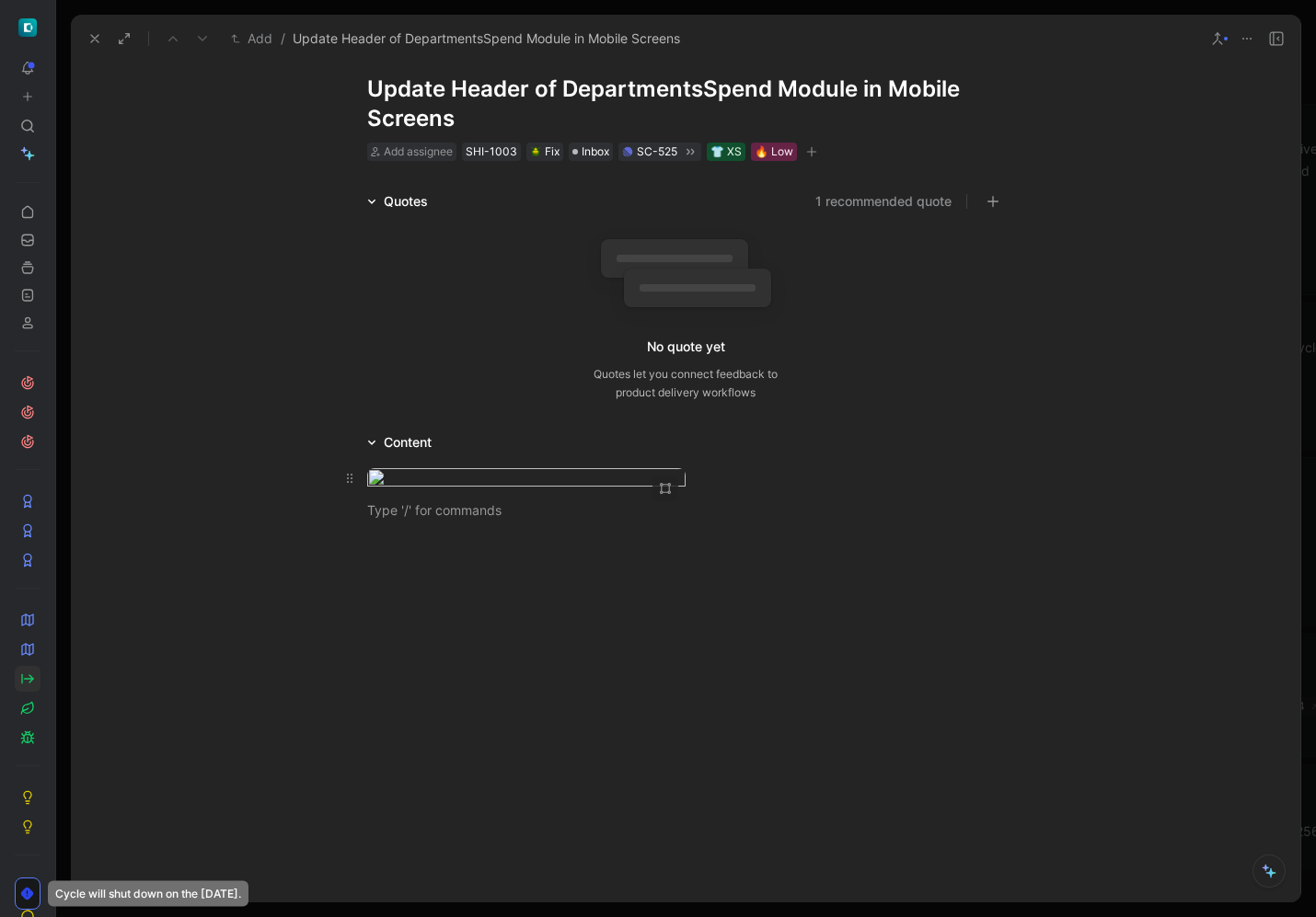
click at [817, 493] on div at bounding box center [686, 481] width 637 height 25
click at [460, 479] on div at bounding box center [686, 483] width 637 height 19
click at [97, 39] on icon at bounding box center [95, 39] width 15 height 15
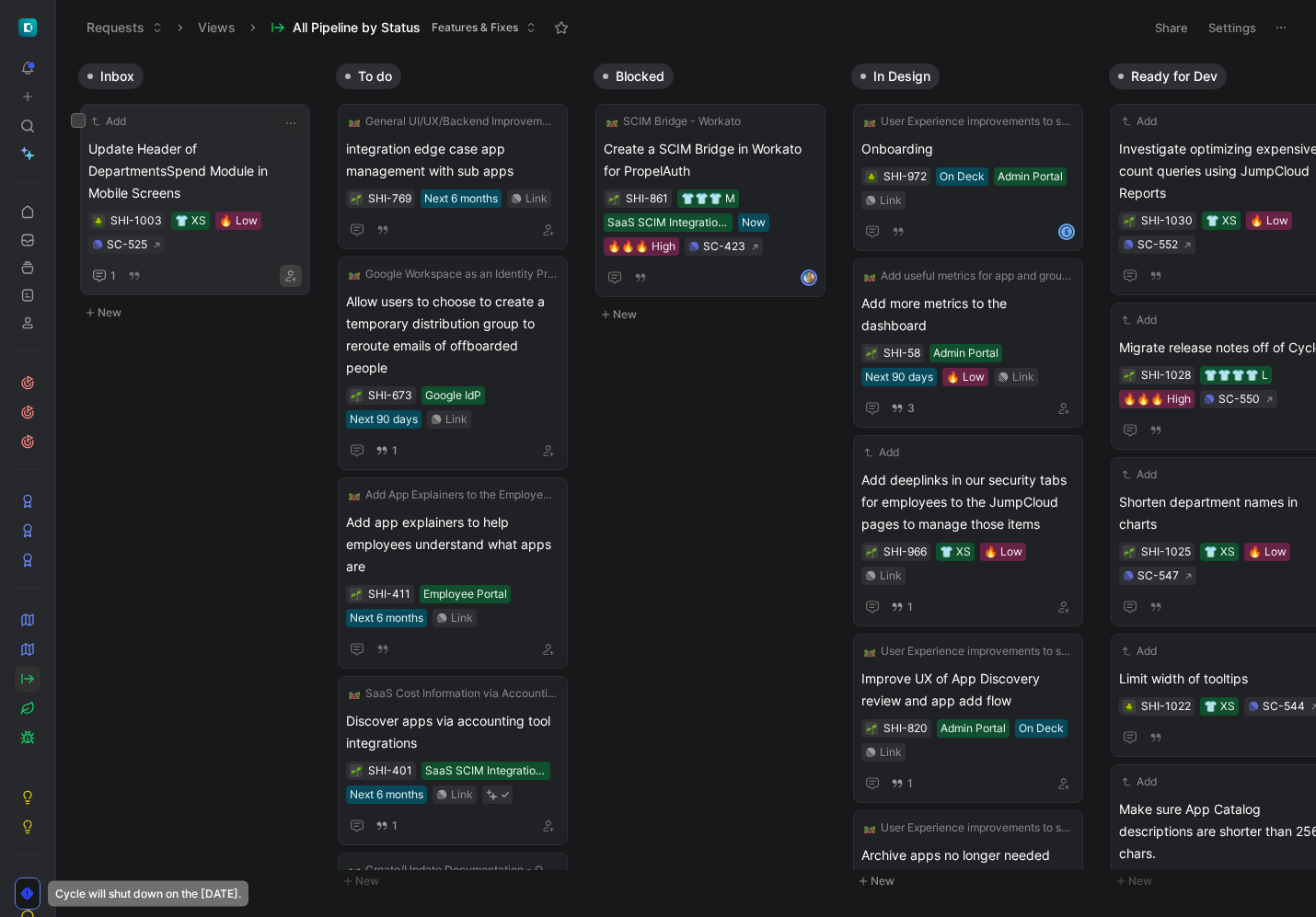
click at [290, 274] on icon "button" at bounding box center [291, 276] width 11 height 11
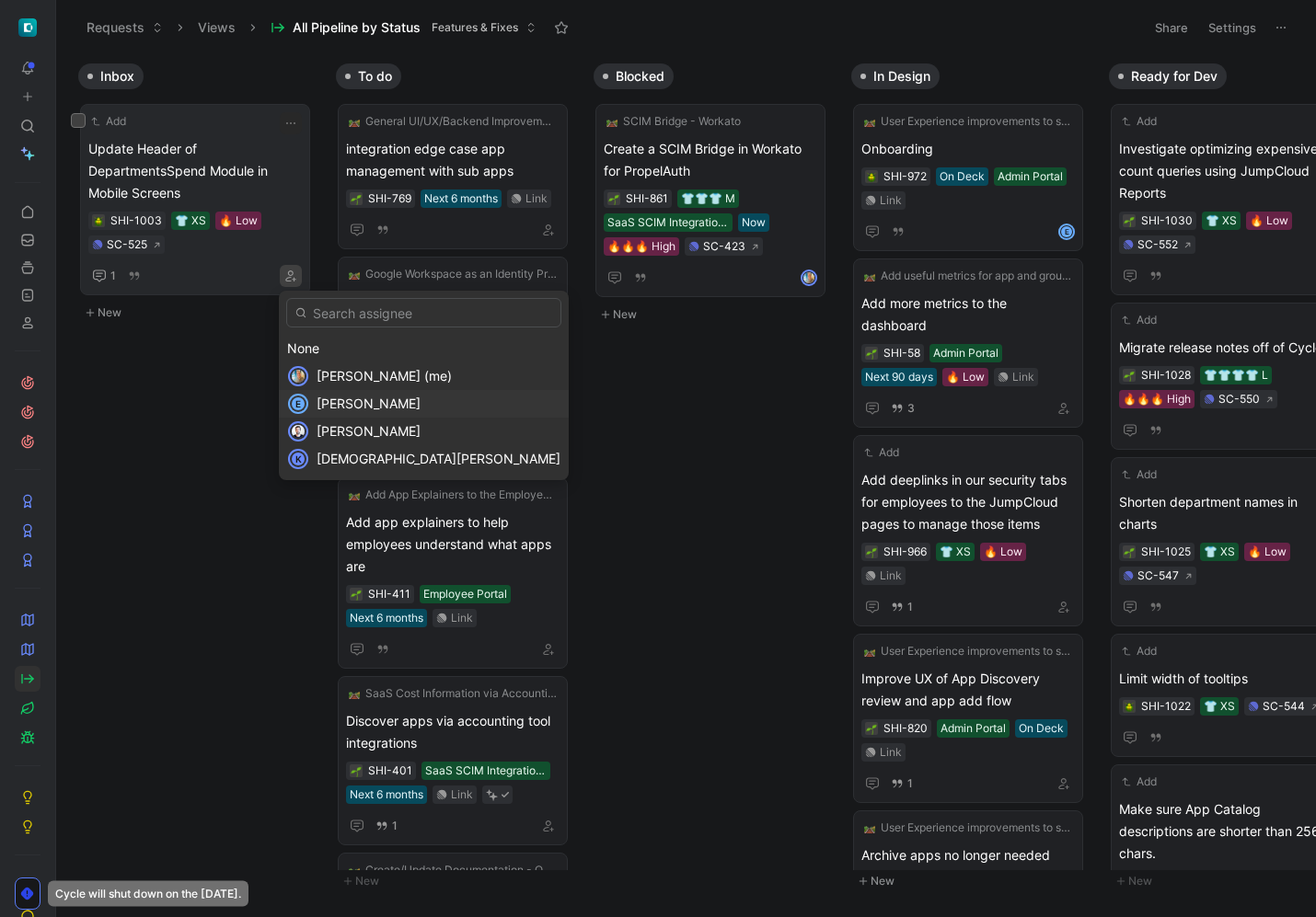
click at [344, 398] on span "[PERSON_NAME]" at bounding box center [368, 403] width 104 height 16
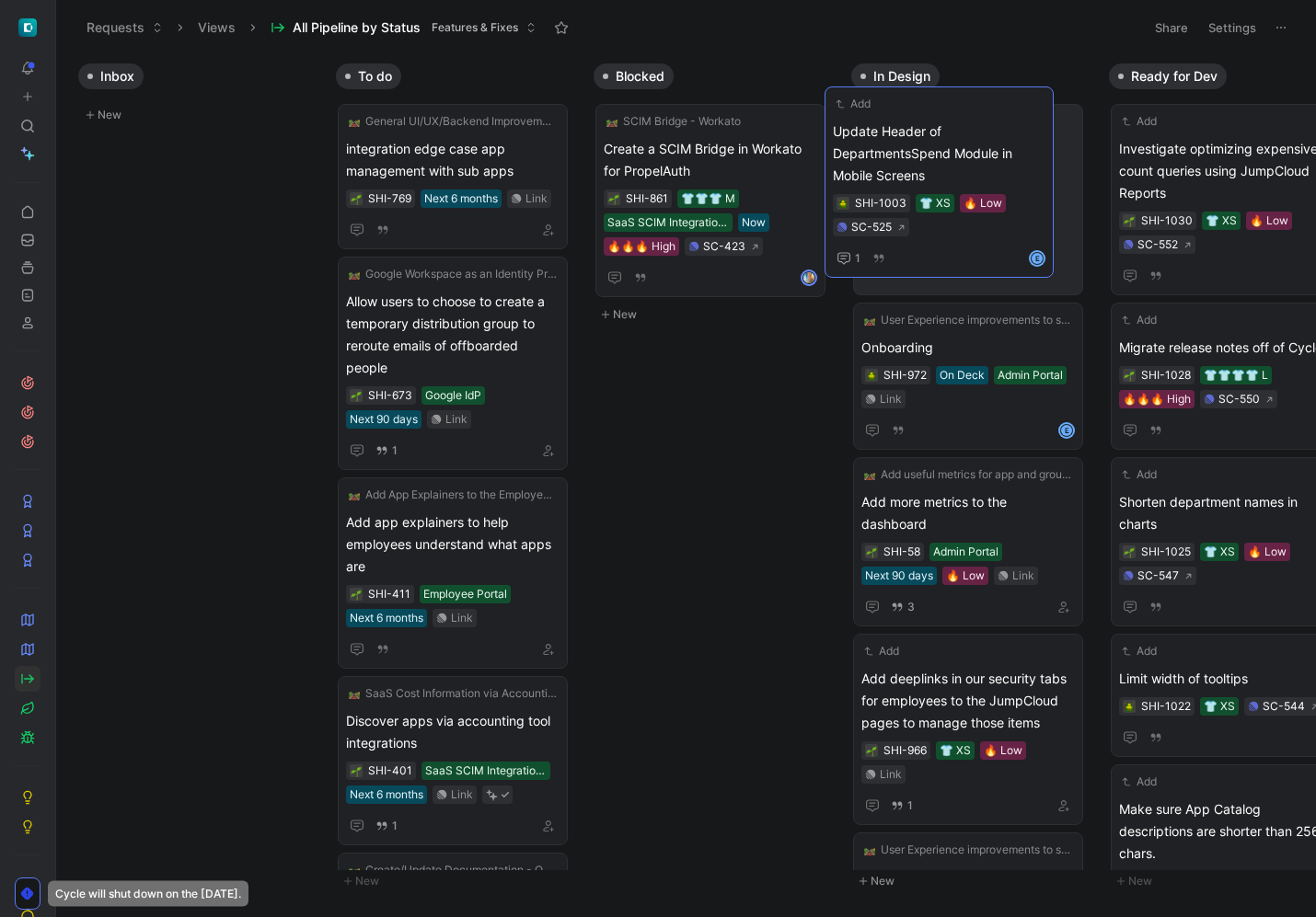
drag, startPoint x: 223, startPoint y: 133, endPoint x: 972, endPoint y: 119, distance: 749.1
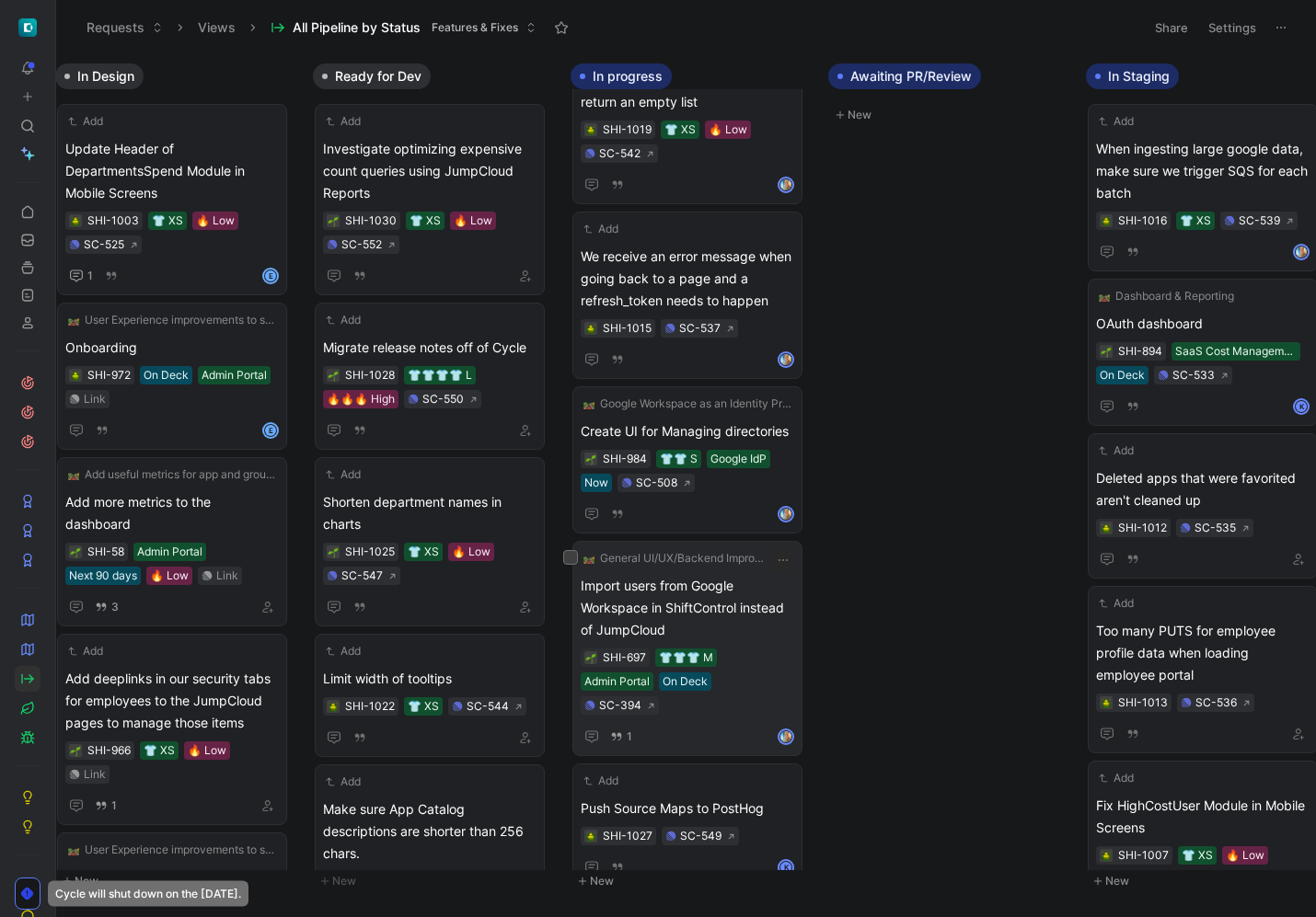
scroll to position [255, 0]
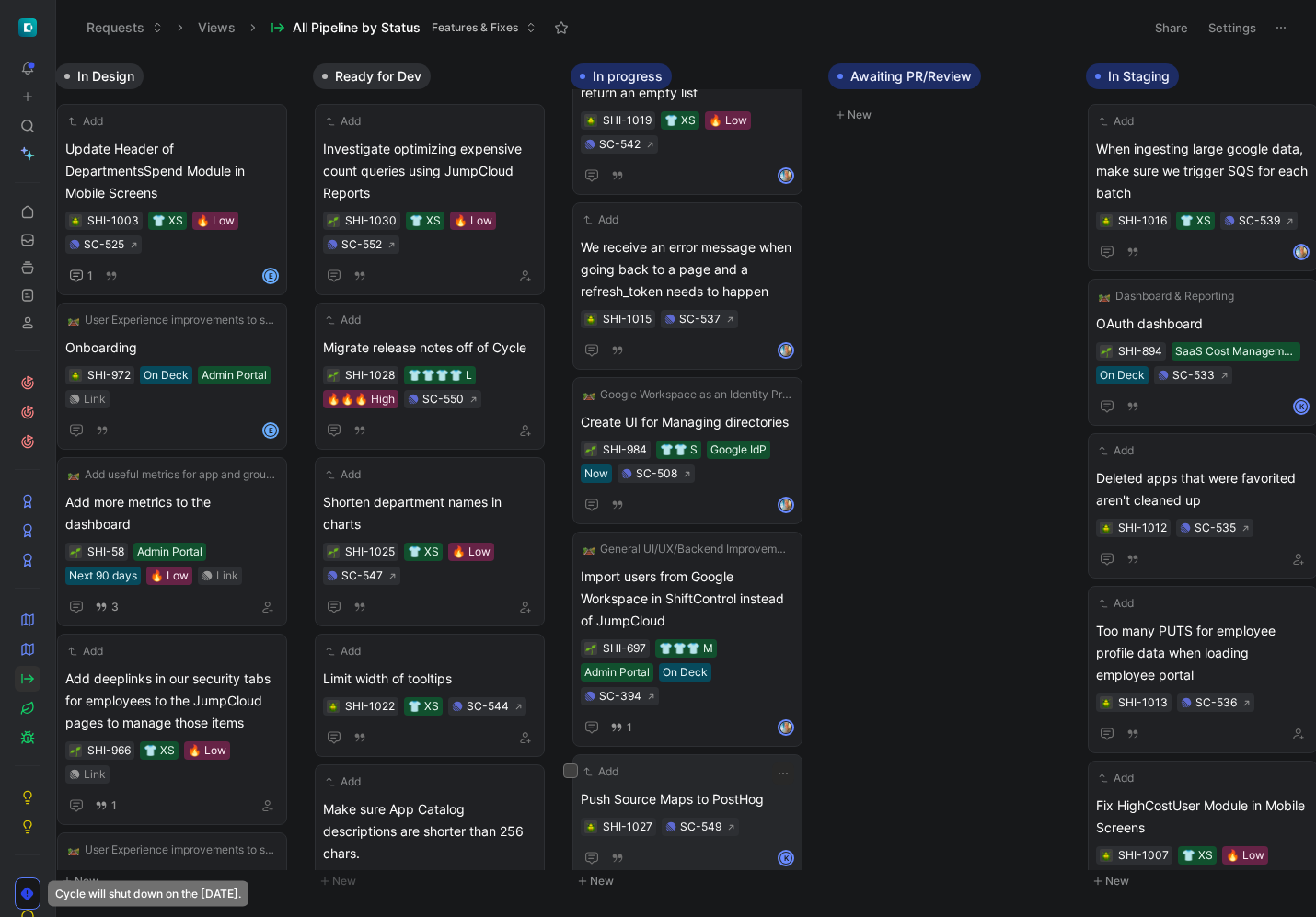
click at [763, 788] on span "Push Source Maps to PostHog" at bounding box center [688, 799] width 214 height 22
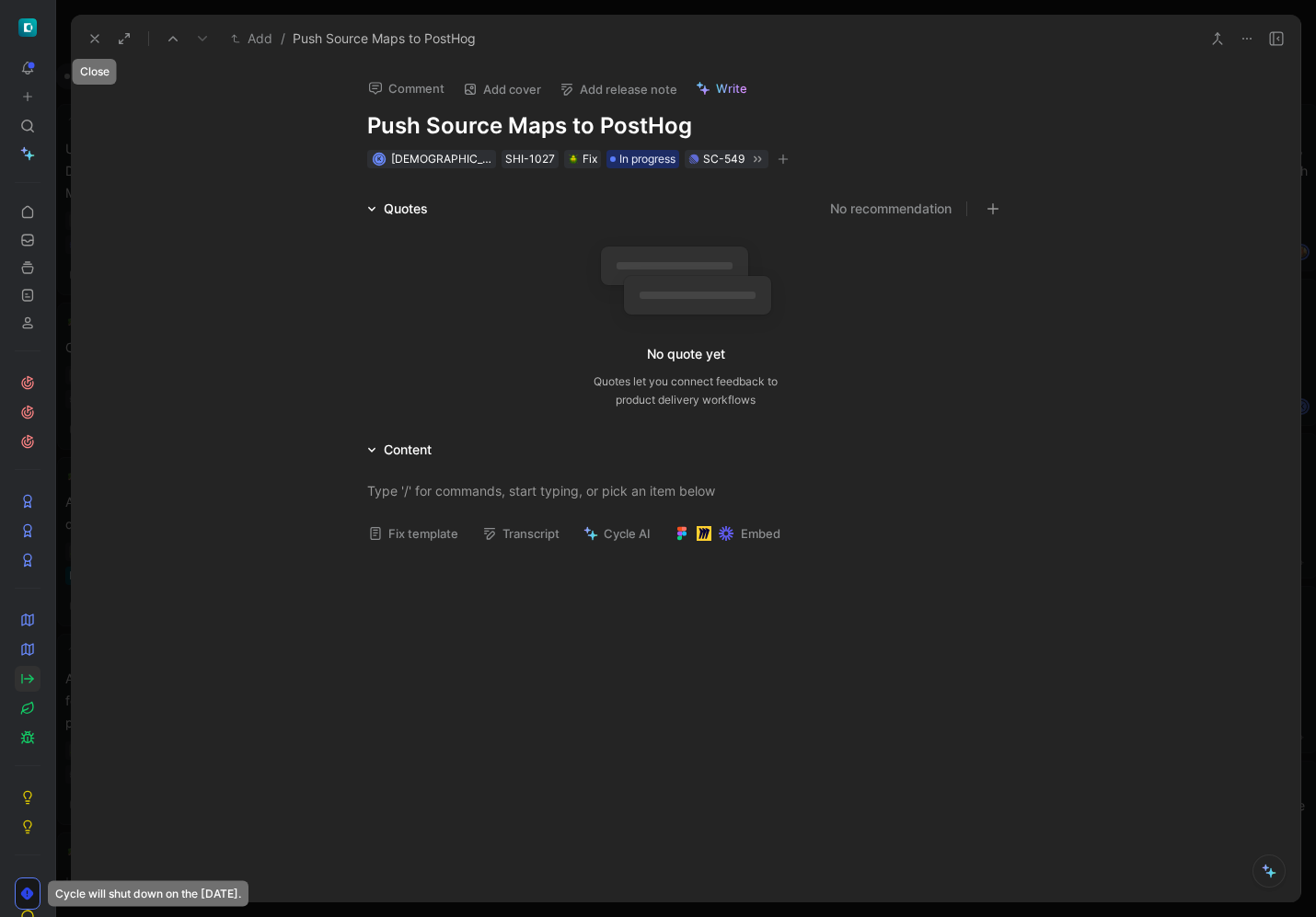
click at [99, 39] on icon at bounding box center [95, 39] width 15 height 15
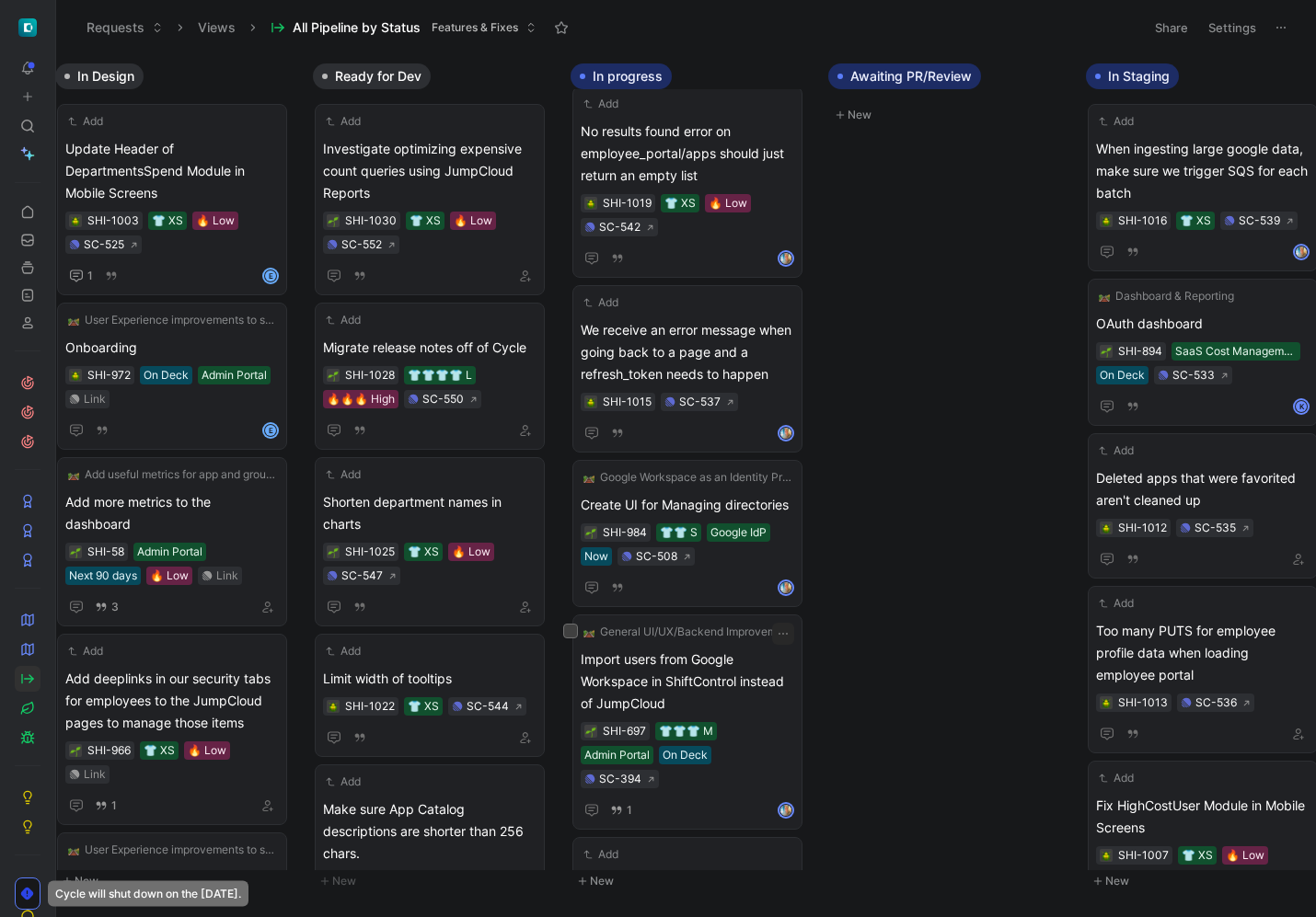
scroll to position [163, 0]
